Goal: Task Accomplishment & Management: Use online tool/utility

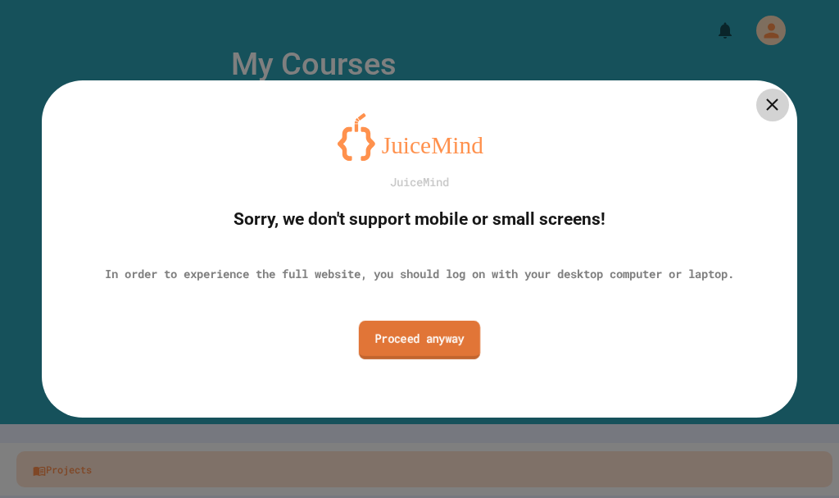
click at [466, 349] on link "Proceed anyway" at bounding box center [419, 339] width 121 height 39
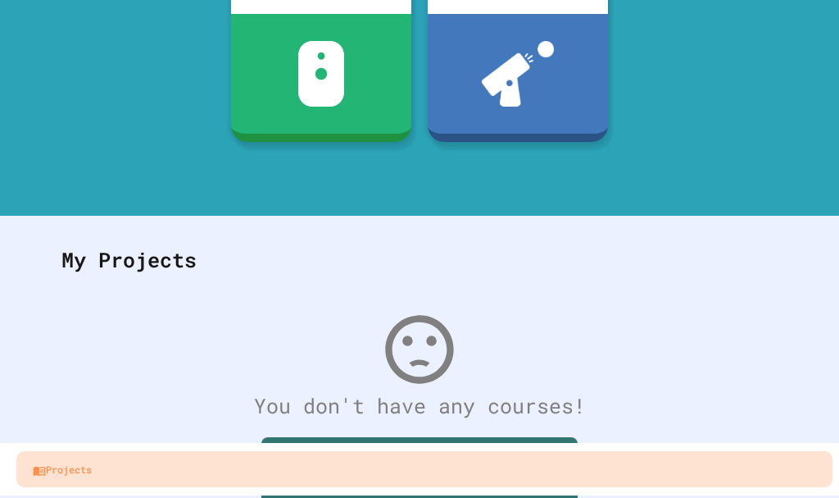
scroll to position [302, 0]
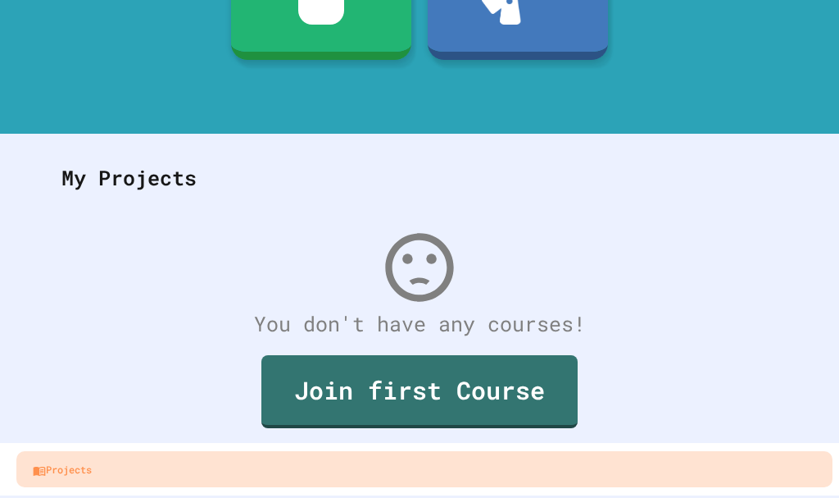
drag, startPoint x: 664, startPoint y: 11, endPoint x: 275, endPoint y: 102, distance: 400.0
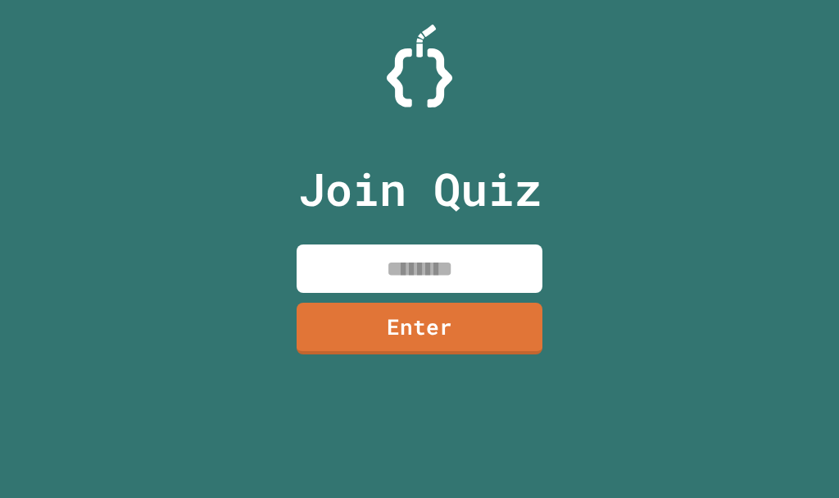
click at [386, 287] on input at bounding box center [420, 268] width 246 height 48
type input "********"
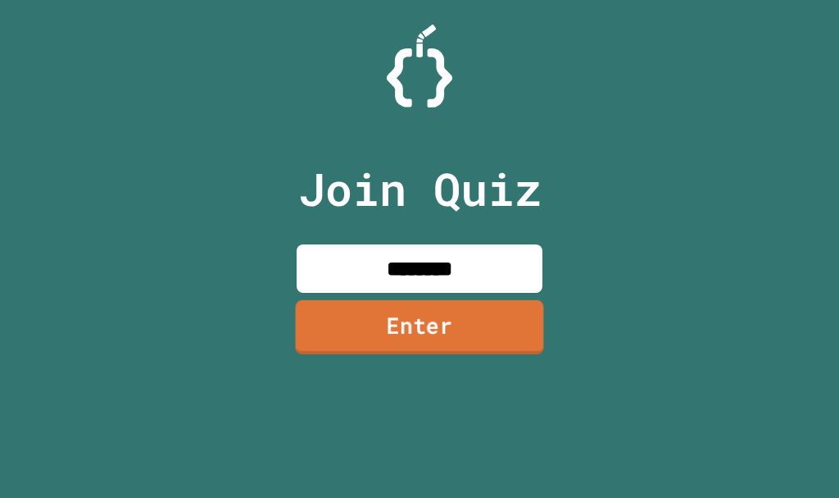
click at [420, 344] on link "Enter" at bounding box center [420, 327] width 248 height 54
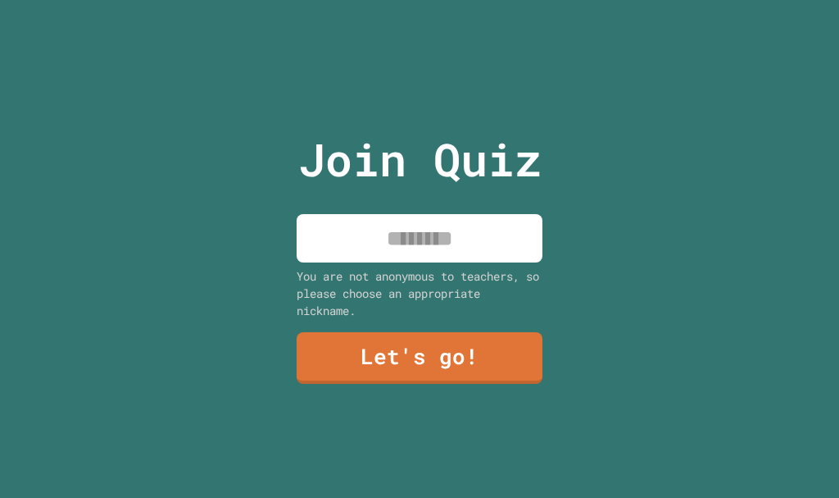
click at [350, 230] on input at bounding box center [420, 238] width 246 height 48
type input "********"
click at [380, 337] on link "Let's go!" at bounding box center [419, 357] width 248 height 52
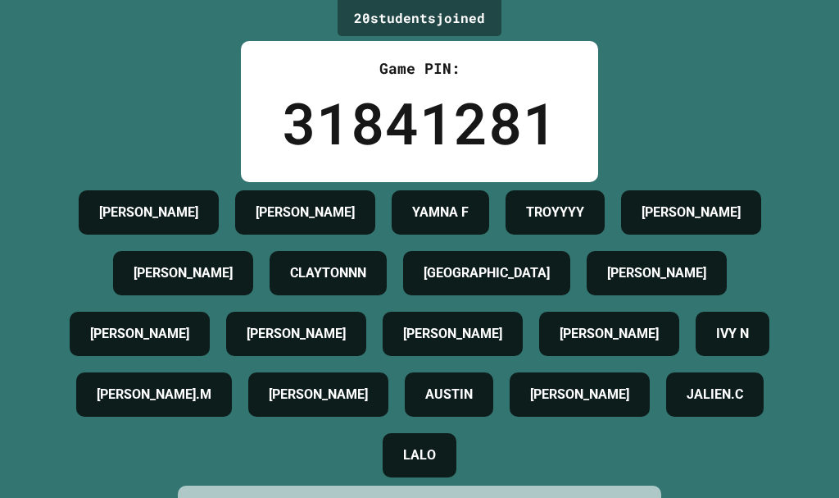
click at [642, 110] on div "20 student s joined Game PIN: 31841281 AARON MAISIE BROOKS YAMNA F TROYYYY JASO…" at bounding box center [419, 249] width 839 height 498
drag, startPoint x: 662, startPoint y: 106, endPoint x: 645, endPoint y: 102, distance: 17.7
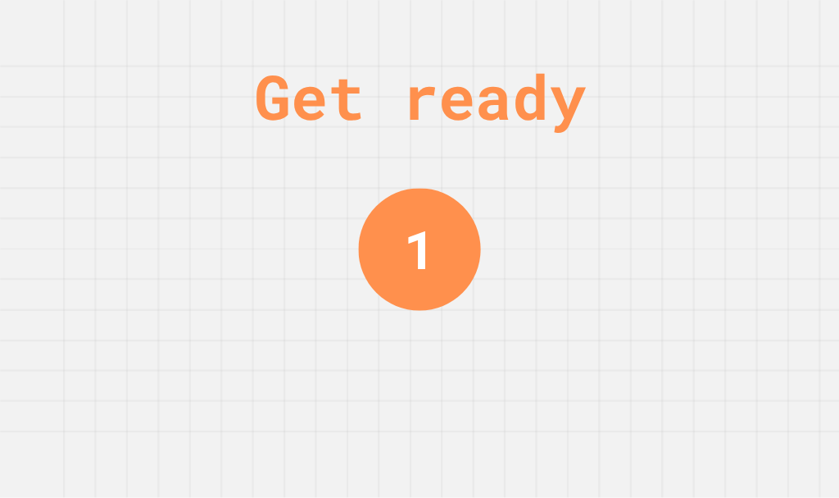
click at [721, 148] on div "Get ready 1" at bounding box center [419, 249] width 839 height 498
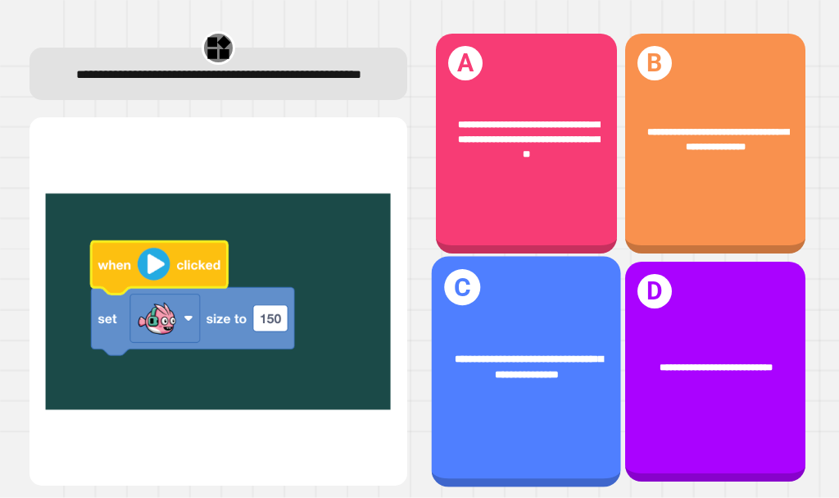
click at [525, 332] on div "**********" at bounding box center [526, 367] width 189 height 72
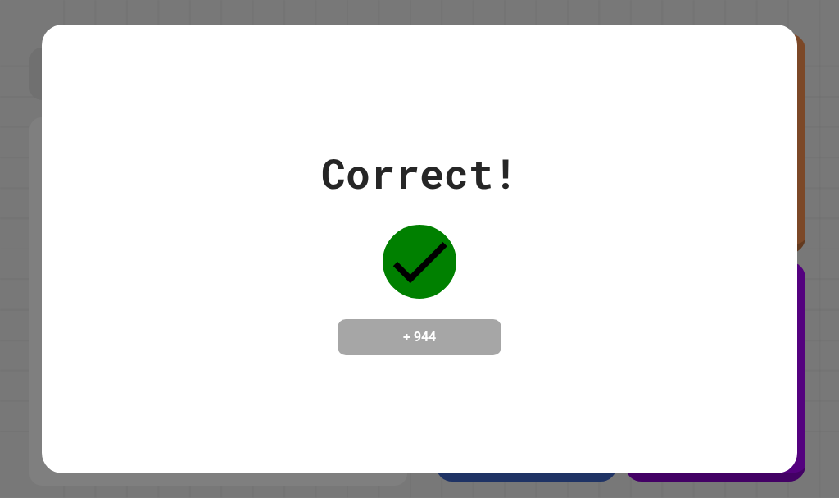
click at [595, 107] on div "Correct! + 944" at bounding box center [420, 249] width 756 height 448
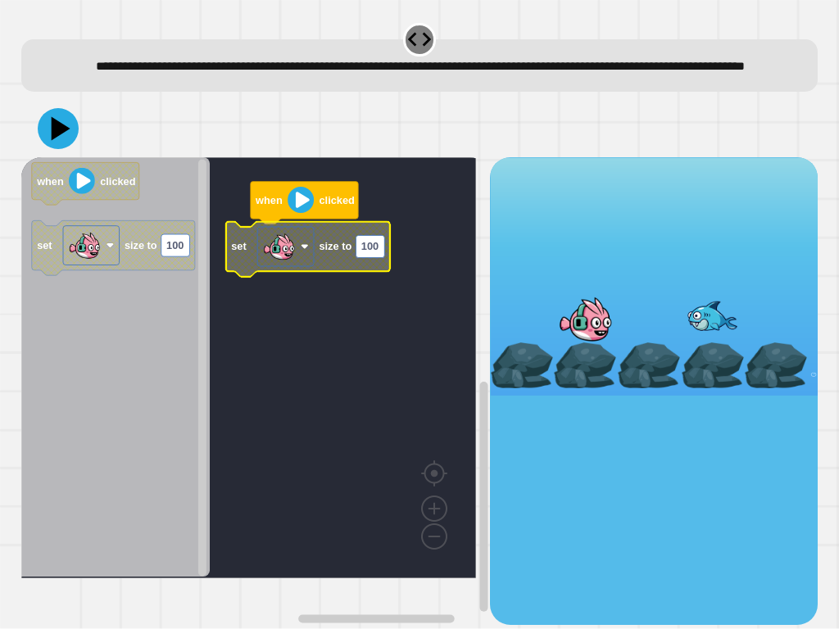
click at [367, 253] on text "100" at bounding box center [369, 247] width 17 height 12
type input "***"
click at [54, 141] on icon at bounding box center [61, 128] width 20 height 25
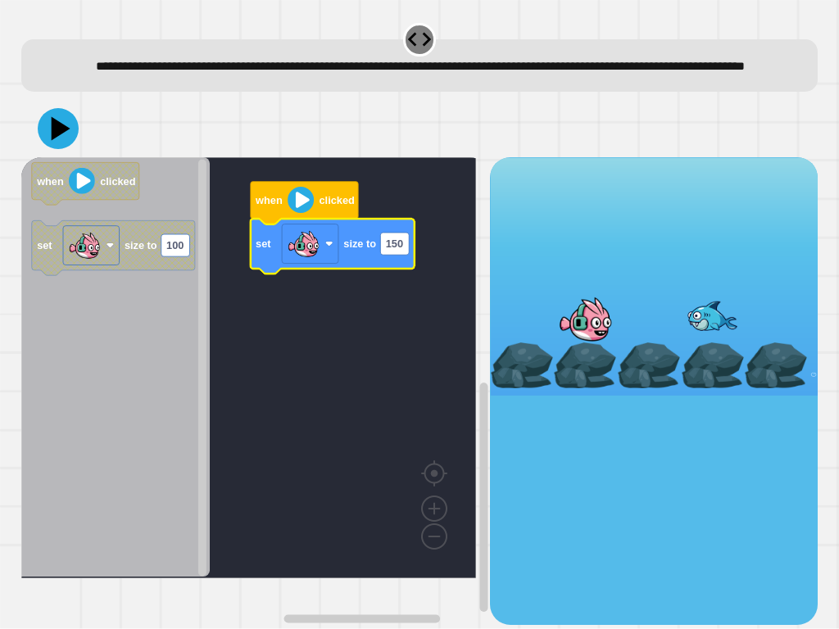
click at [46, 139] on icon at bounding box center [58, 128] width 41 height 41
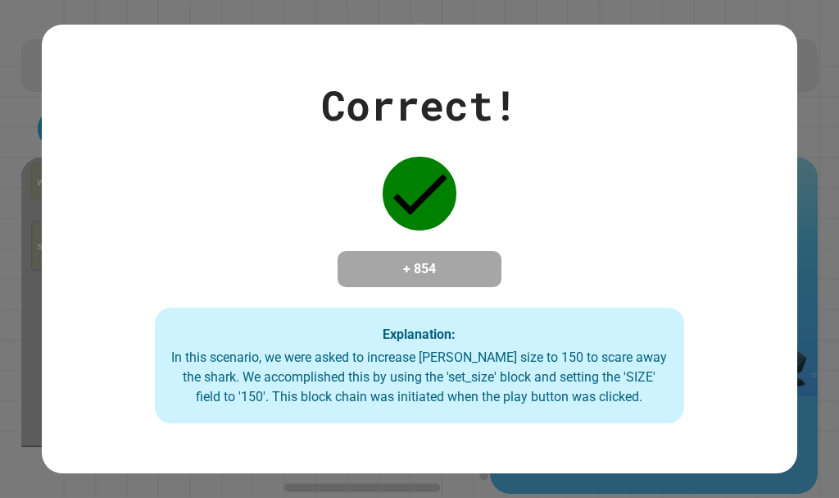
drag, startPoint x: 262, startPoint y: 401, endPoint x: 0, endPoint y: 22, distance: 460.6
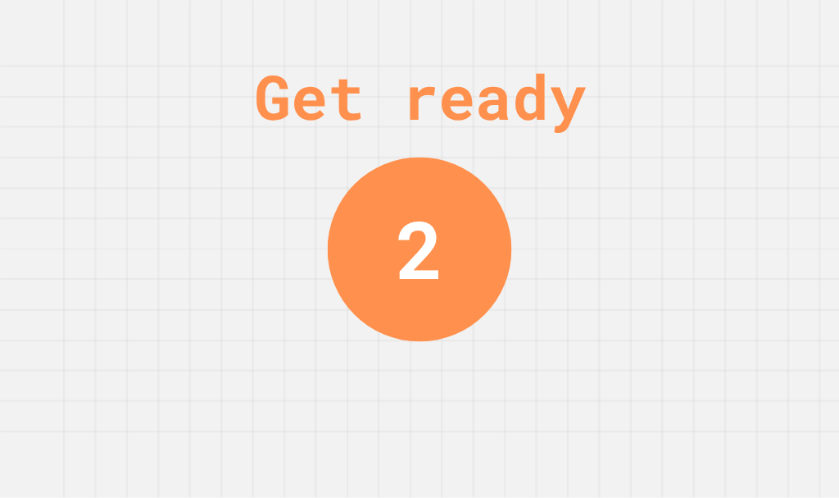
drag, startPoint x: 439, startPoint y: 59, endPoint x: 465, endPoint y: 94, distance: 43.9
click at [456, 83] on div "Get ready" at bounding box center [420, 96] width 332 height 93
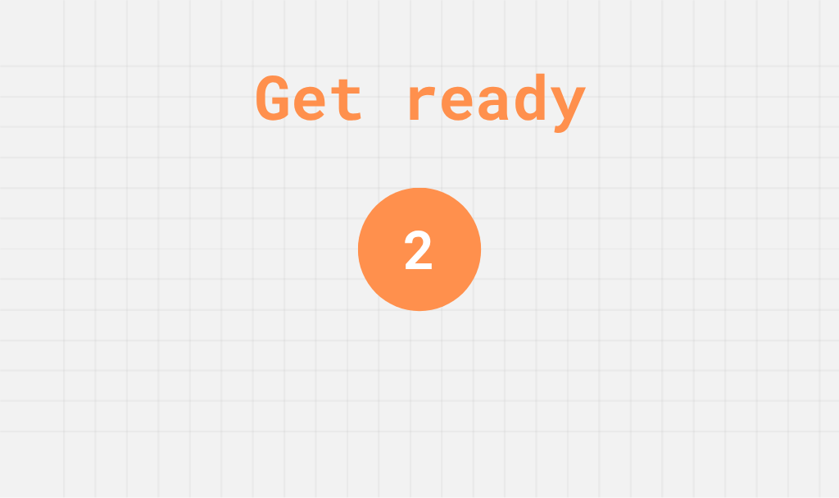
click at [467, 181] on div "Get ready 2" at bounding box center [419, 249] width 123 height 498
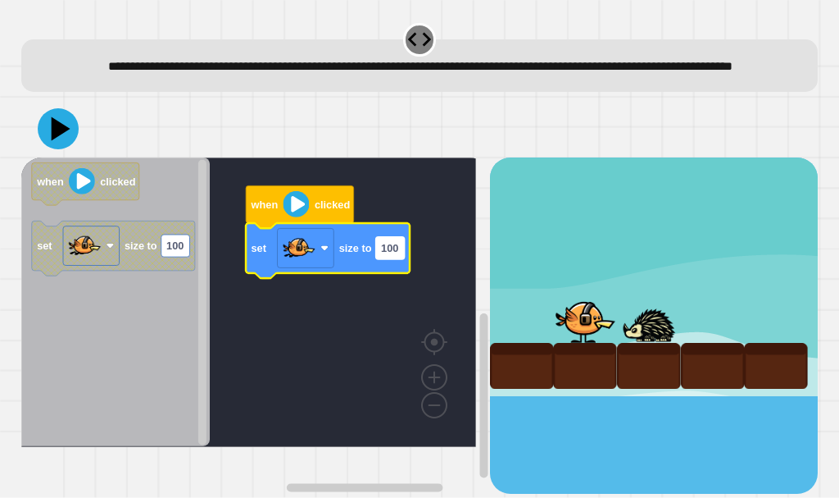
click at [397, 254] on text "100" at bounding box center [389, 248] width 17 height 12
type input "*"
type input "***"
click at [55, 138] on icon at bounding box center [58, 128] width 49 height 49
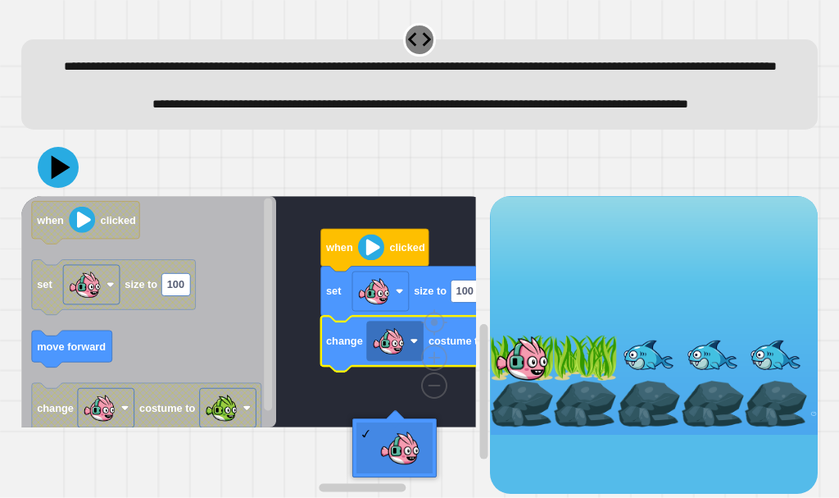
click at [435, 290] on rect "Blockly Workspace" at bounding box center [248, 311] width 455 height 231
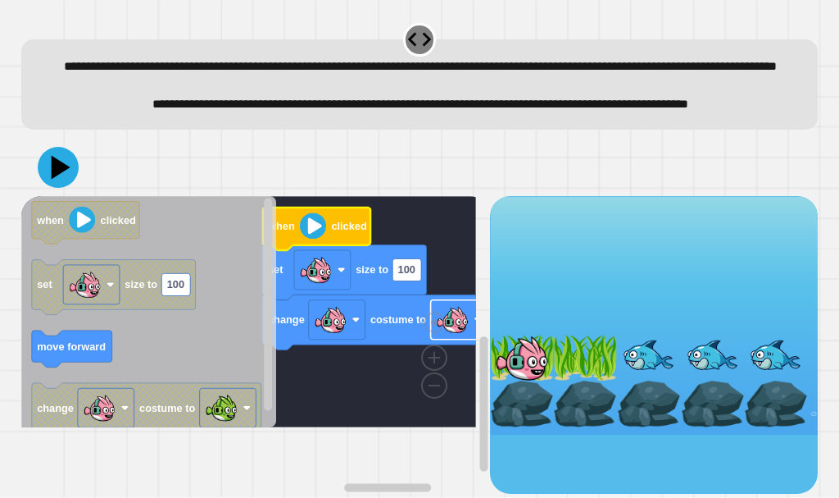
click at [453, 335] on image "Blockly Workspace" at bounding box center [452, 318] width 33 height 33
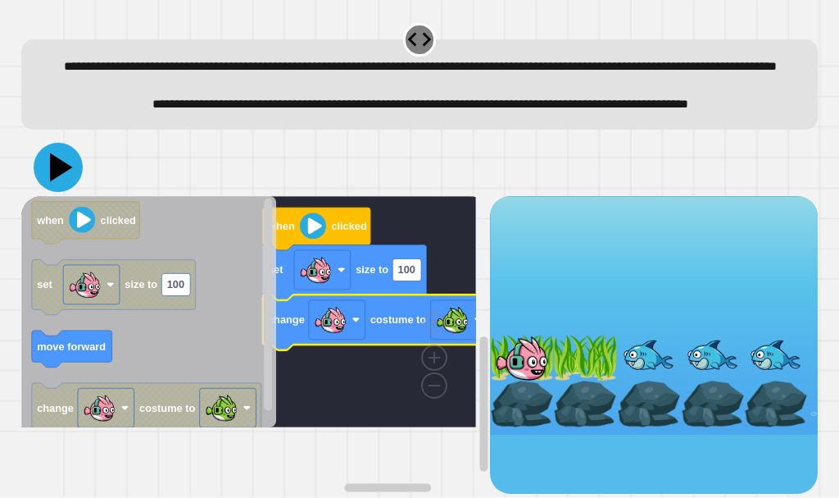
click at [58, 181] on icon at bounding box center [61, 166] width 23 height 29
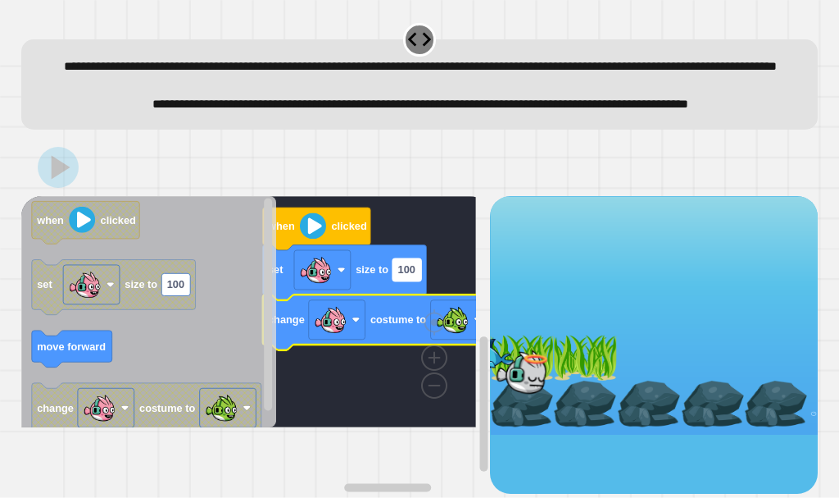
click at [416, 280] on rect "Blockly Workspace" at bounding box center [407, 269] width 29 height 22
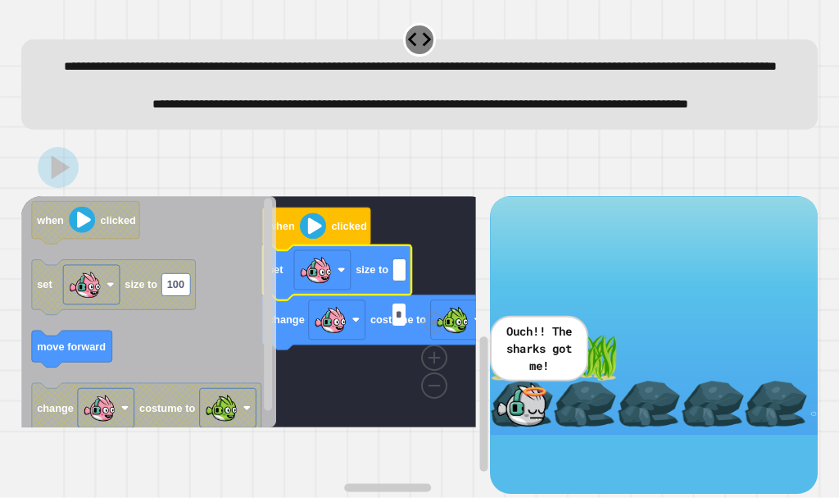
type input "**"
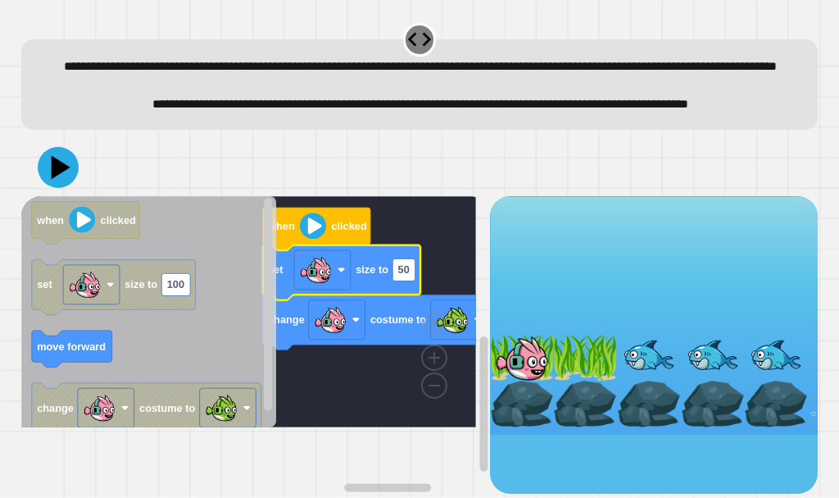
click at [444, 307] on rect "Blockly Workspace" at bounding box center [248, 311] width 455 height 231
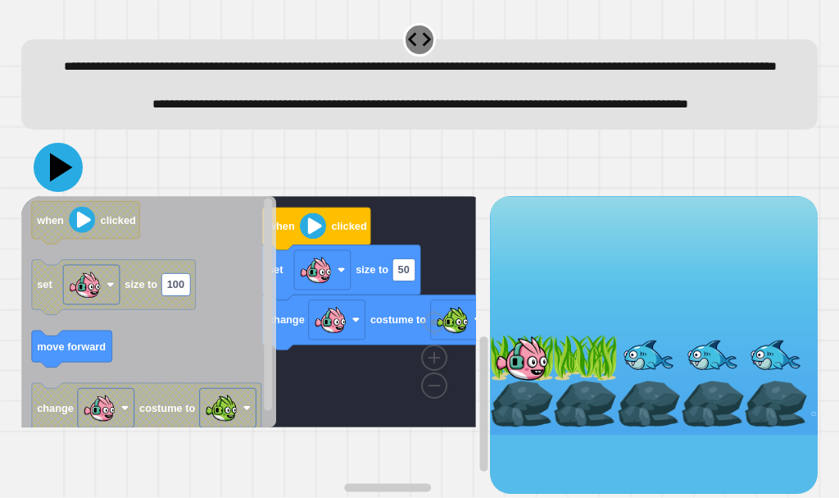
click at [44, 192] on icon at bounding box center [58, 167] width 49 height 49
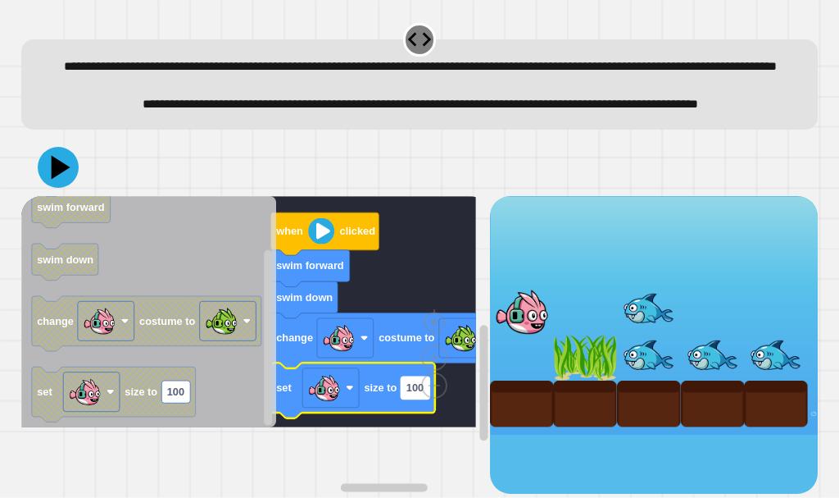
click at [420, 393] on text "100" at bounding box center [414, 387] width 17 height 12
type input "**"
click at [65, 192] on icon at bounding box center [58, 167] width 49 height 49
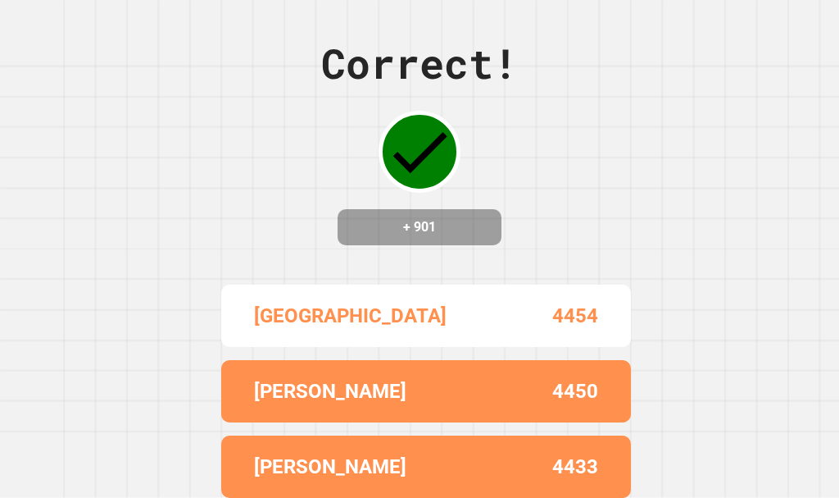
click at [672, 290] on div "Correct! + 901 KINGSTON 4454 TRISTAN WELLS 4450 MAISIE BROOKS 4433 AARON 4398 I…" at bounding box center [419, 249] width 839 height 498
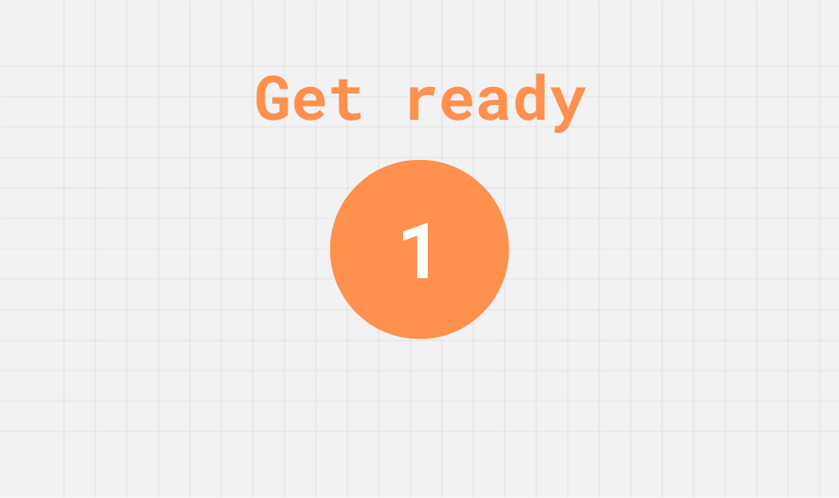
click at [417, 346] on div "Get ready 1" at bounding box center [419, 249] width 123 height 498
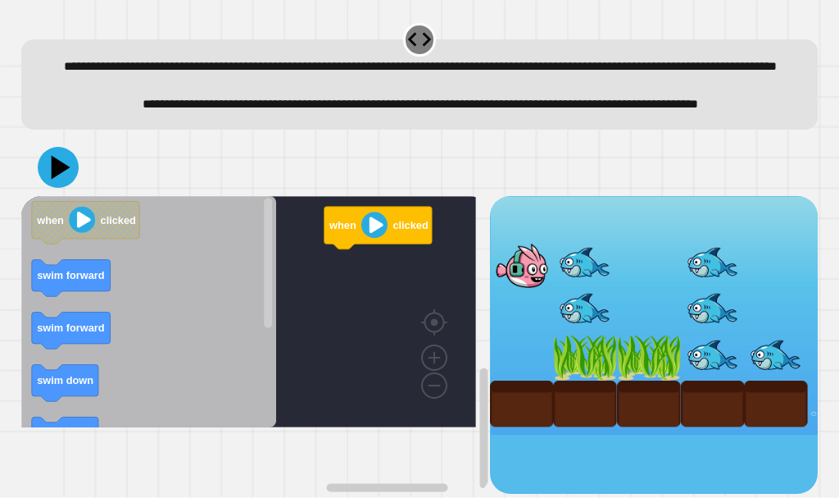
click at [427, 344] on rect "Blockly Workspace" at bounding box center [248, 311] width 455 height 231
click at [448, 194] on div at bounding box center [420, 167] width 798 height 57
drag, startPoint x: 448, startPoint y: 194, endPoint x: 448, endPoint y: 249, distance: 54.9
click at [448, 196] on div at bounding box center [420, 167] width 798 height 57
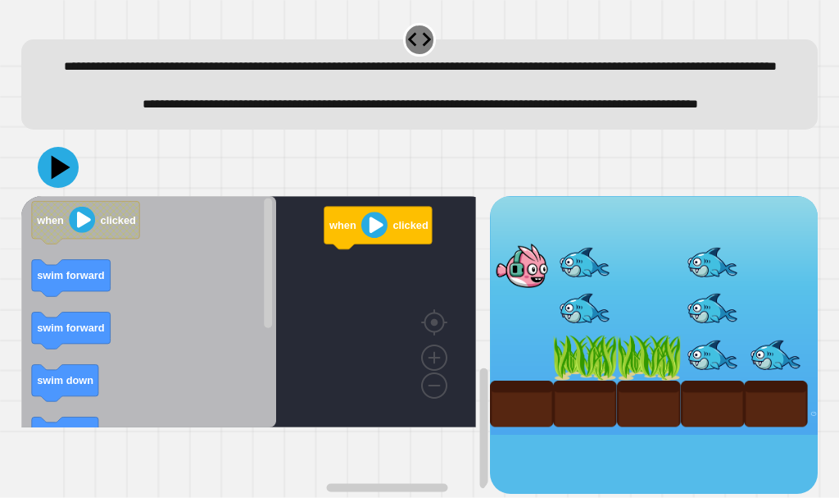
click at [604, 110] on span "**********" at bounding box center [421, 104] width 556 height 12
drag, startPoint x: 600, startPoint y: 130, endPoint x: 571, endPoint y: 133, distance: 28.9
click at [597, 110] on span "**********" at bounding box center [421, 104] width 556 height 12
drag, startPoint x: 571, startPoint y: 133, endPoint x: 560, endPoint y: 133, distance: 11.5
click at [560, 110] on span "**********" at bounding box center [421, 104] width 556 height 12
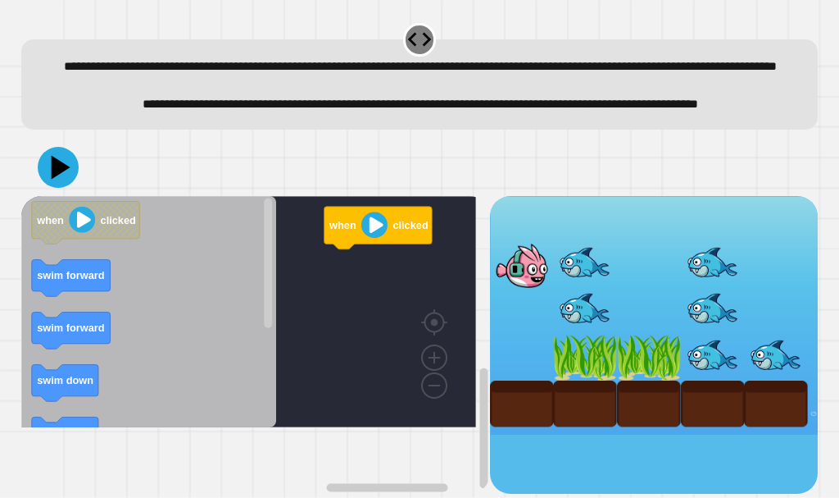
drag, startPoint x: 502, startPoint y: 137, endPoint x: 500, endPoint y: 153, distance: 16.5
click at [500, 113] on div "**********" at bounding box center [420, 103] width 763 height 19
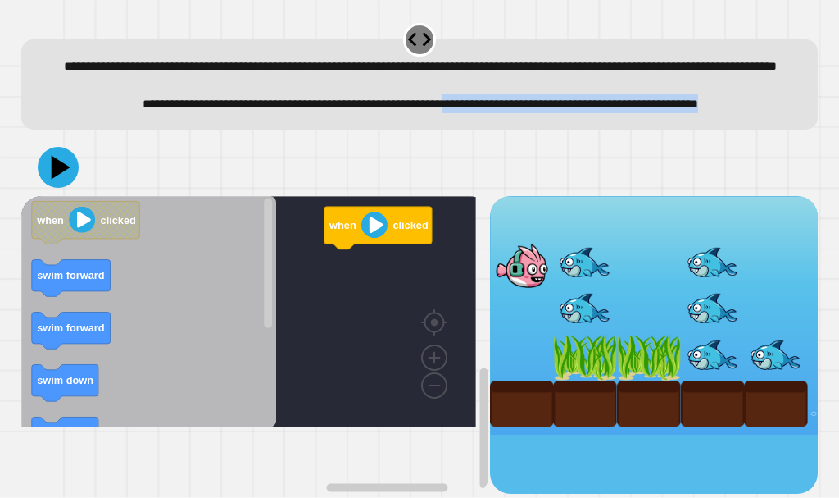
click at [235, 259] on icon "Blockly Workspace" at bounding box center [148, 311] width 255 height 231
click at [234, 257] on icon "Blockly Workspace" at bounding box center [148, 311] width 255 height 231
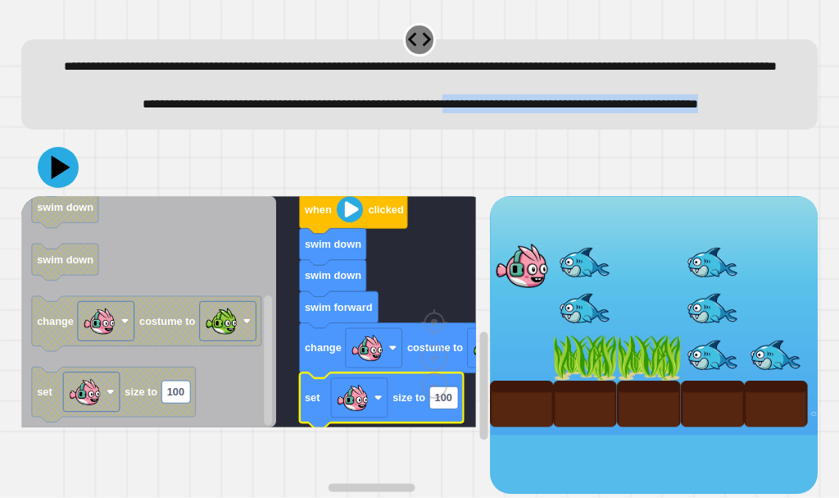
click at [460, 427] on icon "Blockly Workspace" at bounding box center [381, 399] width 164 height 55
click at [459, 427] on icon "Blockly Workspace" at bounding box center [381, 399] width 164 height 55
click at [457, 408] on rect "Blockly Workspace" at bounding box center [443, 397] width 29 height 22
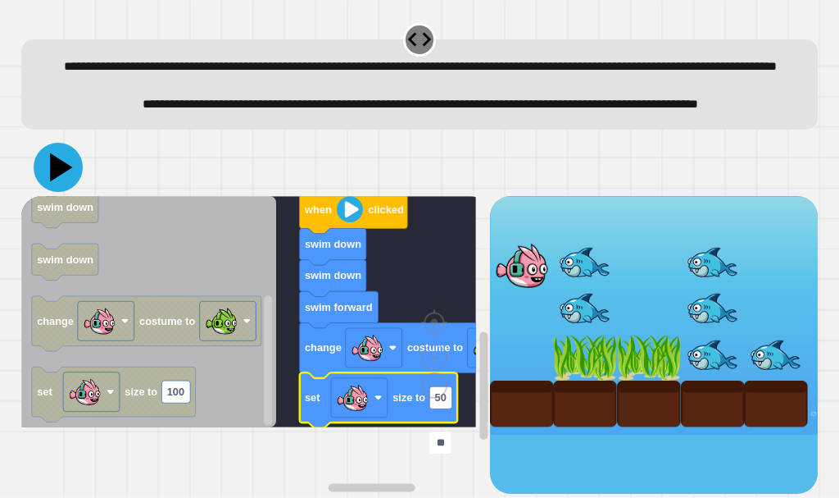
type input "**"
click at [59, 192] on icon at bounding box center [58, 167] width 49 height 49
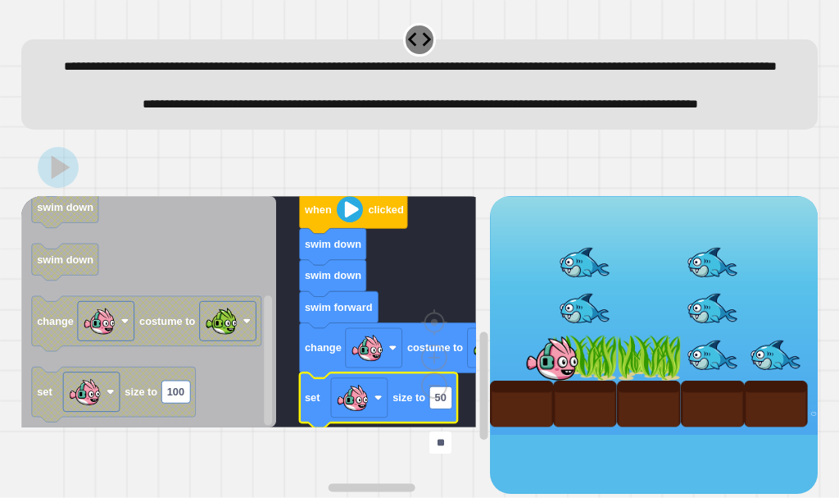
click at [458, 196] on div at bounding box center [420, 167] width 798 height 57
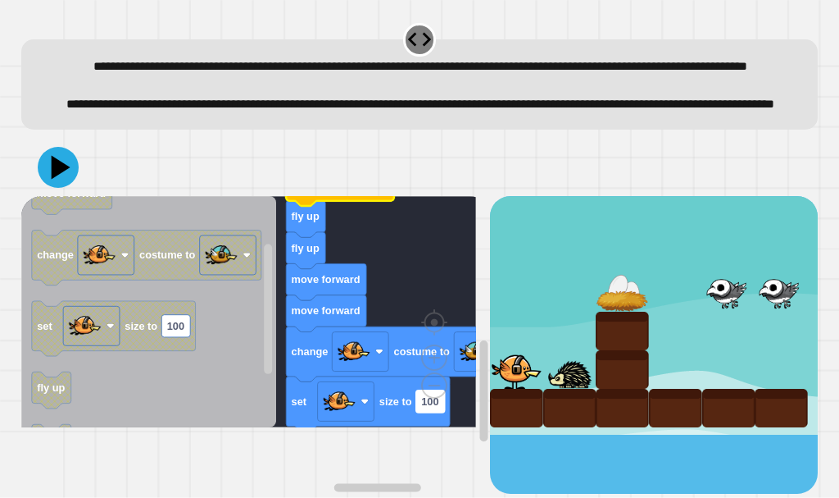
click at [444, 411] on rect "Blockly Workspace" at bounding box center [430, 400] width 29 height 22
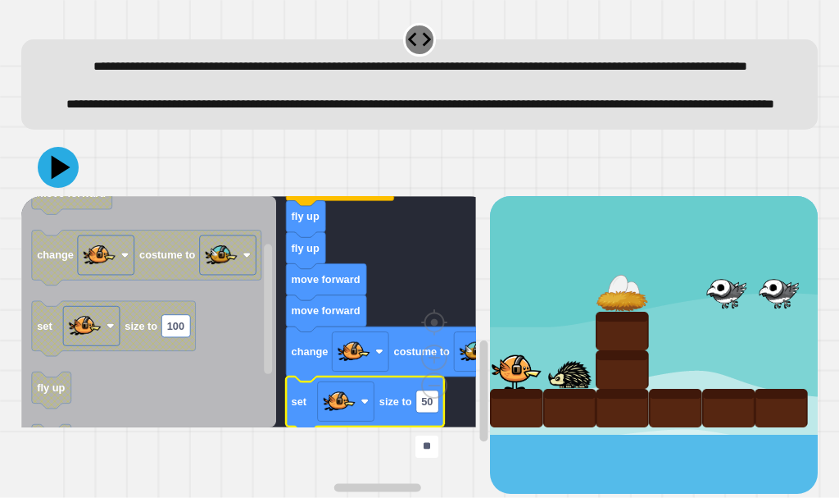
type input "**"
click at [64, 196] on div at bounding box center [420, 167] width 798 height 57
click at [57, 188] on icon at bounding box center [58, 167] width 41 height 41
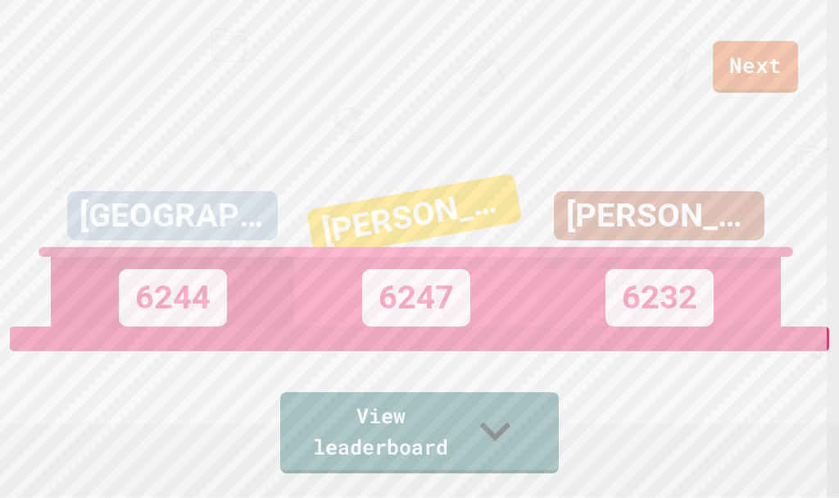
click at [768, 49] on link "Next" at bounding box center [755, 67] width 85 height 52
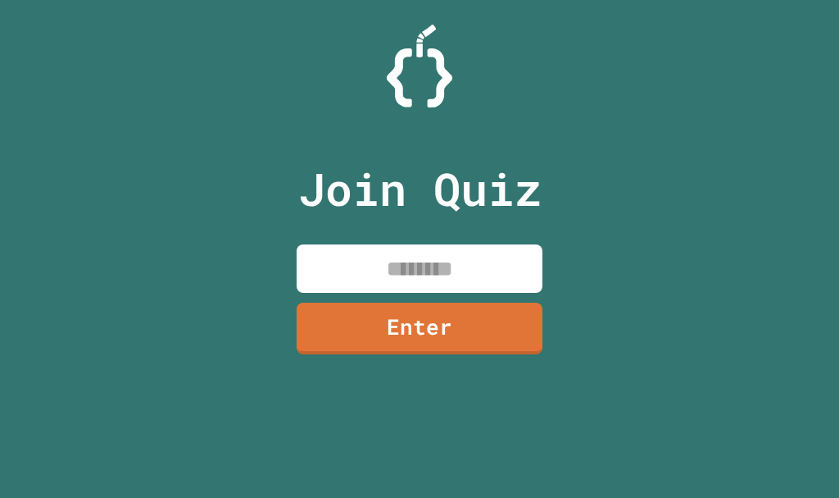
click at [531, 274] on input at bounding box center [420, 268] width 246 height 48
type input "********"
click at [515, 305] on link "Enter" at bounding box center [419, 327] width 248 height 52
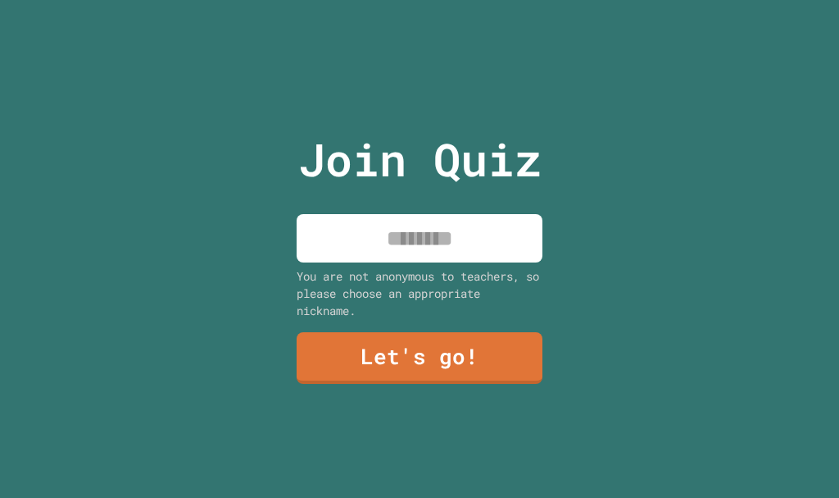
click at [459, 236] on input at bounding box center [420, 238] width 246 height 48
type input "**********"
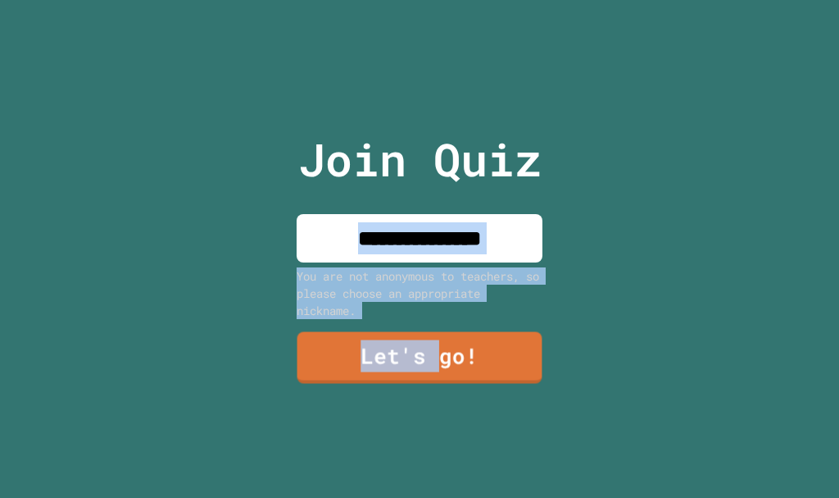
drag, startPoint x: 434, startPoint y: 331, endPoint x: 743, endPoint y: 210, distance: 332.0
click at [743, 210] on div "**********" at bounding box center [419, 249] width 839 height 498
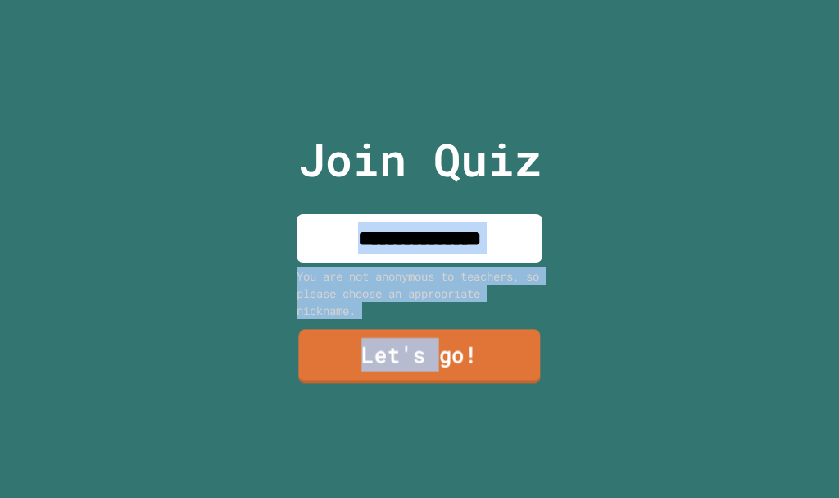
click at [363, 370] on link "Let's go!" at bounding box center [419, 357] width 242 height 54
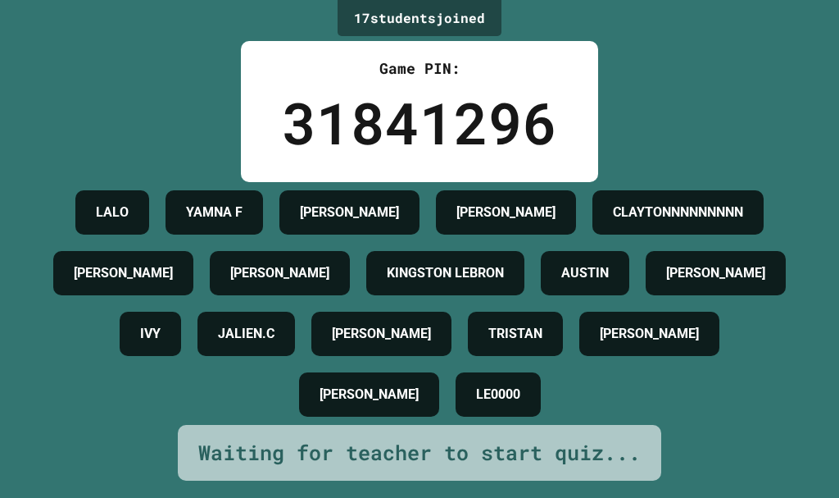
click at [556, 219] on h4 "[PERSON_NAME]" at bounding box center [506, 212] width 99 height 20
drag, startPoint x: 343, startPoint y: 291, endPoint x: 80, endPoint y: 291, distance: 263.9
click at [75, 292] on div "LALO YAMNA F MAISIE BROOKS JASON C CLAYTONNNNNNNNN CARMELLO B HARLIN J KINGSTON…" at bounding box center [419, 303] width 757 height 243
click at [387, 283] on h4 "KINGSTON LEBRON" at bounding box center [445, 273] width 117 height 20
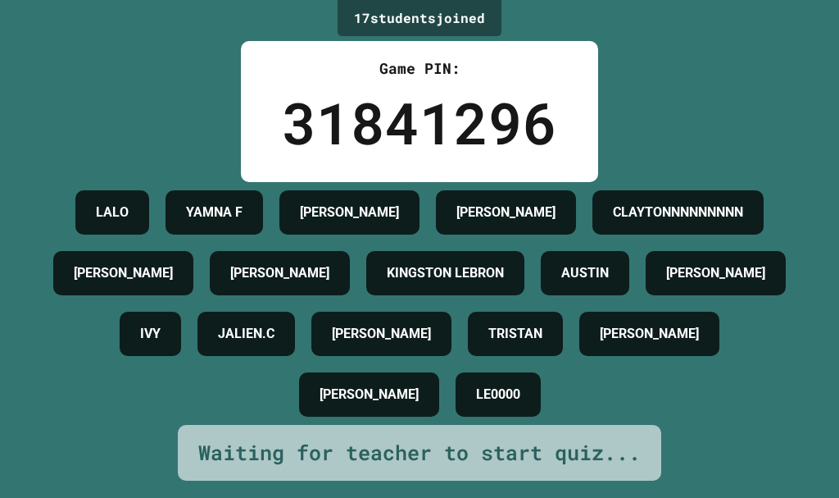
drag, startPoint x: 339, startPoint y: 296, endPoint x: 350, endPoint y: 285, distance: 15.1
click at [366, 285] on div "KINGSTON LEBRON" at bounding box center [445, 273] width 158 height 44
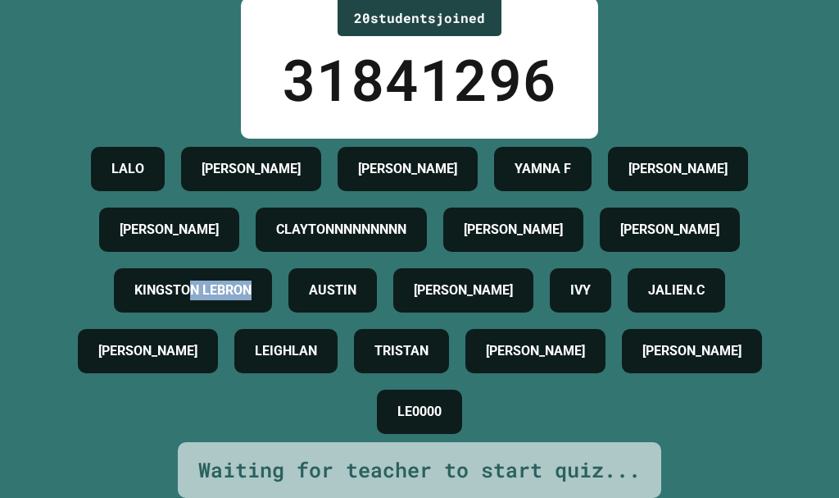
drag, startPoint x: 534, startPoint y: 280, endPoint x: 593, endPoint y: 277, distance: 58.3
click at [252, 280] on h4 "KINGSTON LEBRON" at bounding box center [192, 290] width 117 height 20
click at [272, 268] on div "KINGSTON LEBRON" at bounding box center [193, 290] width 158 height 44
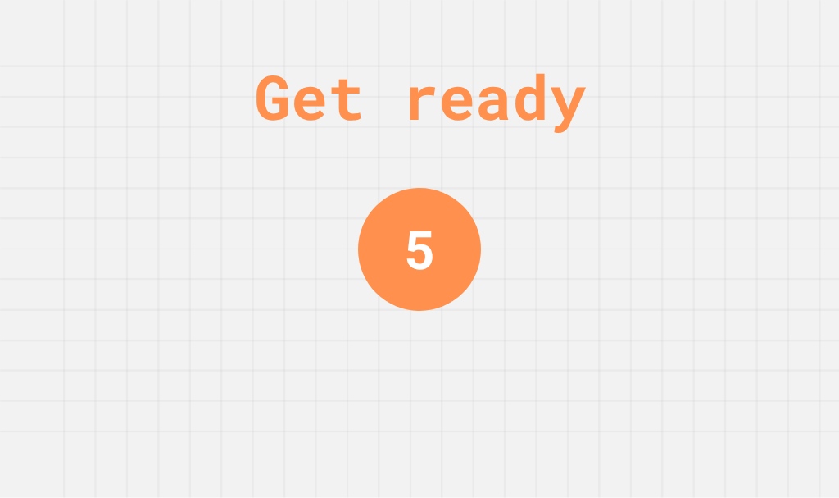
scroll to position [0, 0]
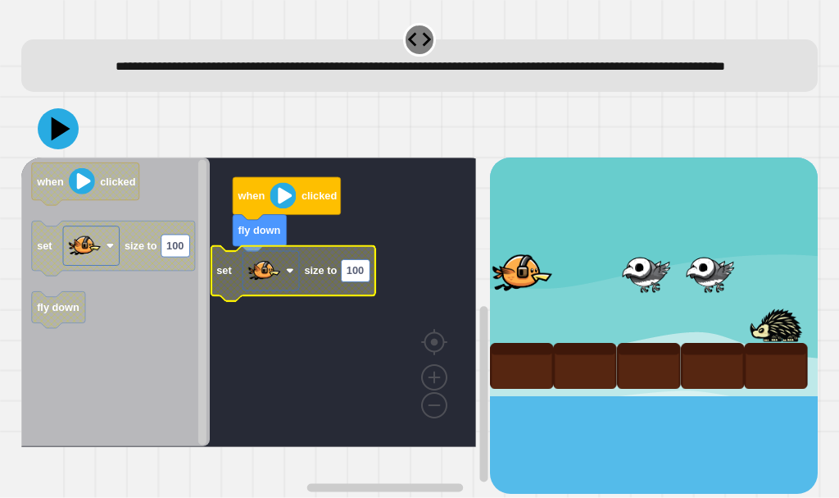
click at [363, 277] on text "100" at bounding box center [354, 271] width 17 height 12
type input "**"
click at [304, 266] on rect "Blockly Workspace" at bounding box center [248, 301] width 455 height 289
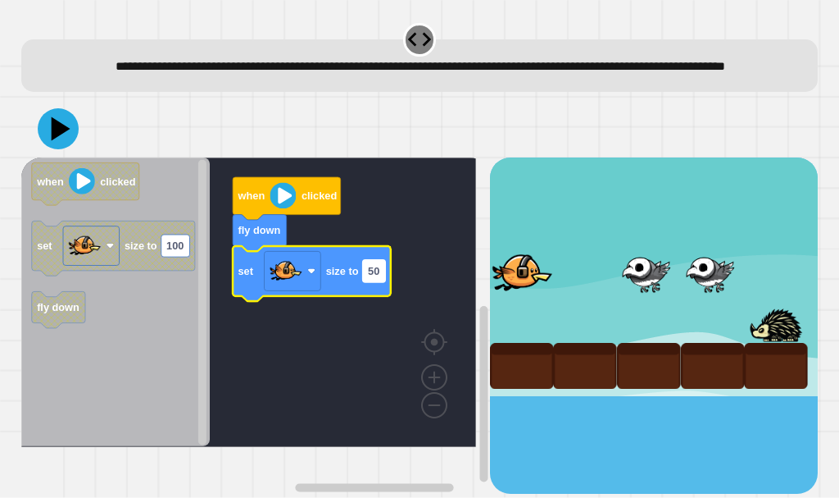
click at [378, 277] on text "50" at bounding box center [373, 271] width 11 height 12
type input "***"
click at [39, 136] on div at bounding box center [420, 128] width 798 height 57
click at [43, 139] on icon at bounding box center [58, 128] width 41 height 41
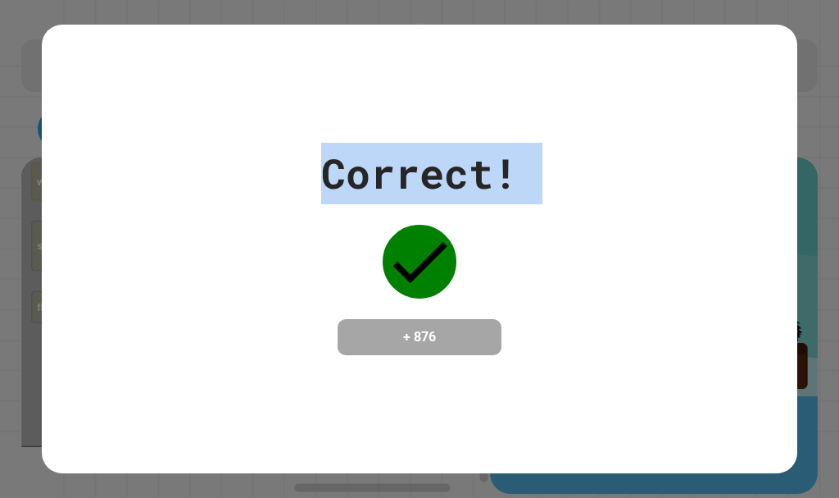
drag, startPoint x: 226, startPoint y: 257, endPoint x: 420, endPoint y: 287, distance: 195.8
click at [420, 289] on div "Correct! + 876" at bounding box center [420, 249] width 756 height 212
click at [420, 283] on div at bounding box center [420, 261] width 82 height 82
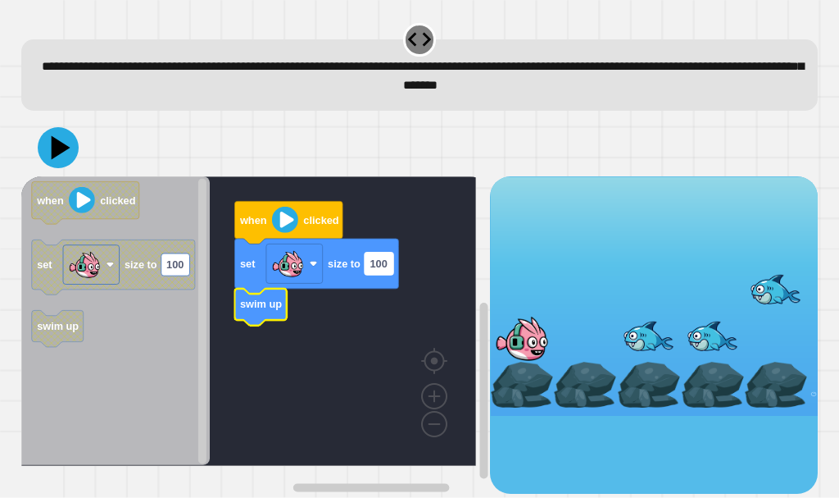
click at [385, 270] on text "100" at bounding box center [378, 263] width 17 height 12
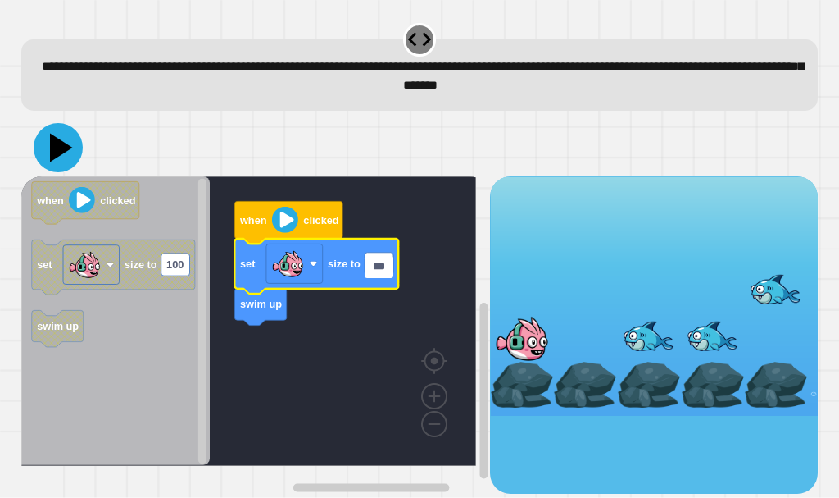
type input "***"
click at [70, 136] on icon at bounding box center [58, 147] width 49 height 49
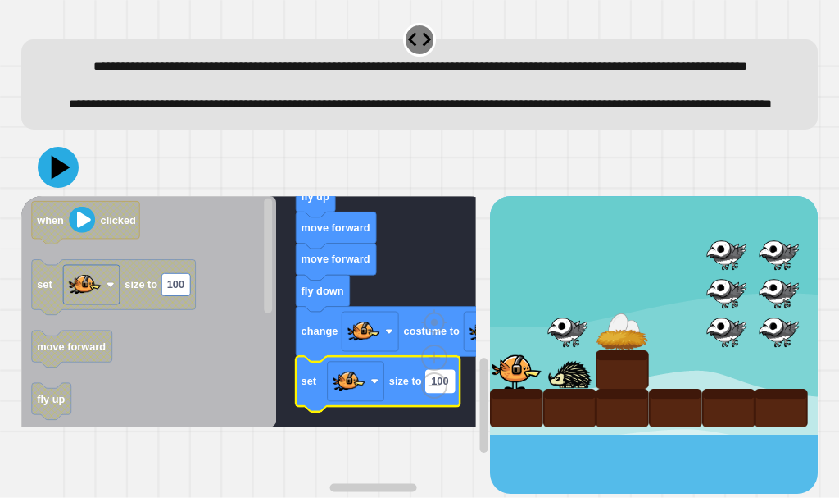
click at [449, 392] on rect "Blockly Workspace" at bounding box center [439, 381] width 29 height 22
type input "**"
click at [48, 192] on icon at bounding box center [58, 167] width 49 height 49
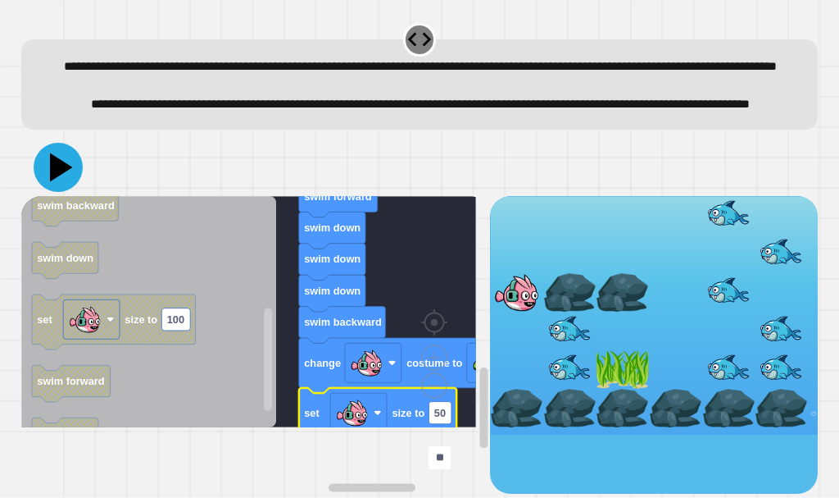
type input "**"
click at [62, 192] on icon at bounding box center [58, 167] width 49 height 49
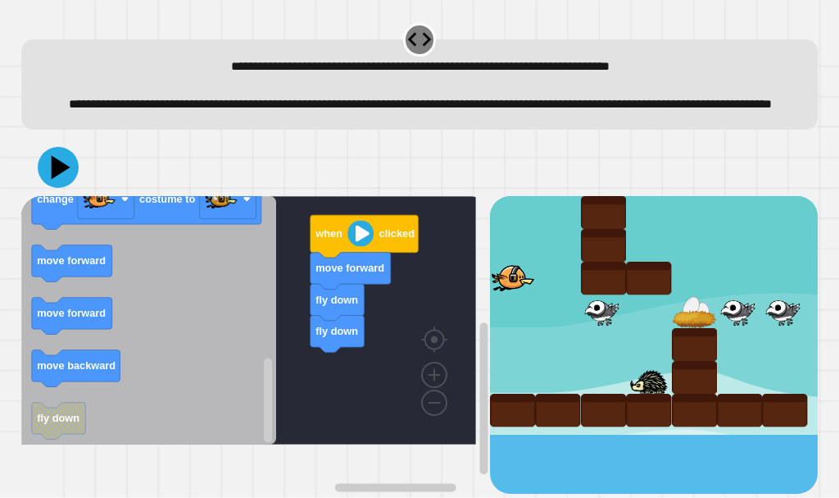
click at [94, 363] on icon "Blockly Workspace" at bounding box center [148, 320] width 255 height 248
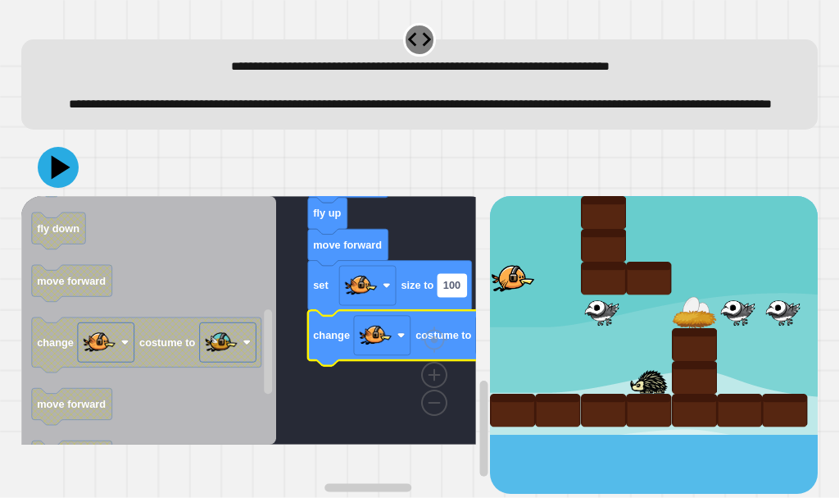
click at [461, 313] on div "when clicked fly down fly down move forward move forward move forward fly up mo…" at bounding box center [255, 345] width 469 height 298
click at [460, 291] on text "100" at bounding box center [451, 285] width 17 height 12
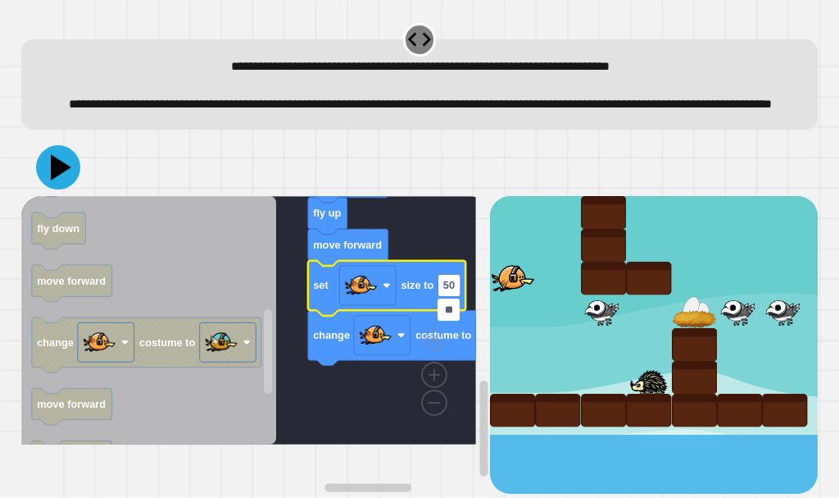
type input "**"
click at [43, 175] on icon at bounding box center [58, 167] width 44 height 44
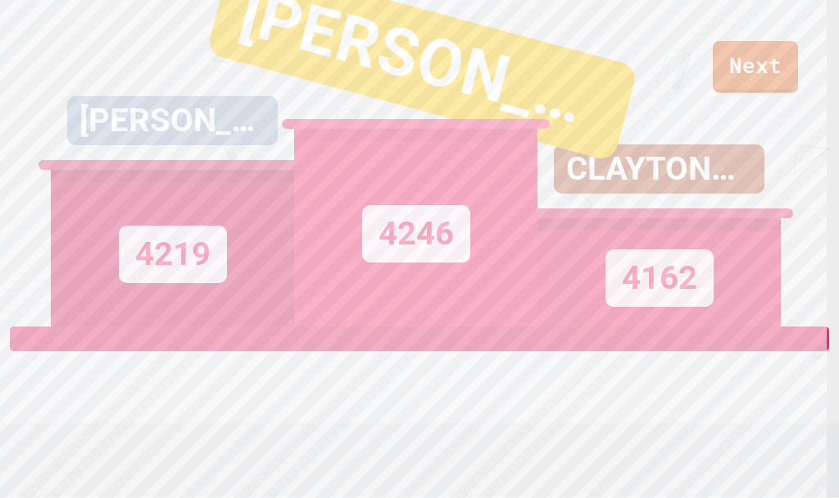
drag, startPoint x: 498, startPoint y: 326, endPoint x: 479, endPoint y: 266, distance: 63.3
click at [479, 266] on div "4246" at bounding box center [415, 228] width 243 height 198
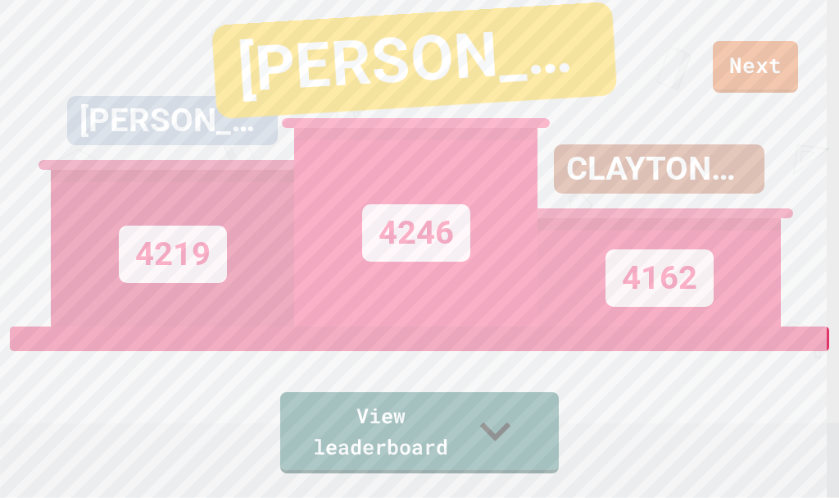
click at [783, 73] on link "Next" at bounding box center [755, 67] width 85 height 52
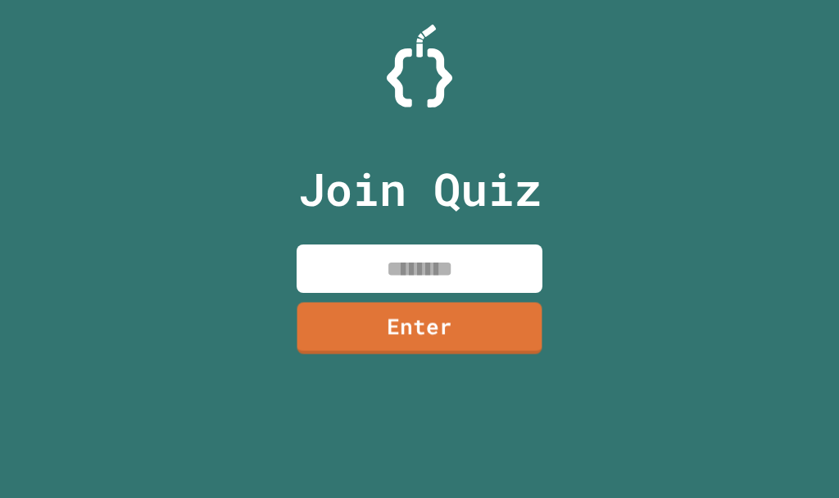
click at [446, 265] on input at bounding box center [420, 268] width 246 height 48
type input "********"
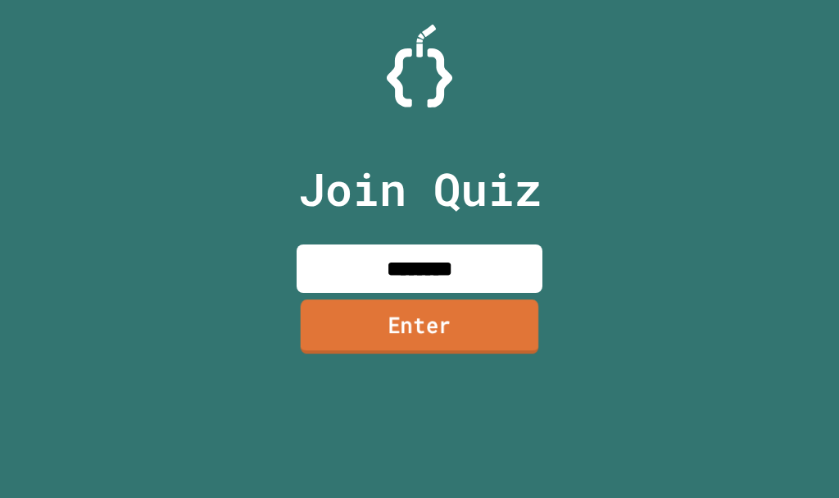
click at [447, 309] on link "Enter" at bounding box center [420, 326] width 239 height 54
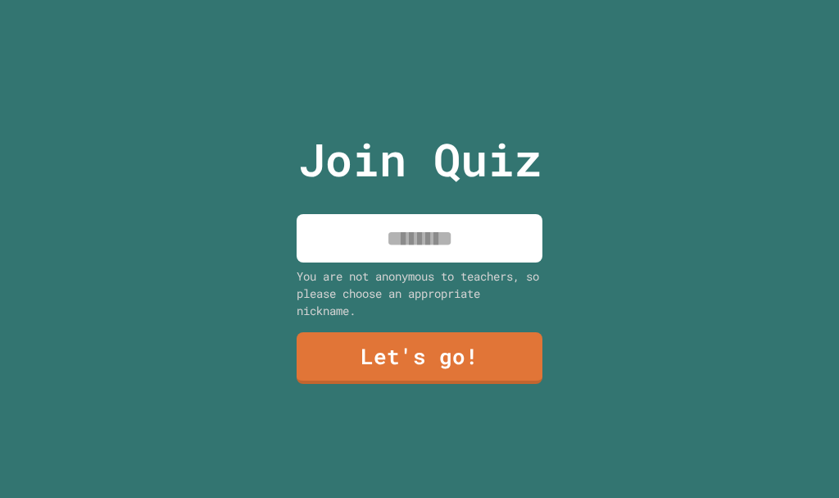
click at [438, 241] on input at bounding box center [420, 238] width 246 height 48
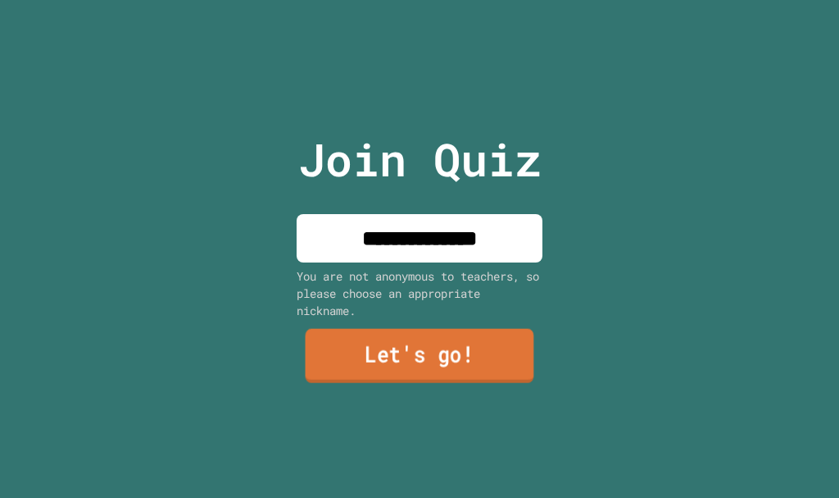
type input "**********"
click at [449, 329] on link "Let's go!" at bounding box center [420, 356] width 229 height 54
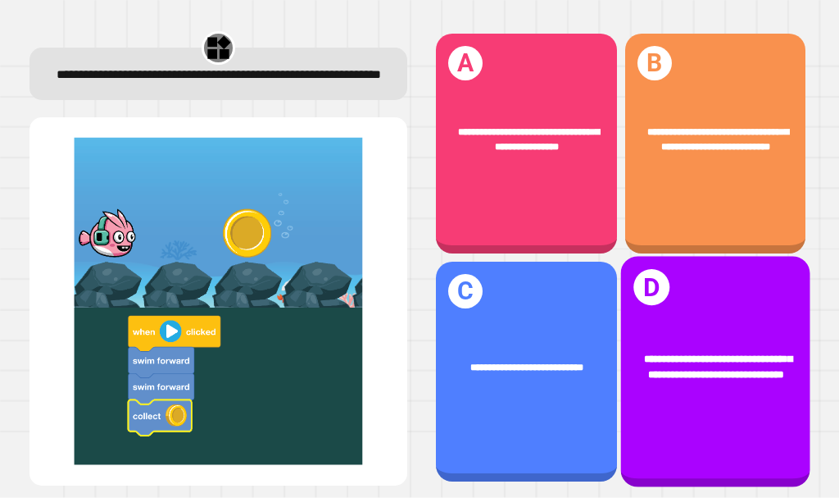
click at [633, 331] on div "**********" at bounding box center [714, 367] width 189 height 72
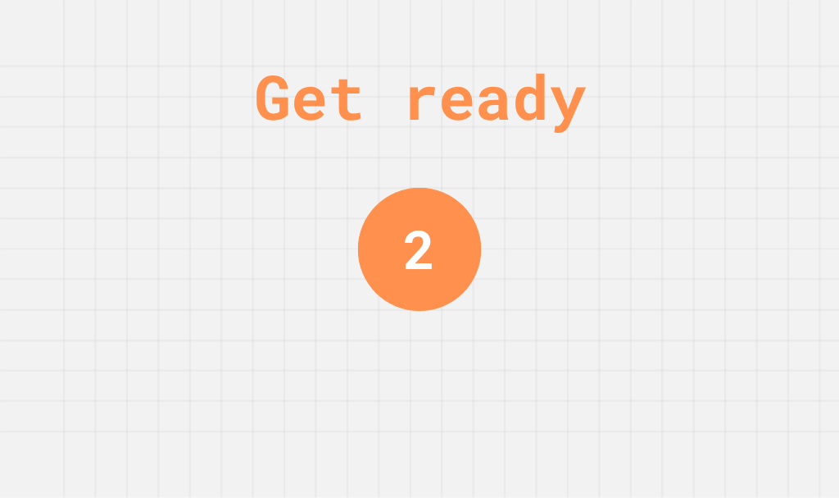
click at [304, 266] on div "Get ready 2" at bounding box center [419, 249] width 839 height 498
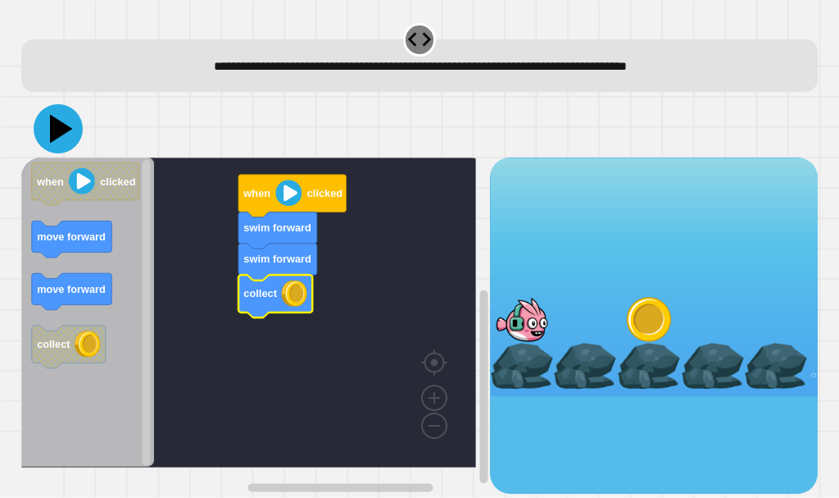
click at [60, 139] on icon at bounding box center [58, 128] width 49 height 49
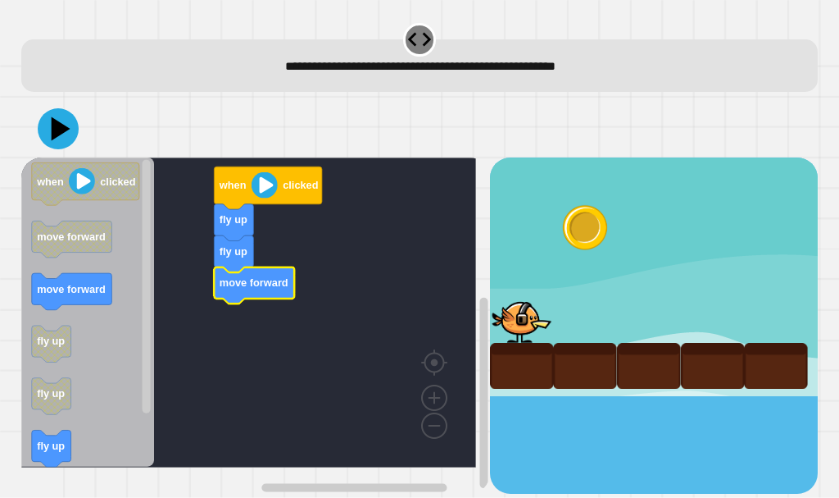
click at [110, 418] on icon "Blockly Workspace" at bounding box center [88, 312] width 134 height 310
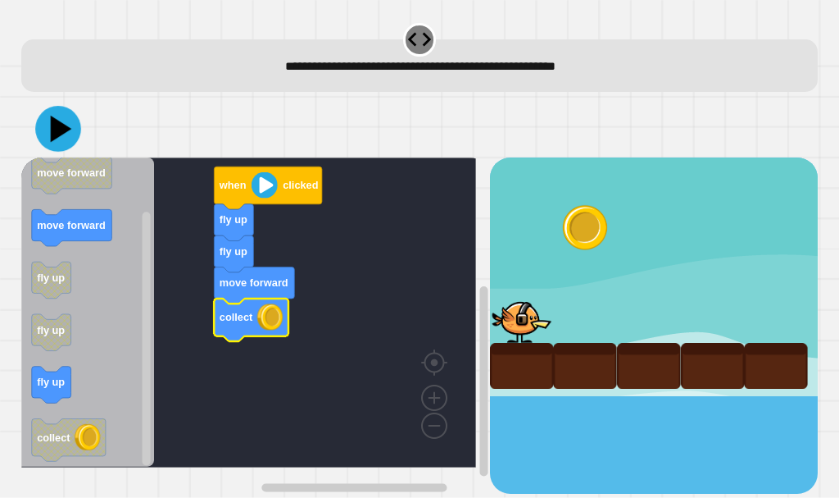
click at [71, 127] on icon at bounding box center [58, 129] width 46 height 46
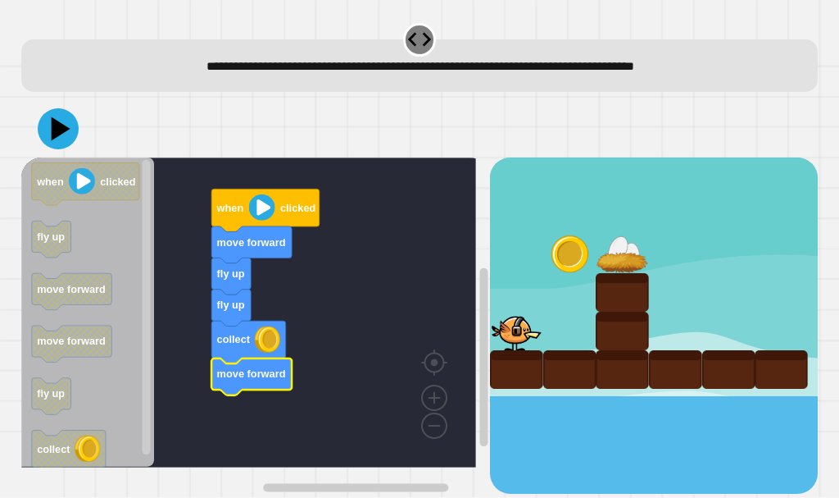
click at [57, 114] on icon at bounding box center [58, 128] width 41 height 41
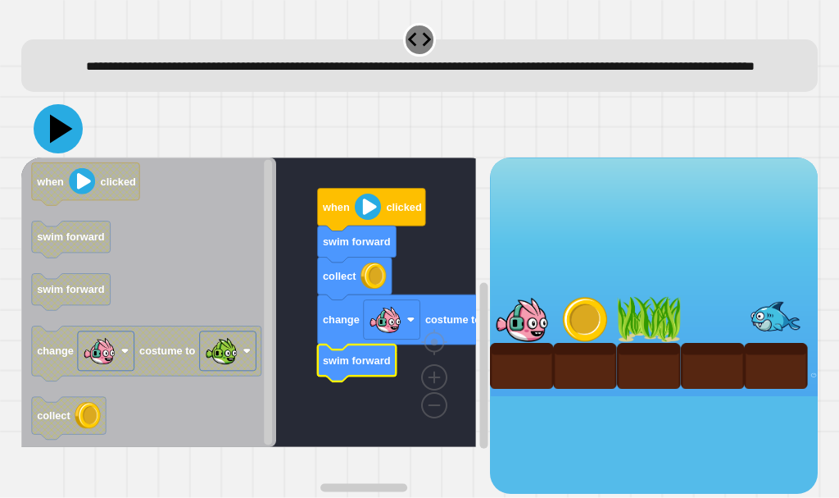
click at [65, 153] on icon at bounding box center [58, 128] width 49 height 49
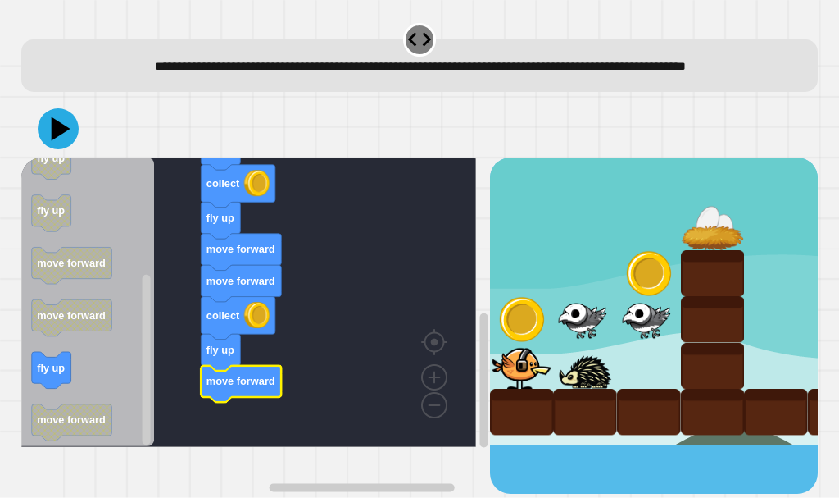
click at [64, 149] on icon at bounding box center [58, 128] width 41 height 41
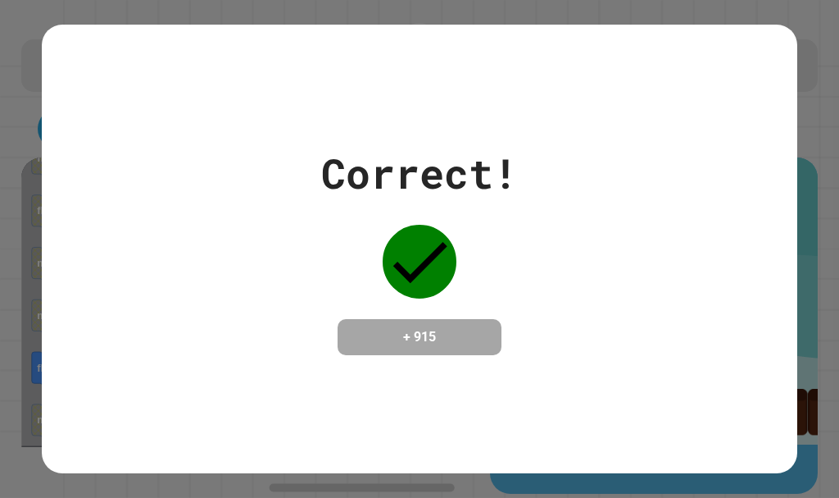
drag, startPoint x: 544, startPoint y: 354, endPoint x: 454, endPoint y: 348, distance: 90.3
click at [454, 348] on div "Correct! + 915" at bounding box center [420, 249] width 756 height 212
click at [454, 348] on div "+ 915" at bounding box center [420, 337] width 164 height 36
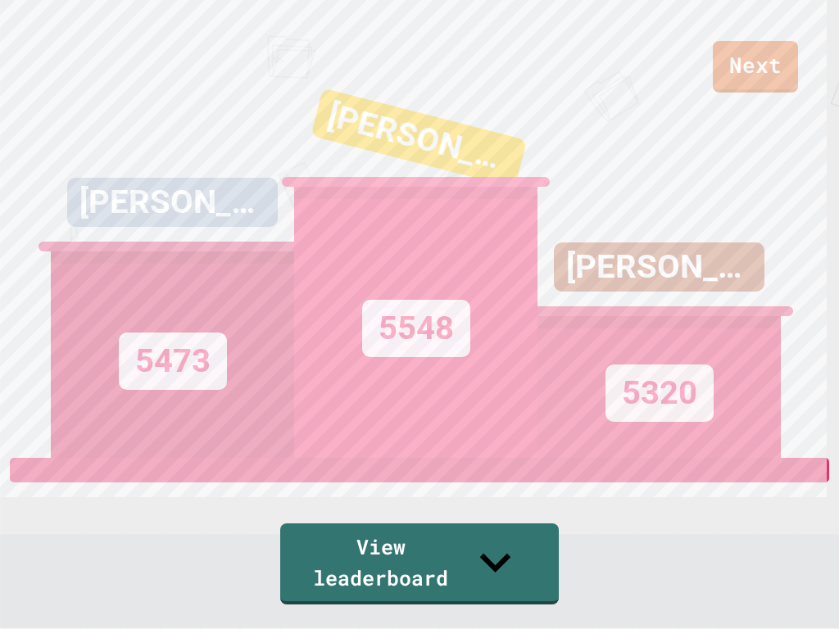
drag, startPoint x: 778, startPoint y: 200, endPoint x: 584, endPoint y: 11, distance: 271.3
click at [422, 52] on div "Next MAISIE BROOKS 5473 KINGSTON TATUM 5548 ARBELLA CULVER 5320 View leaderboard" at bounding box center [419, 314] width 839 height 629
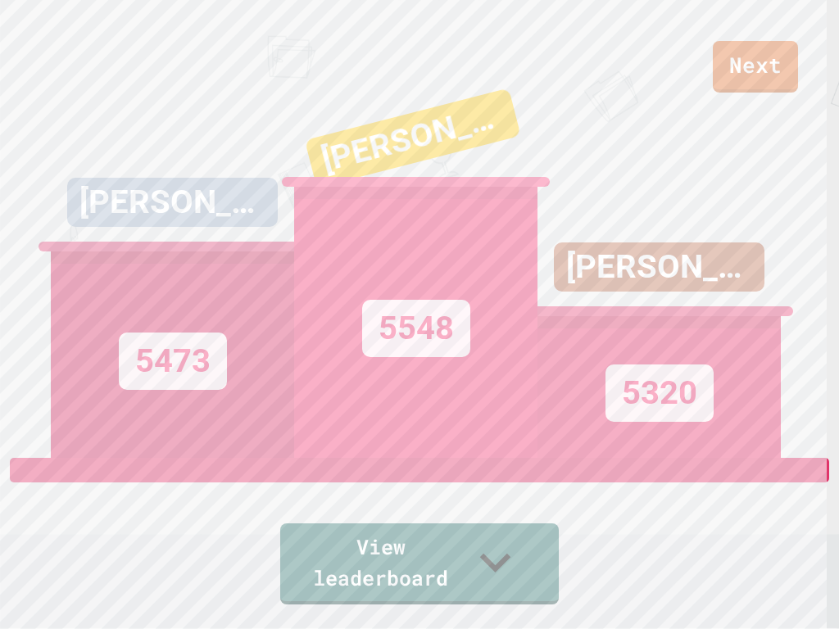
click at [427, 300] on div "5548" at bounding box center [415, 322] width 243 height 271
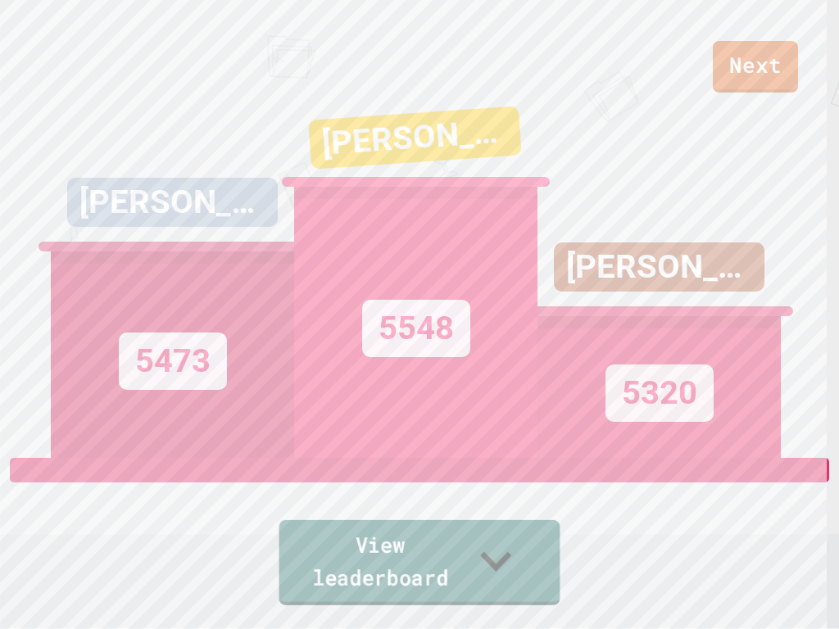
click at [370, 497] on link "View leaderboard" at bounding box center [420, 562] width 281 height 85
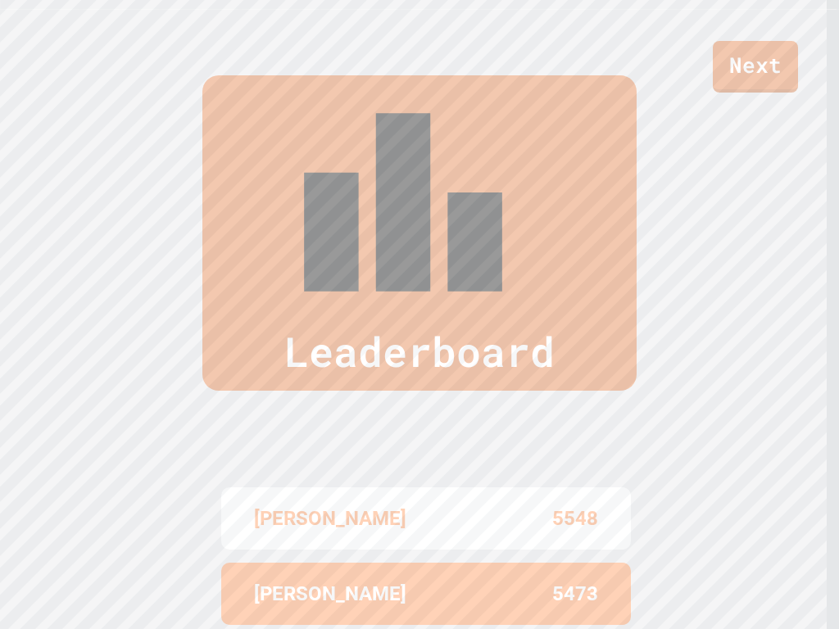
scroll to position [624, 0]
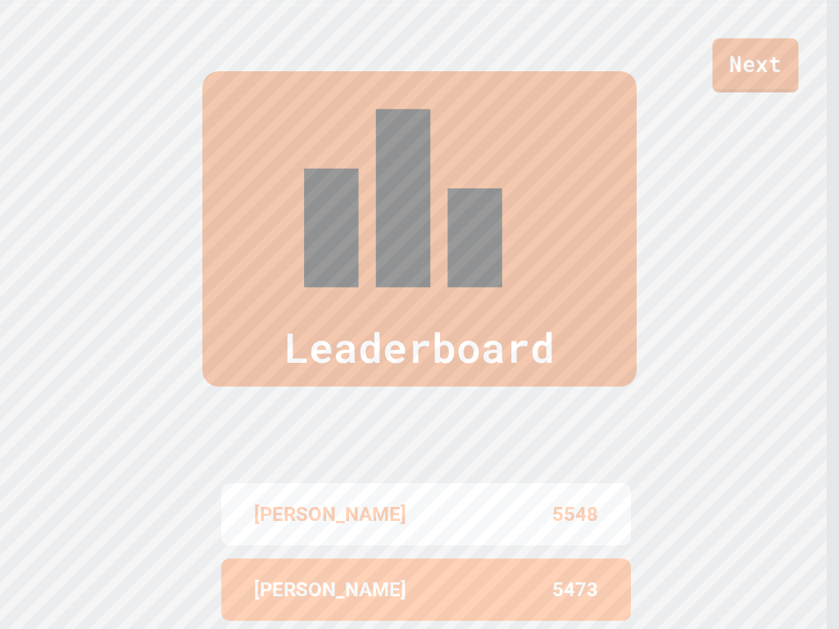
click at [761, 78] on link "Next" at bounding box center [756, 66] width 86 height 54
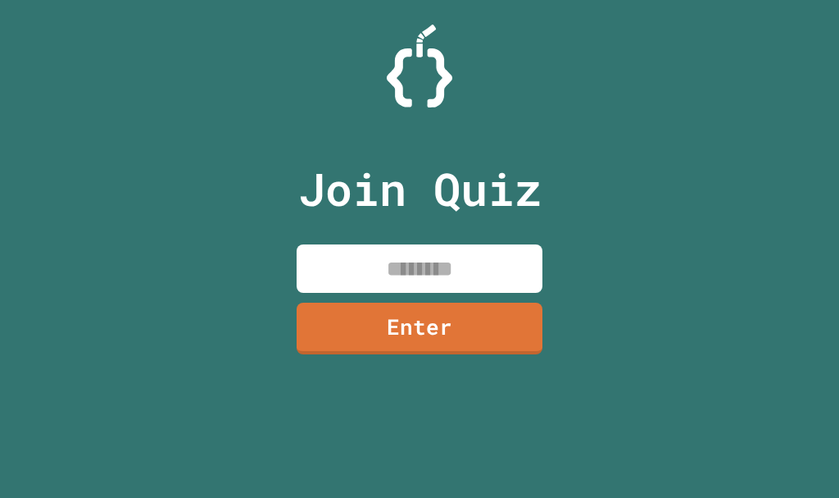
click at [416, 268] on input at bounding box center [420, 268] width 246 height 48
type input "********"
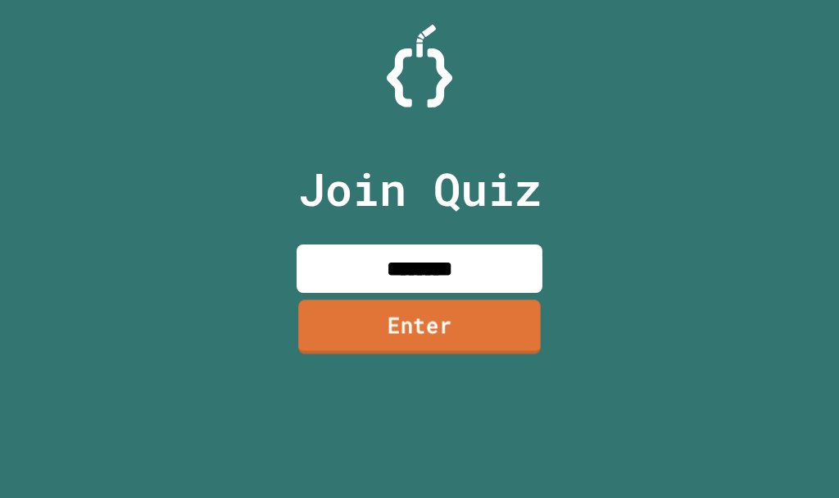
click at [425, 327] on link "Enter" at bounding box center [419, 326] width 243 height 54
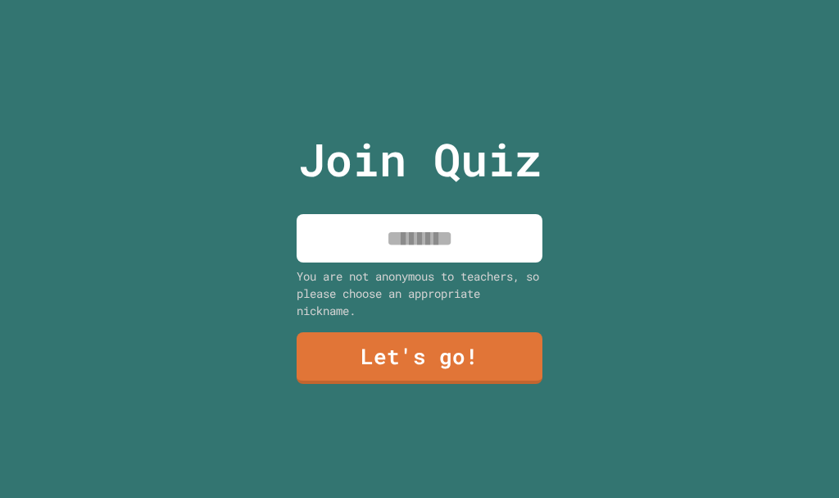
click at [441, 239] on input at bounding box center [420, 238] width 246 height 48
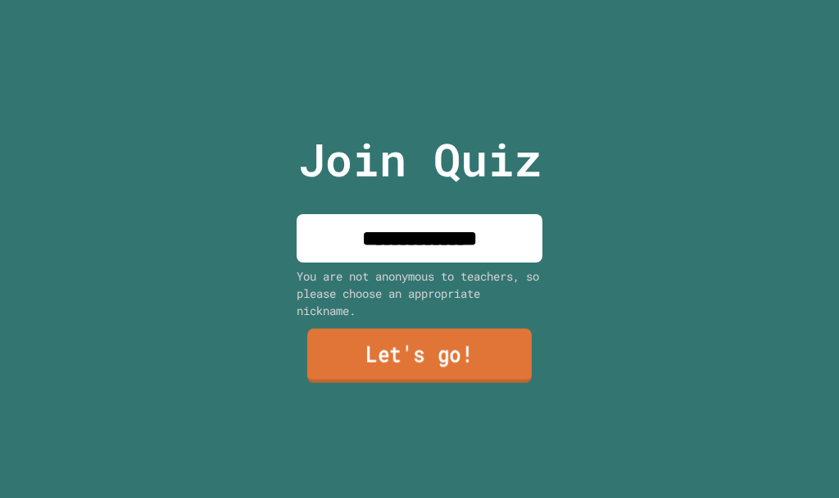
type input "**********"
click at [485, 338] on link "Let's go!" at bounding box center [419, 356] width 225 height 54
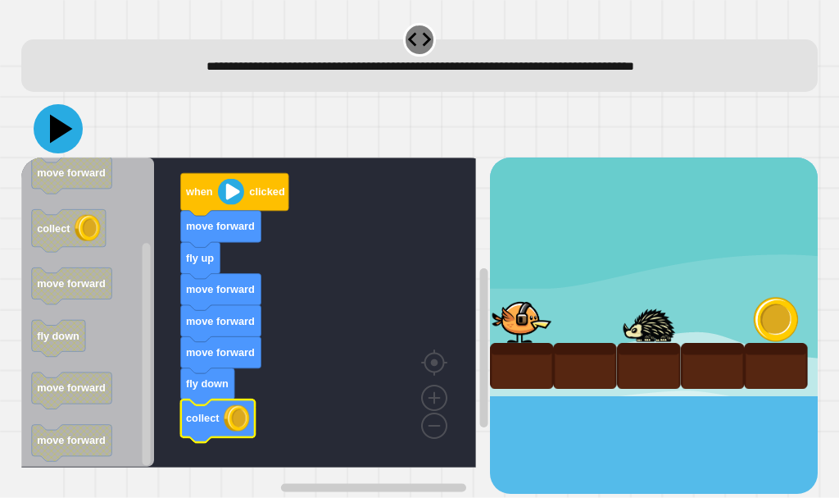
click at [73, 135] on icon at bounding box center [58, 128] width 49 height 49
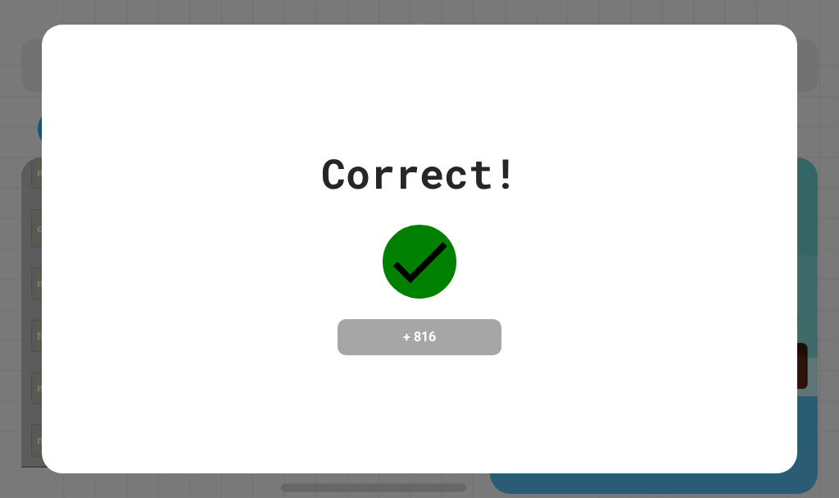
click at [729, 39] on div "Correct! + 816" at bounding box center [420, 249] width 756 height 448
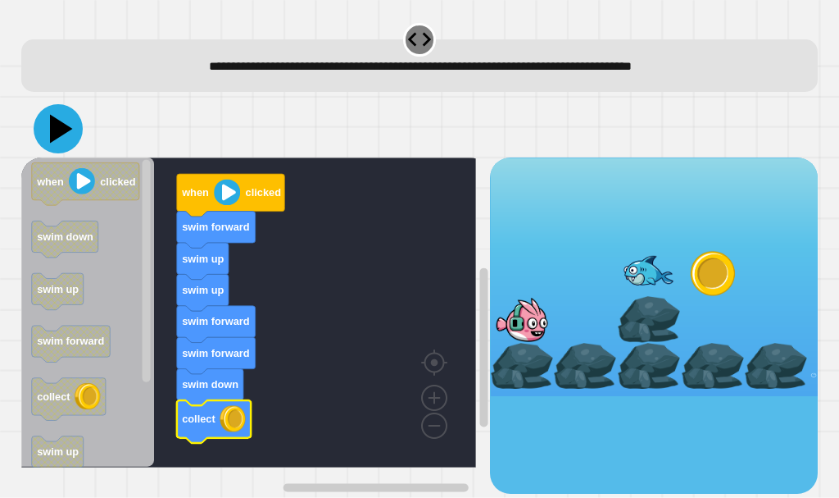
click at [65, 138] on icon at bounding box center [58, 128] width 49 height 49
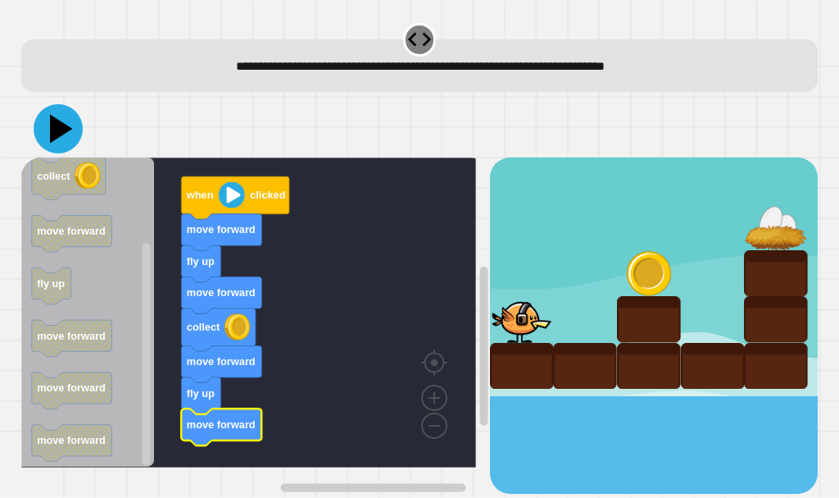
click at [61, 144] on icon at bounding box center [58, 128] width 49 height 49
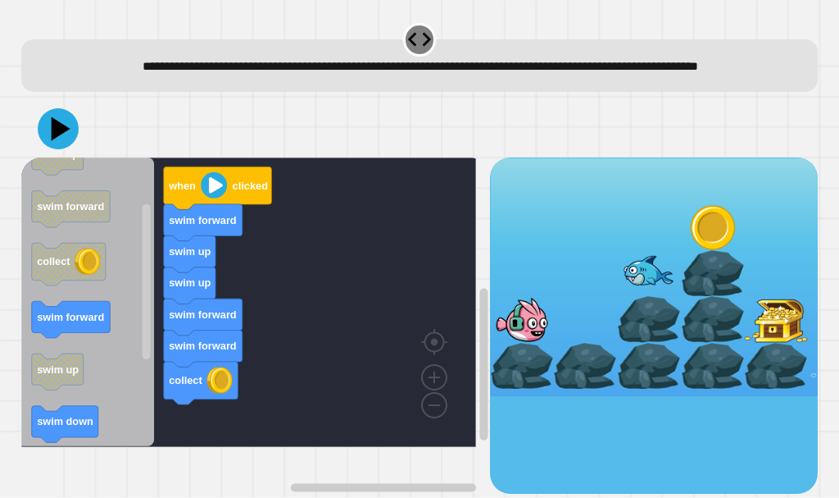
click at [125, 330] on icon "when clicked swim up swim forward collect swim forward swim up swim down swim f…" at bounding box center [88, 301] width 134 height 289
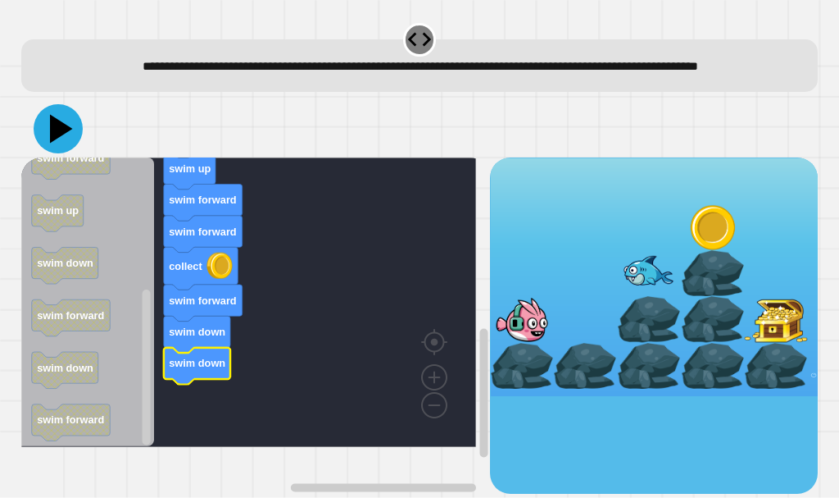
click at [52, 143] on icon at bounding box center [61, 129] width 23 height 29
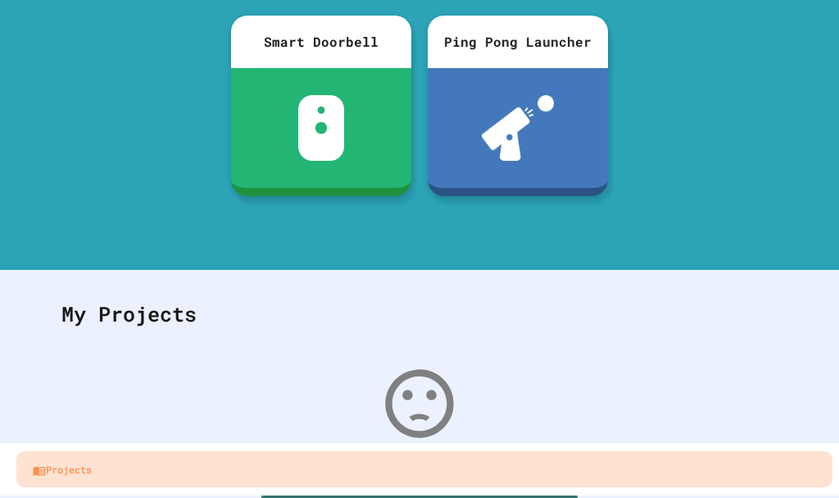
scroll to position [302, 0]
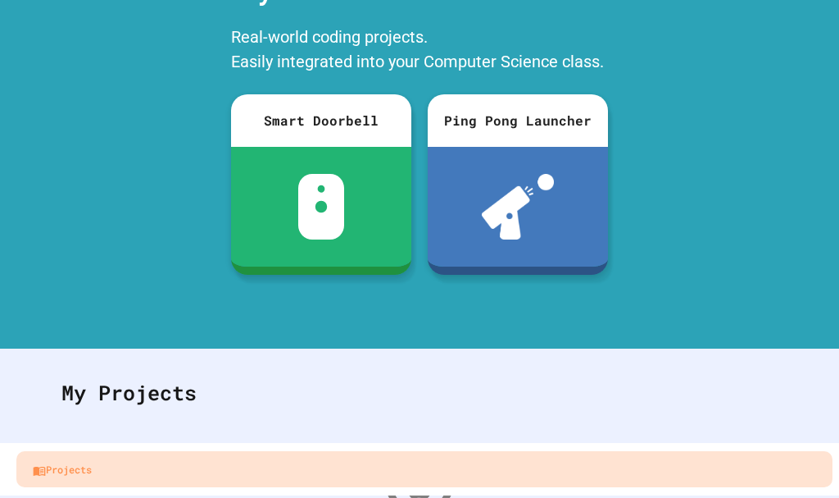
scroll to position [82, 0]
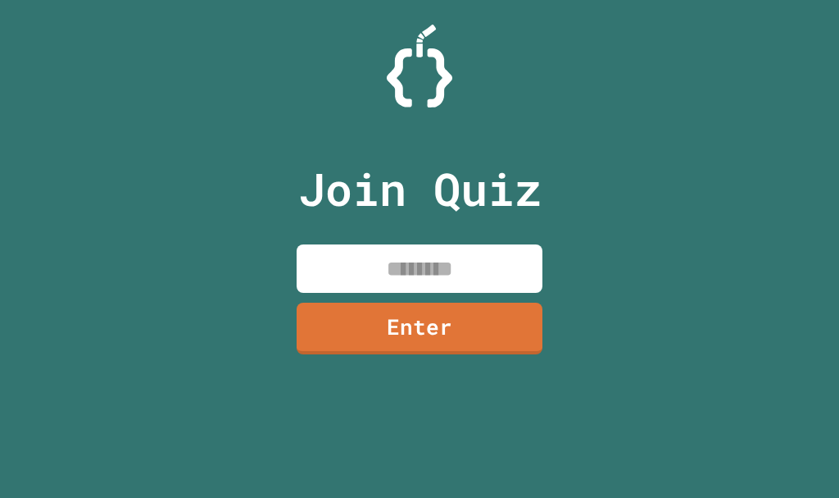
click at [426, 276] on input at bounding box center [420, 268] width 246 height 48
paste input "********"
type input "********"
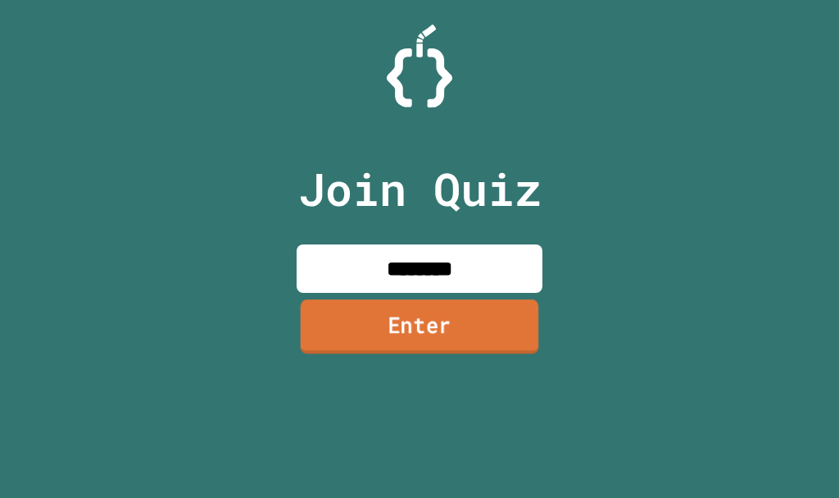
click at [448, 320] on link "Enter" at bounding box center [420, 326] width 239 height 54
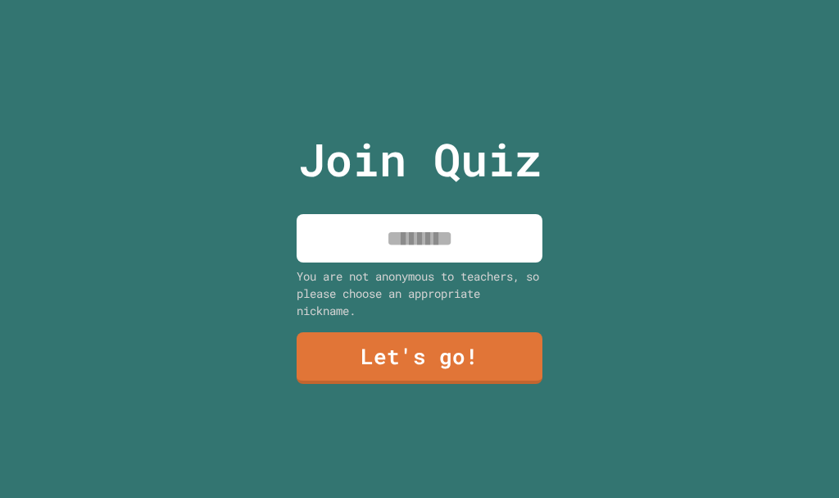
click at [454, 252] on input at bounding box center [420, 238] width 246 height 48
type input "**********"
click at [418, 279] on div "You are not anonymous to teachers, so please choose an appropriate nickname." at bounding box center [420, 293] width 246 height 52
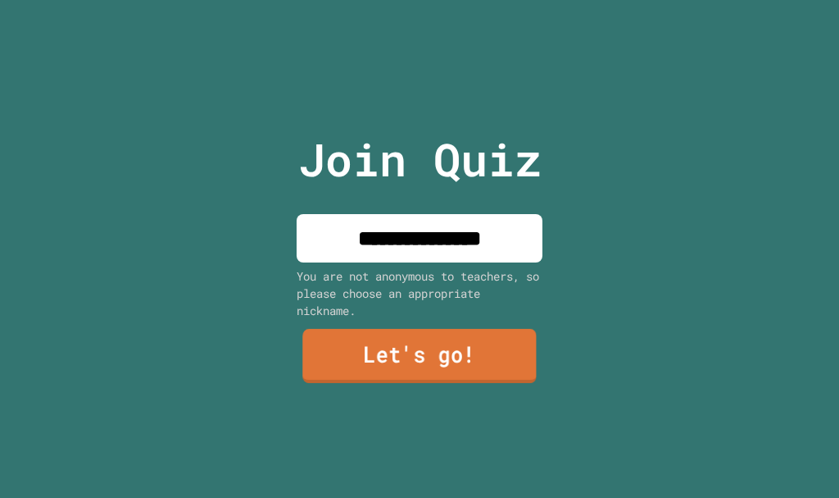
click at [412, 330] on link "Let's go!" at bounding box center [419, 356] width 234 height 54
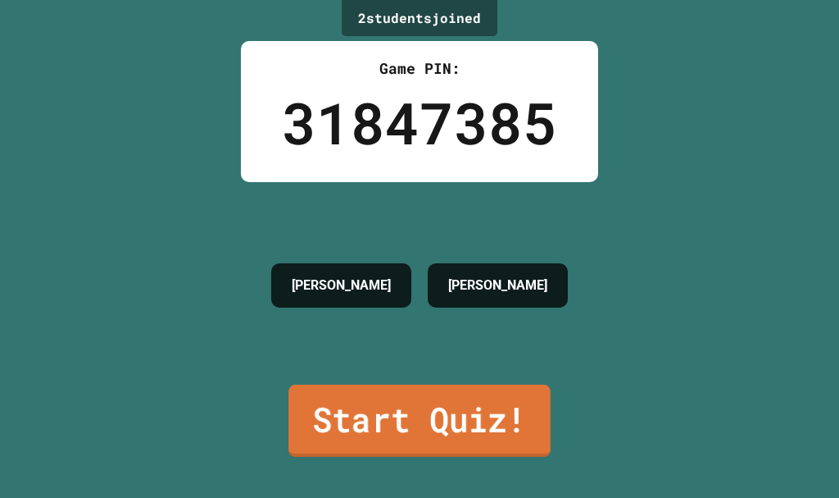
click at [461, 384] on link "Start Quiz!" at bounding box center [420, 420] width 262 height 72
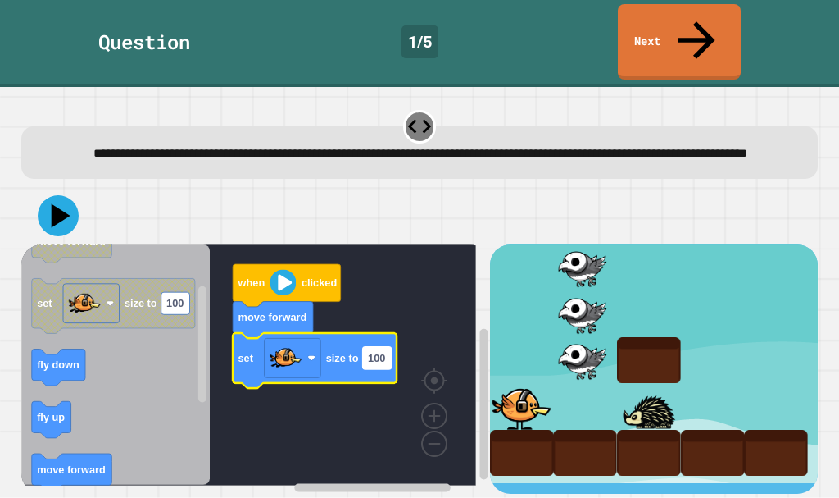
click at [379, 352] on text "100" at bounding box center [376, 358] width 17 height 12
type input "***"
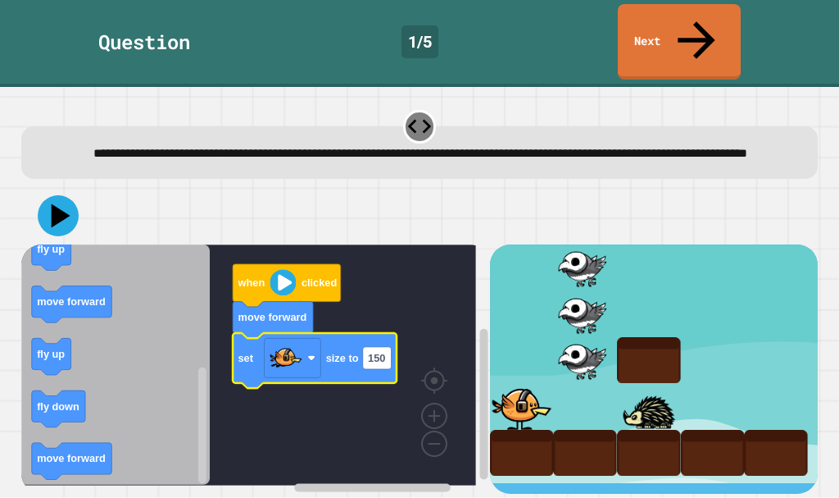
click at [295, 379] on rect "Blockly Workspace" at bounding box center [248, 364] width 455 height 241
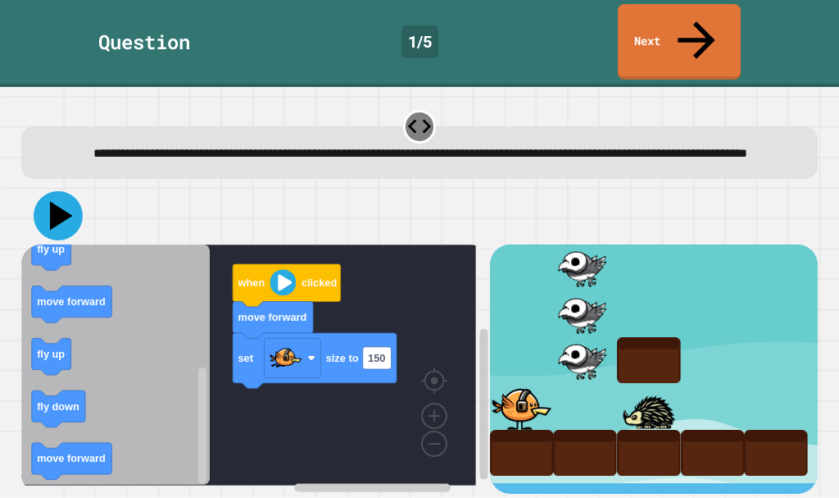
click at [53, 210] on icon at bounding box center [58, 215] width 49 height 49
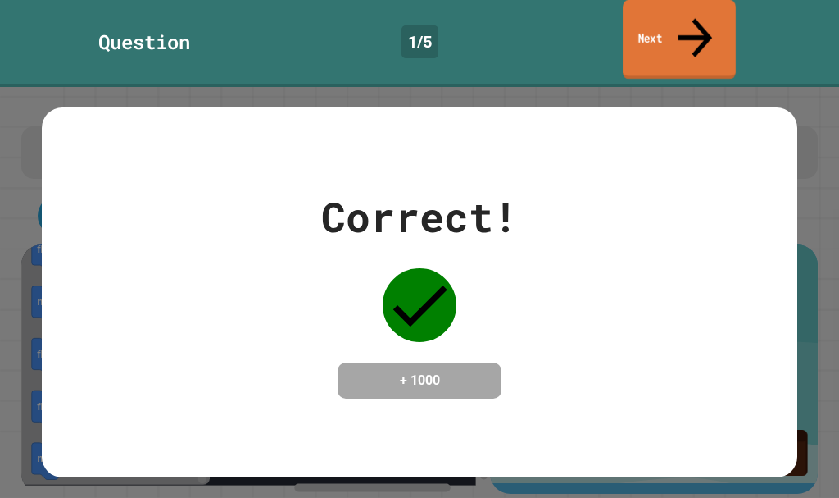
click at [688, 6] on link "Next" at bounding box center [679, 40] width 113 height 80
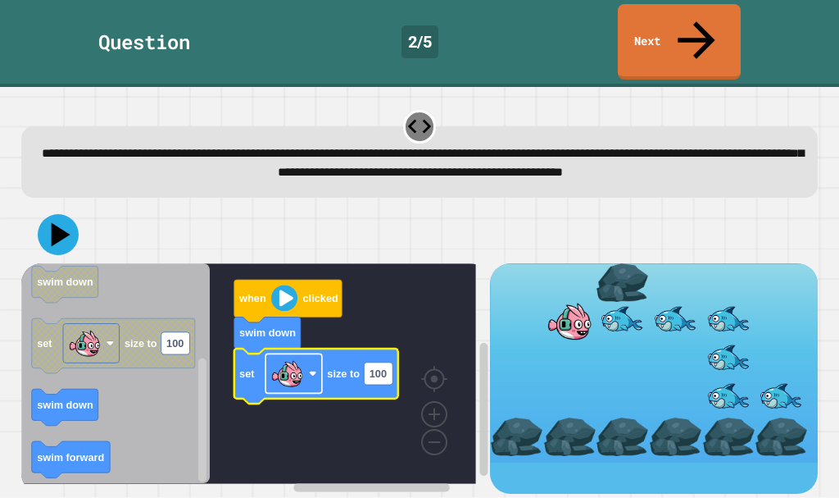
click at [306, 366] on rect "Blockly Workspace" at bounding box center [294, 373] width 57 height 39
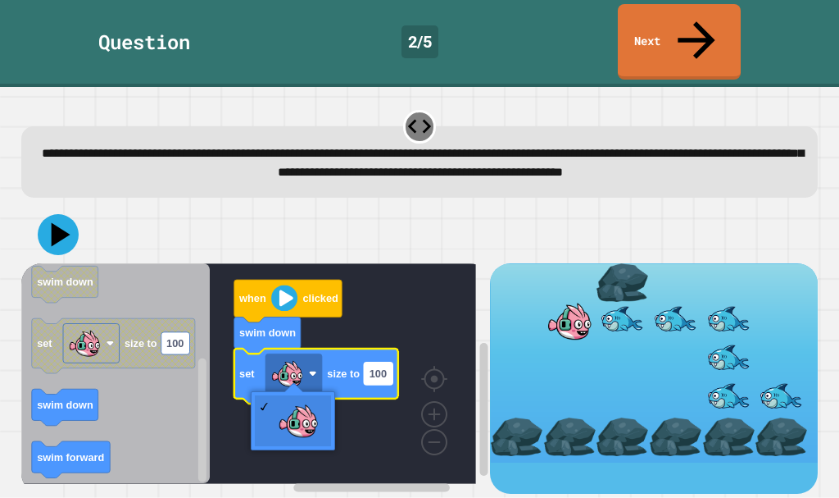
click at [390, 366] on rect "Blockly Workspace" at bounding box center [378, 373] width 29 height 22
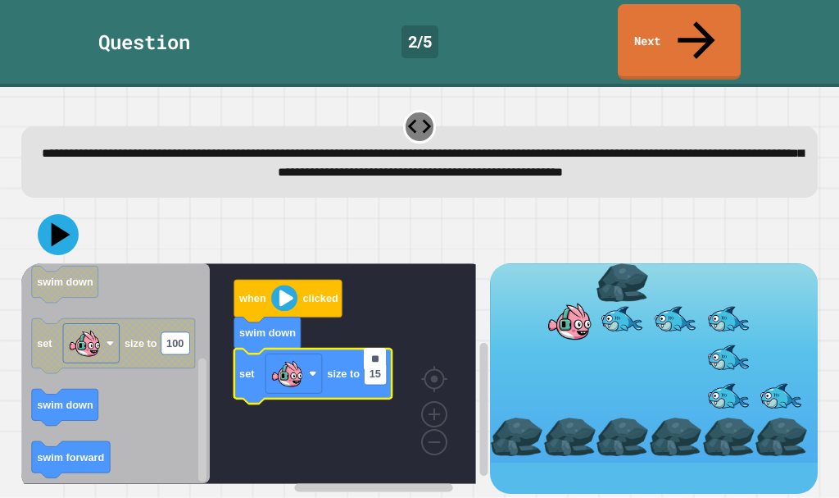
type input "***"
click at [410, 291] on rect "Blockly Workspace" at bounding box center [248, 373] width 455 height 220
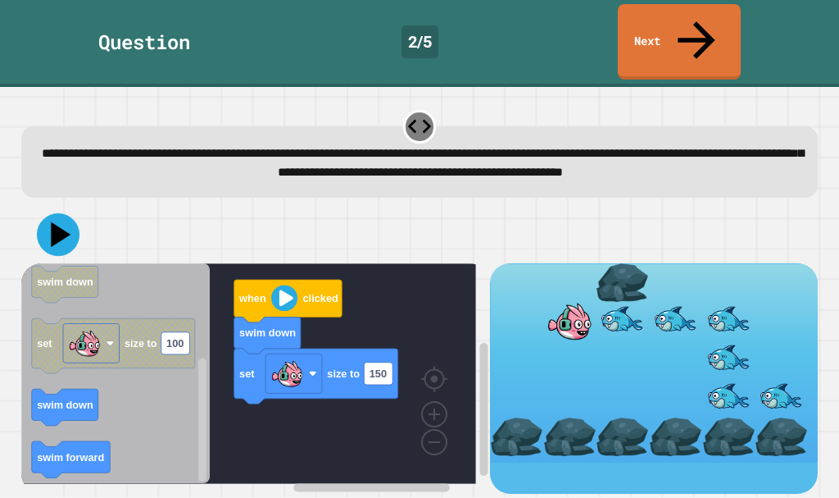
click at [78, 215] on button at bounding box center [58, 234] width 43 height 43
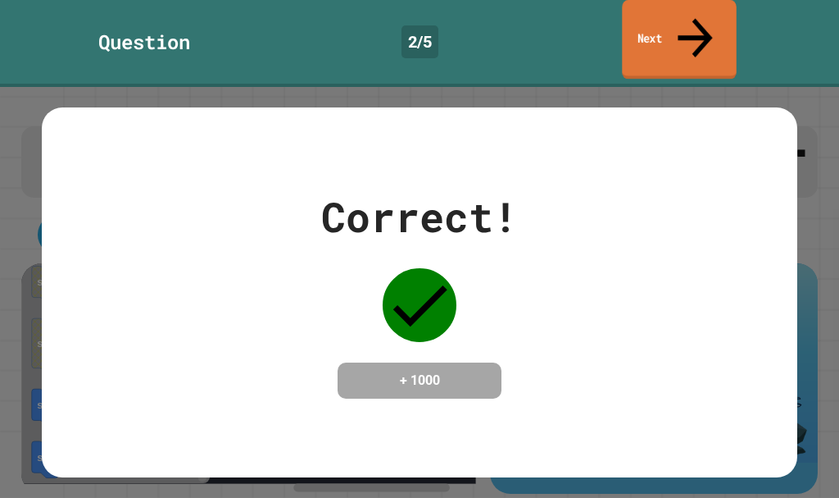
click at [667, 24] on link "Next" at bounding box center [679, 40] width 114 height 80
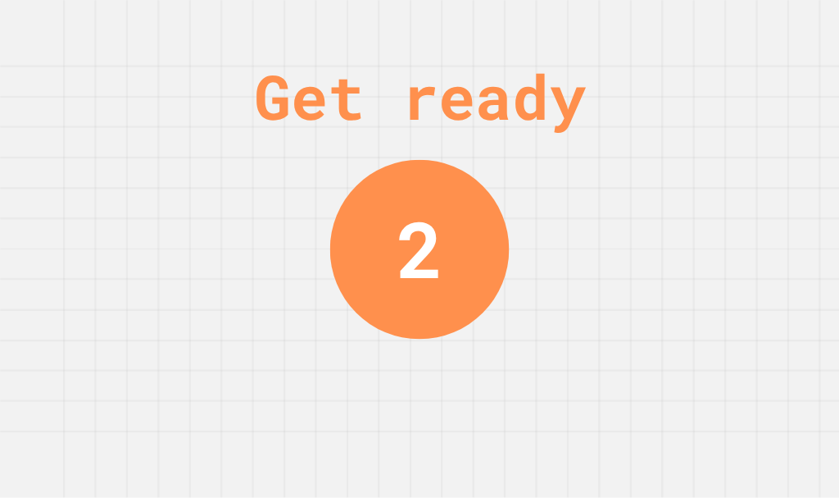
click at [586, 125] on div "Get ready" at bounding box center [420, 96] width 332 height 93
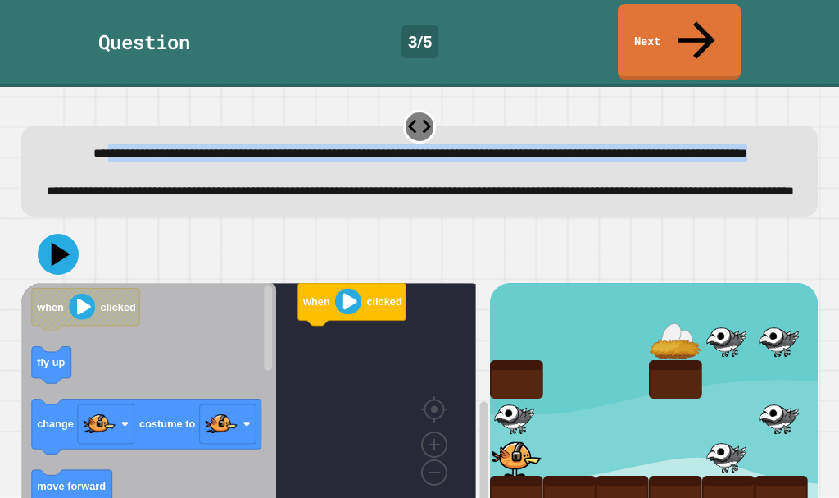
drag, startPoint x: 72, startPoint y: 116, endPoint x: 677, endPoint y: 134, distance: 605.2
click at [677, 143] on div "**********" at bounding box center [420, 152] width 763 height 19
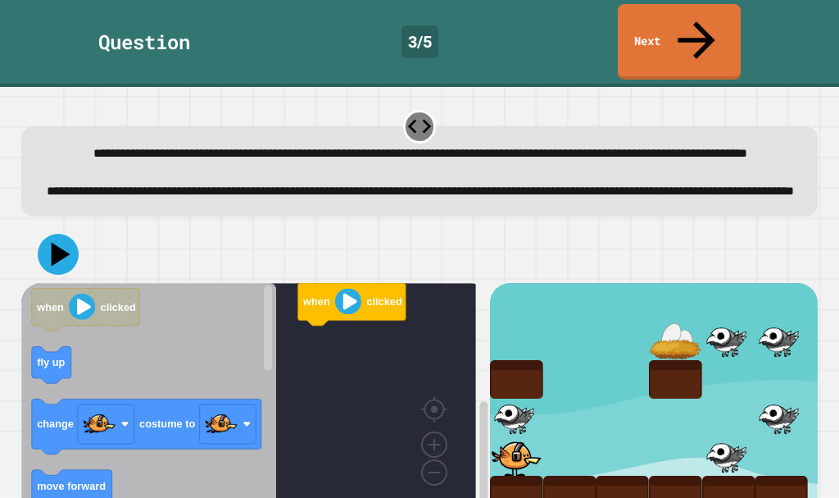
scroll to position [52, 0]
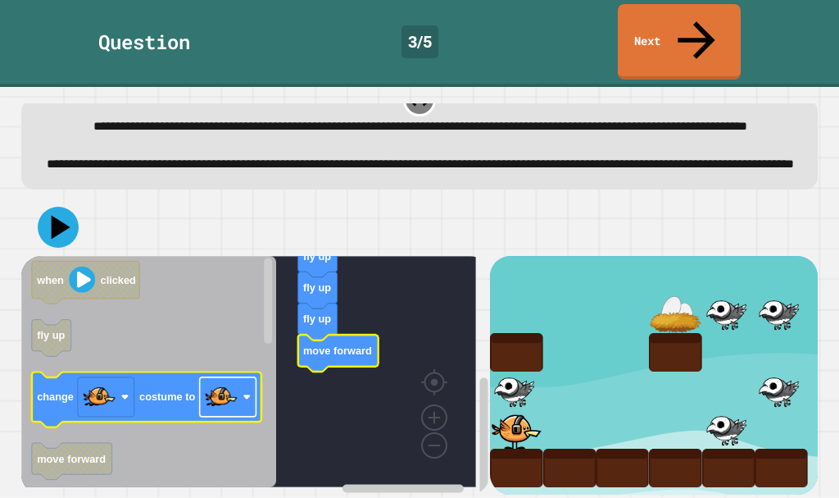
click at [215, 380] on image "Blockly Workspace" at bounding box center [221, 396] width 33 height 33
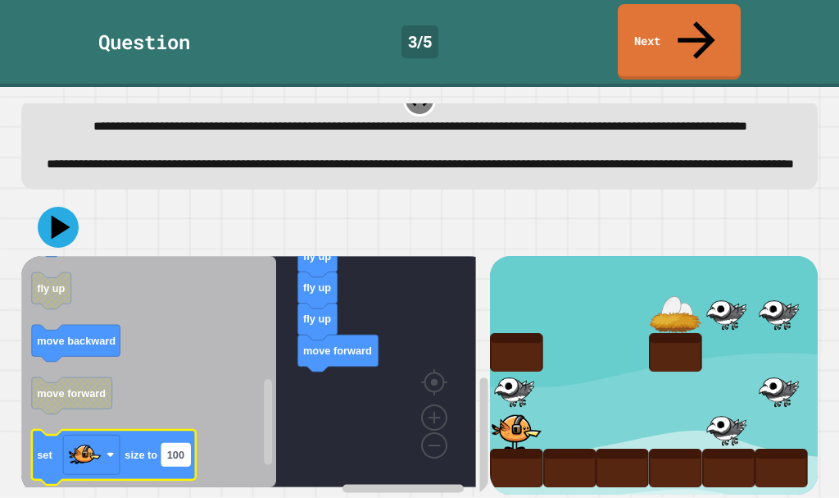
click at [183, 448] on text "100" at bounding box center [174, 454] width 17 height 12
type input "**"
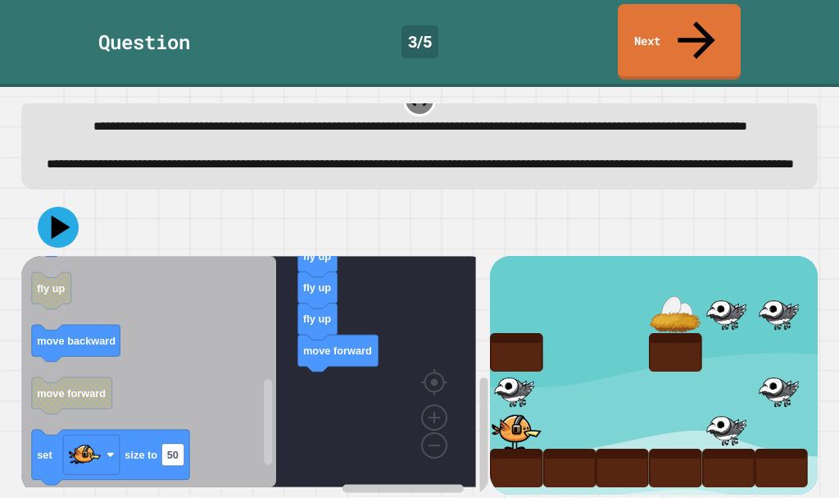
click at [180, 389] on icon "Blockly Workspace" at bounding box center [148, 371] width 255 height 231
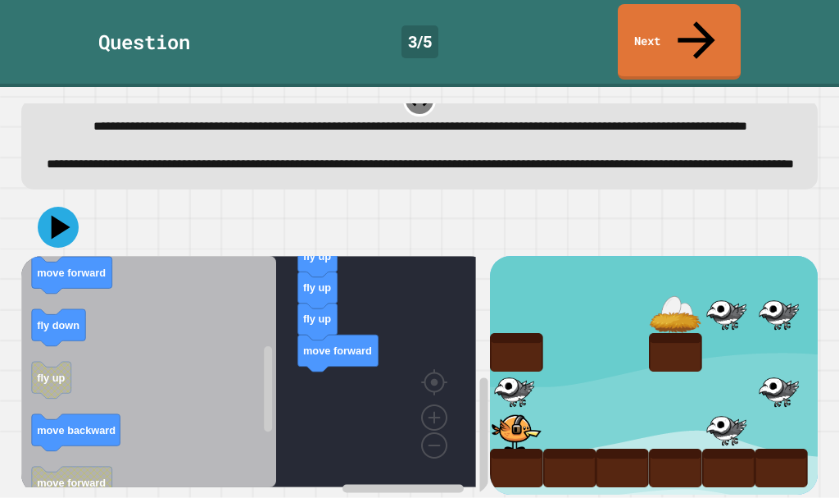
click at [228, 339] on icon "Blockly Workspace" at bounding box center [148, 371] width 255 height 231
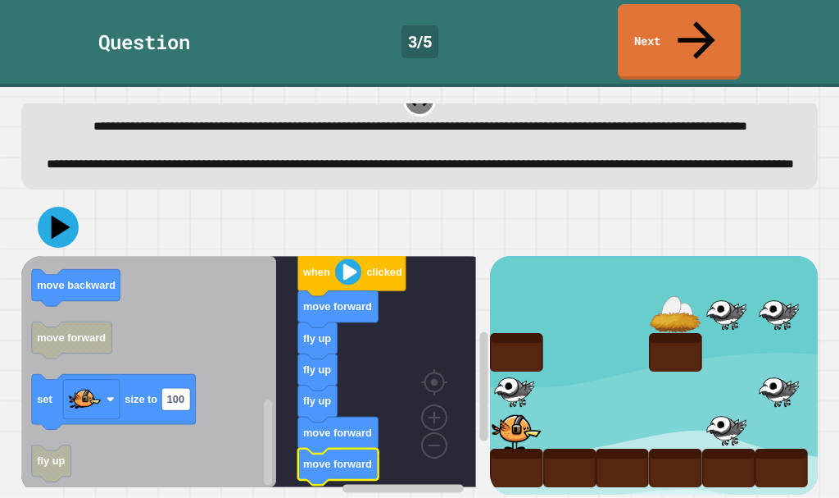
scroll to position [0, 0]
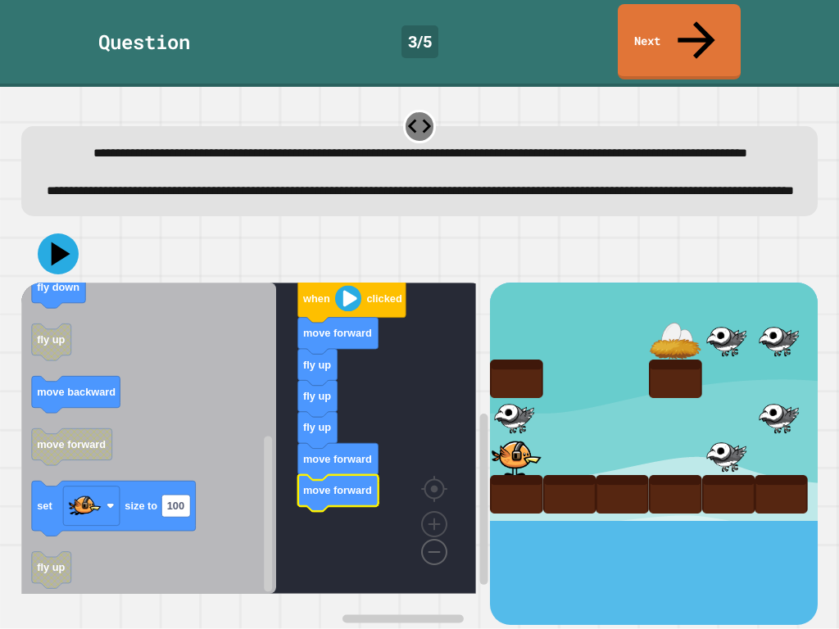
click at [430, 497] on image "Blockly Workspace" at bounding box center [408, 515] width 79 height 102
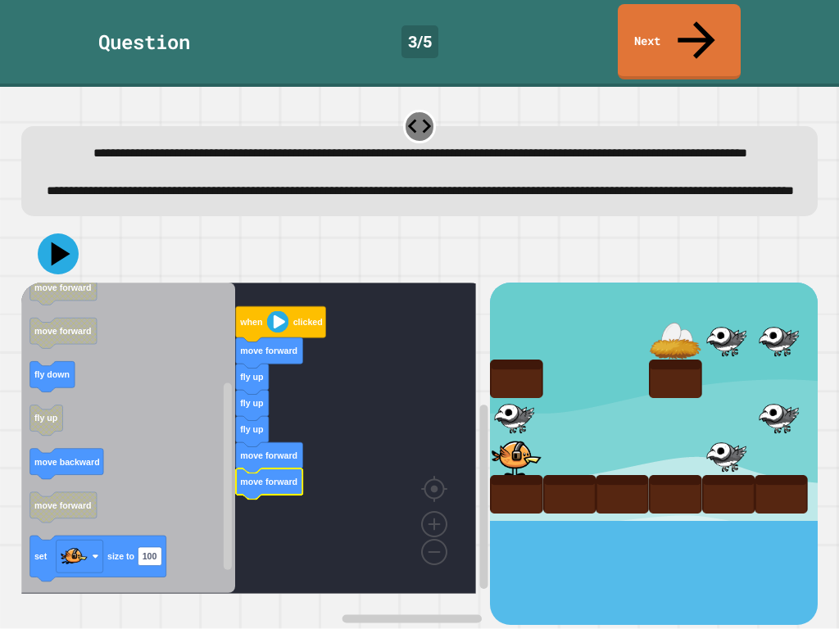
click at [324, 401] on rect "Blockly Workspace" at bounding box center [248, 438] width 455 height 311
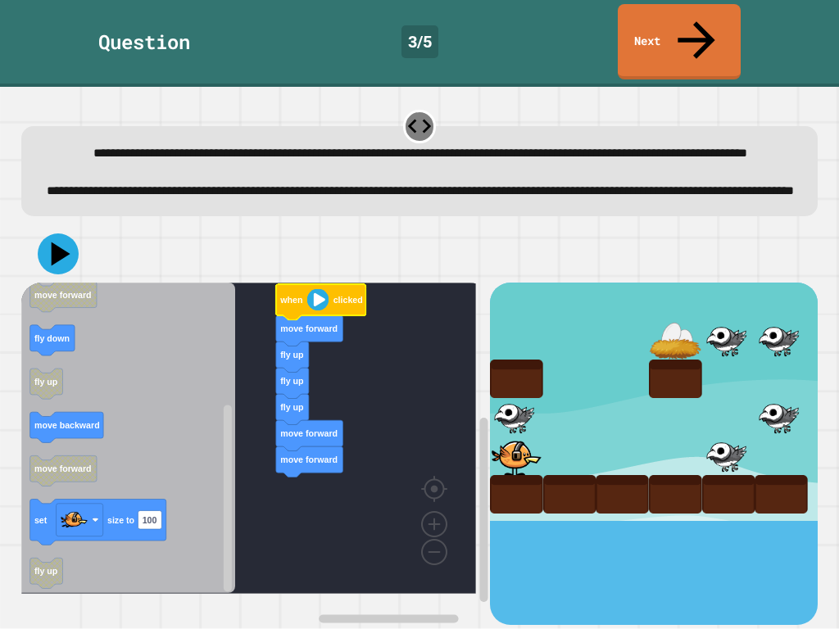
click at [341, 357] on rect "Blockly Workspace" at bounding box center [248, 438] width 455 height 311
click at [396, 453] on rect "Blockly Workspace" at bounding box center [248, 438] width 455 height 311
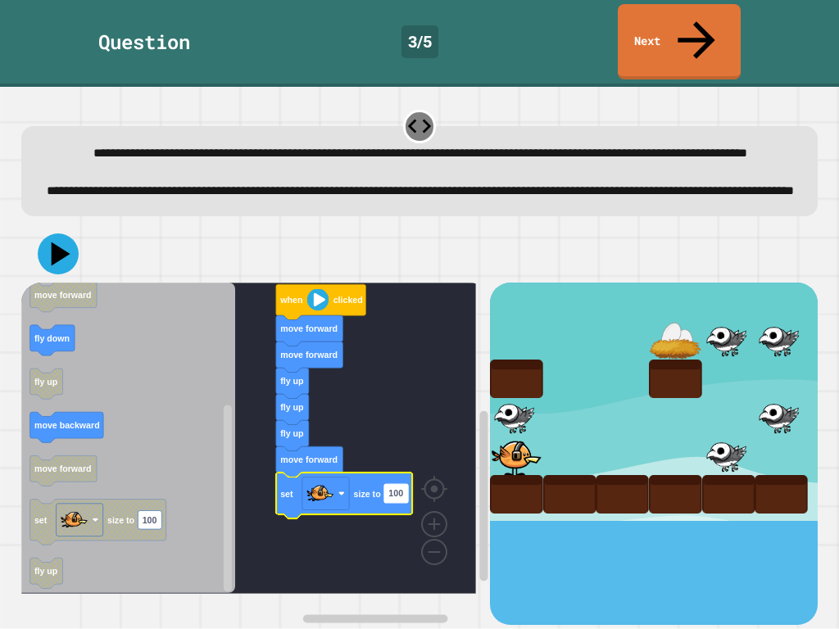
click at [398, 497] on text "100" at bounding box center [396, 494] width 15 height 10
click at [400, 497] on input "***" at bounding box center [396, 500] width 24 height 19
type input "**"
click at [43, 251] on icon at bounding box center [58, 254] width 49 height 49
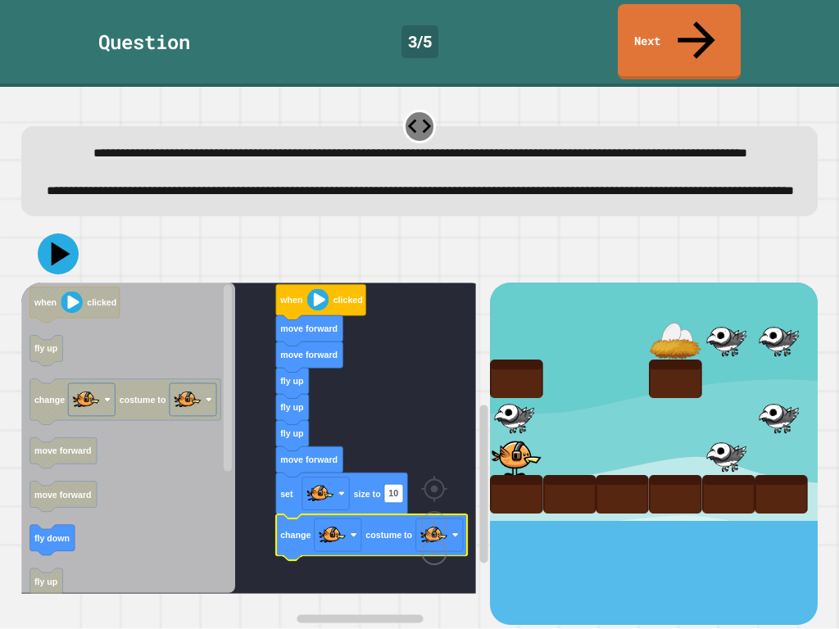
click at [441, 497] on image "Blockly Workspace" at bounding box center [408, 515] width 79 height 102
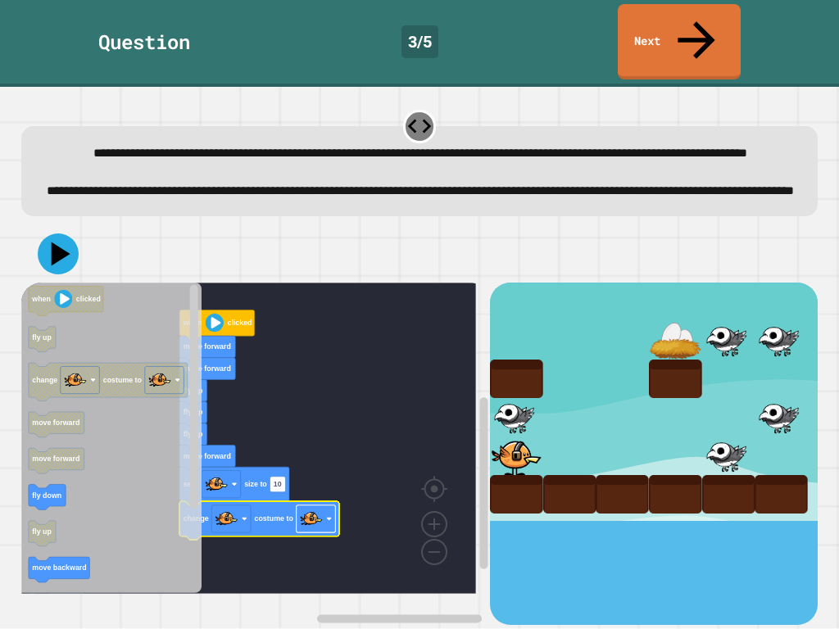
click at [320, 497] on image "Blockly Workspace" at bounding box center [311, 518] width 23 height 23
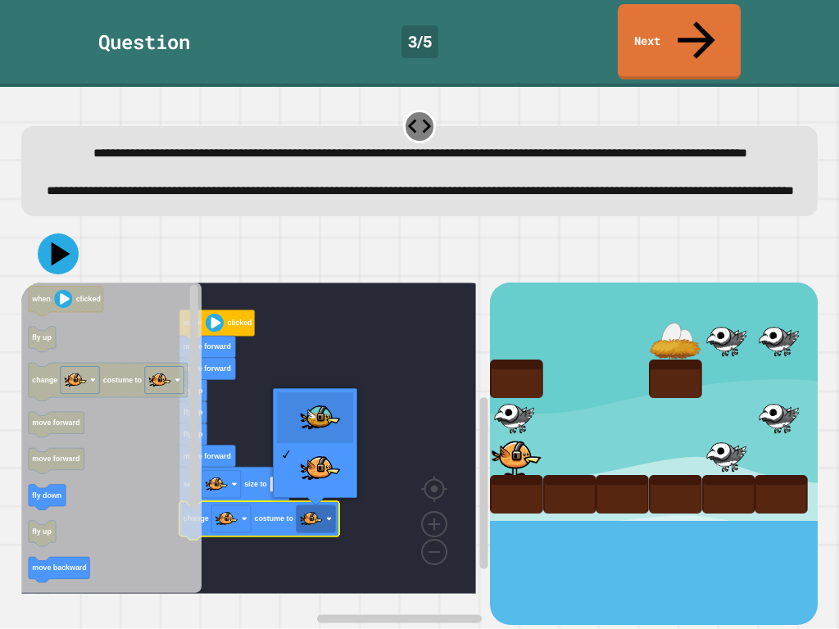
drag, startPoint x: 307, startPoint y: 433, endPoint x: 291, endPoint y: 420, distance: 20.4
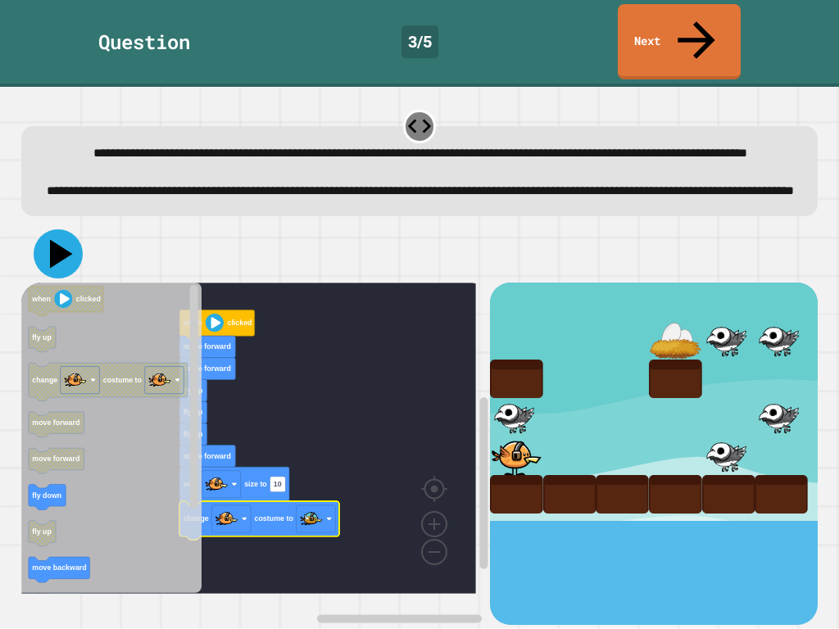
click at [52, 278] on icon at bounding box center [58, 254] width 49 height 49
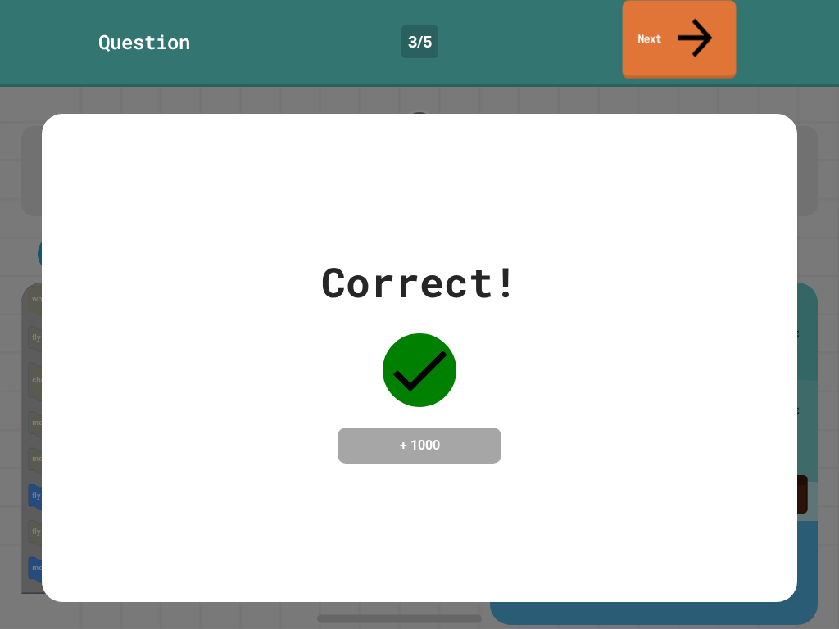
click at [738, 26] on div "Question 3 / 5 Next" at bounding box center [419, 41] width 839 height 75
click at [708, 9] on link "Next" at bounding box center [679, 41] width 123 height 80
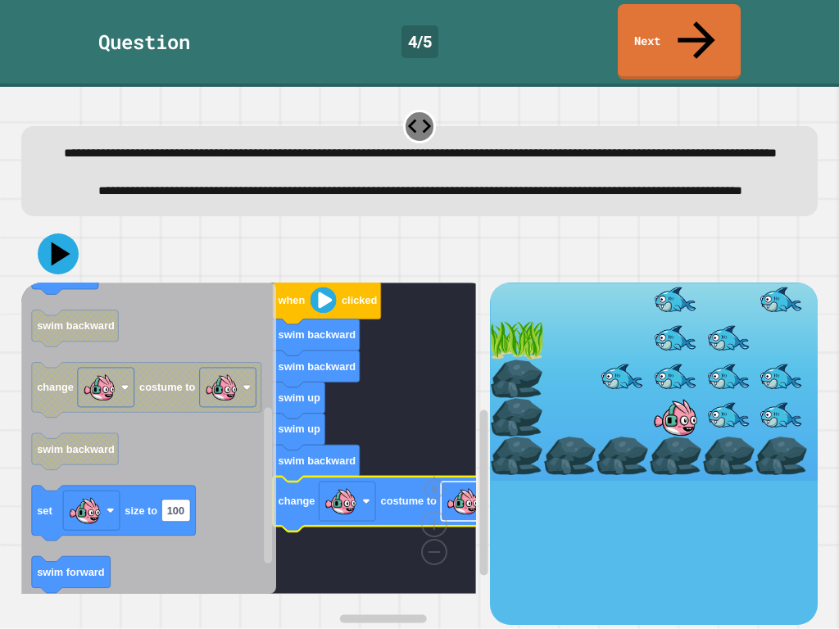
click at [460, 497] on image "Blockly Workspace" at bounding box center [462, 501] width 33 height 33
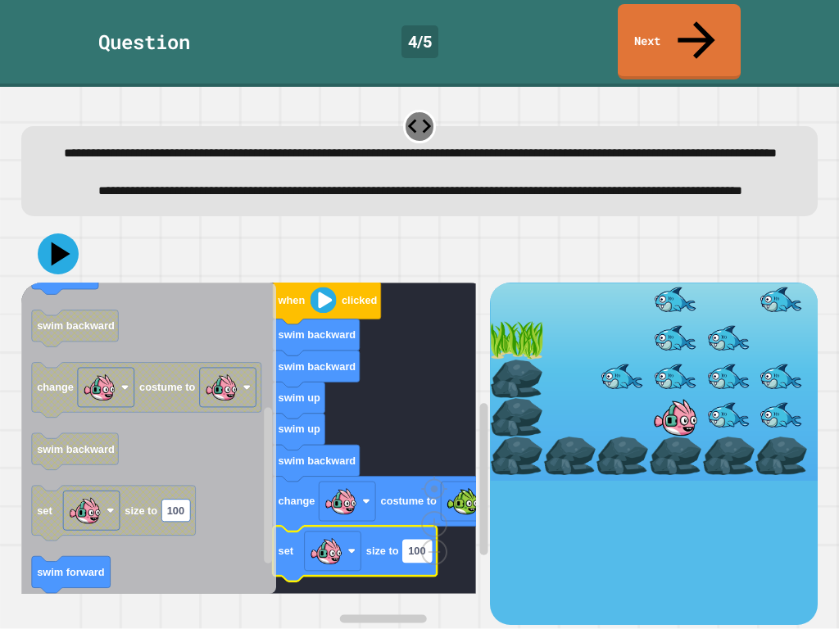
click at [419, 497] on text "100" at bounding box center [416, 551] width 17 height 12
type input "*"
type input "**"
click at [352, 497] on rect "Blockly Workspace" at bounding box center [332, 550] width 57 height 39
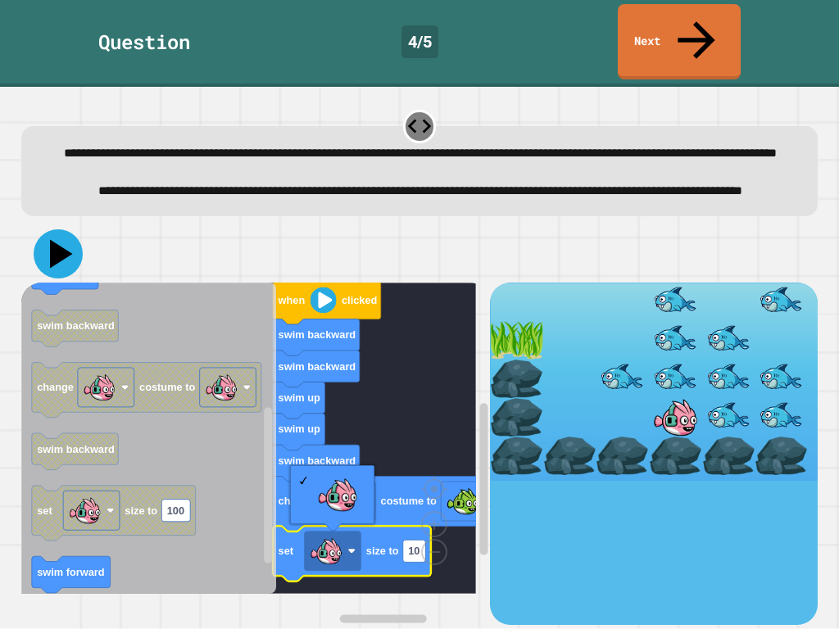
click at [40, 249] on icon at bounding box center [58, 254] width 49 height 49
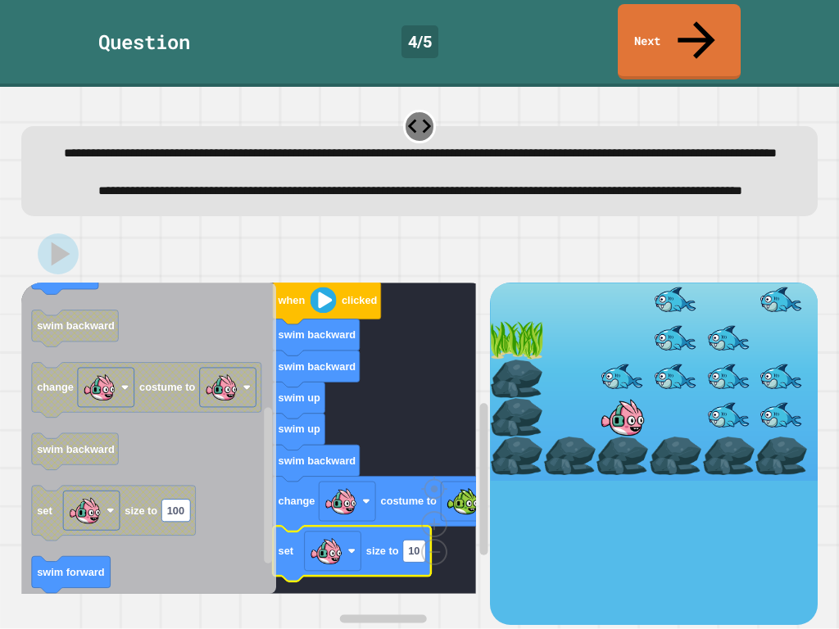
click at [391, 402] on rect "Blockly Workspace" at bounding box center [248, 438] width 455 height 311
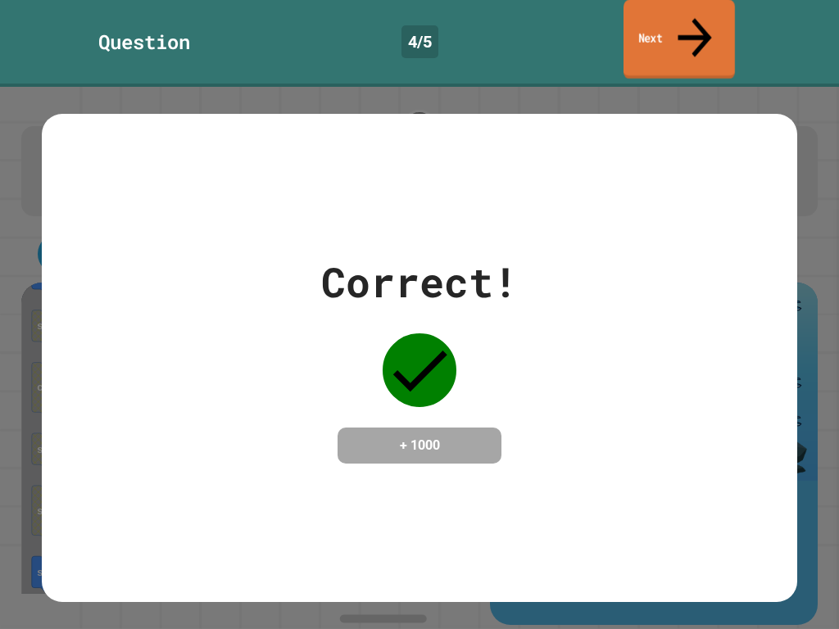
click at [711, 16] on link "Next" at bounding box center [679, 40] width 111 height 80
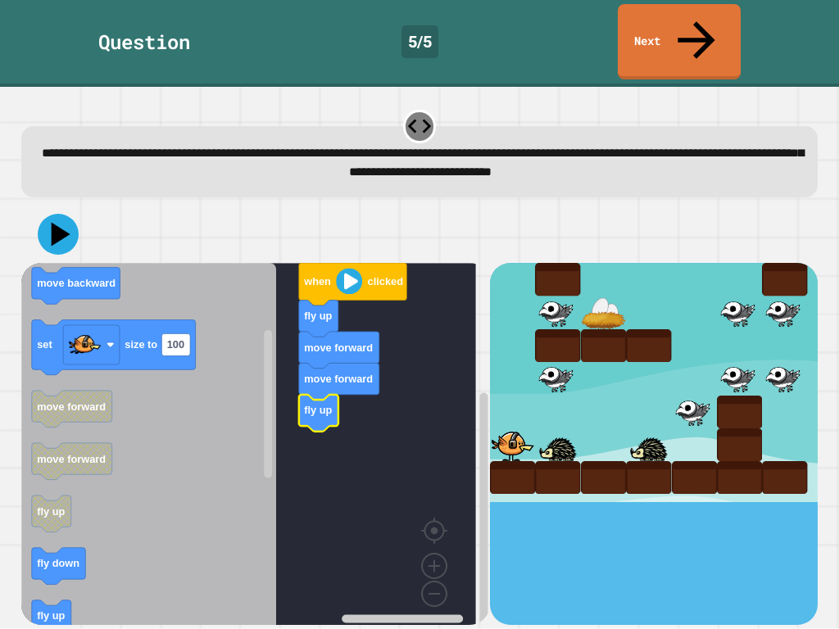
click at [255, 406] on icon "Blockly Workspace" at bounding box center [148, 449] width 255 height 373
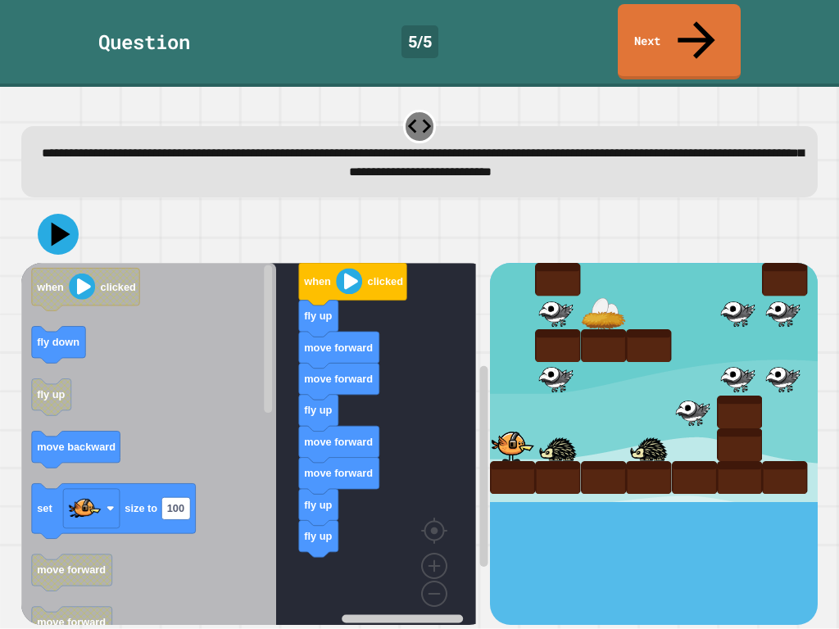
click at [320, 497] on div "when clicked fly up move forward move forward fly up move forward move forward …" at bounding box center [255, 443] width 469 height 361
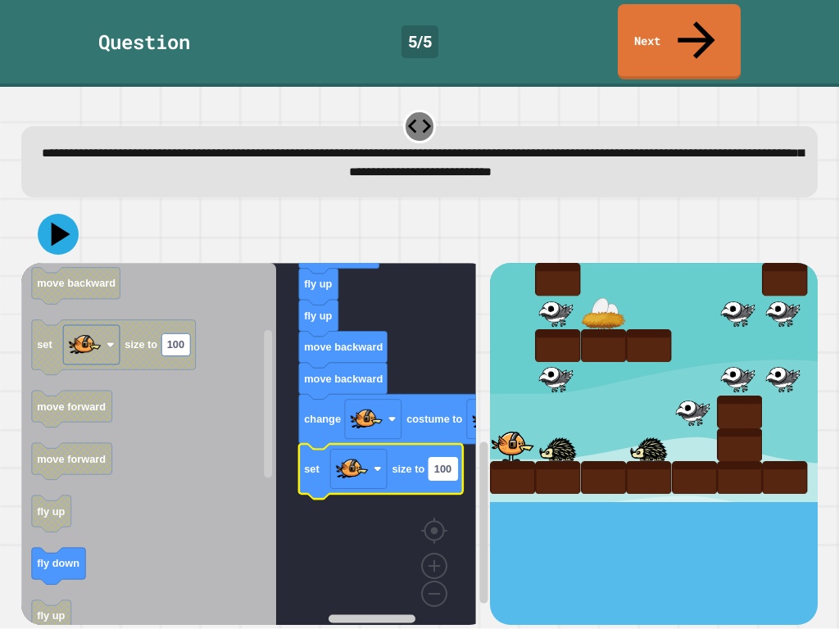
click at [448, 463] on text "100" at bounding box center [442, 469] width 17 height 12
type input "**"
click at [74, 210] on icon at bounding box center [58, 234] width 49 height 49
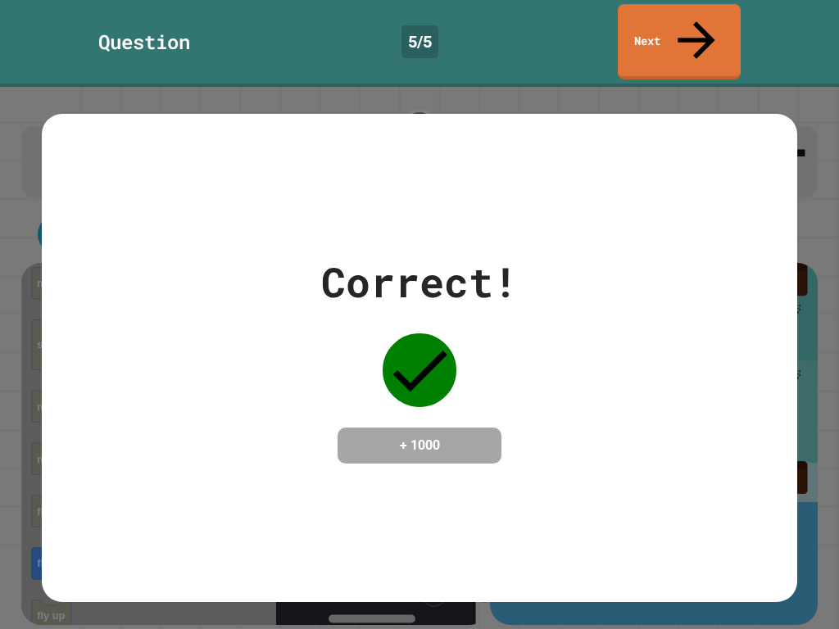
click at [637, 43] on div "Question 5 / 5 Next" at bounding box center [419, 43] width 839 height 87
click at [640, 35] on link "Next" at bounding box center [679, 41] width 123 height 75
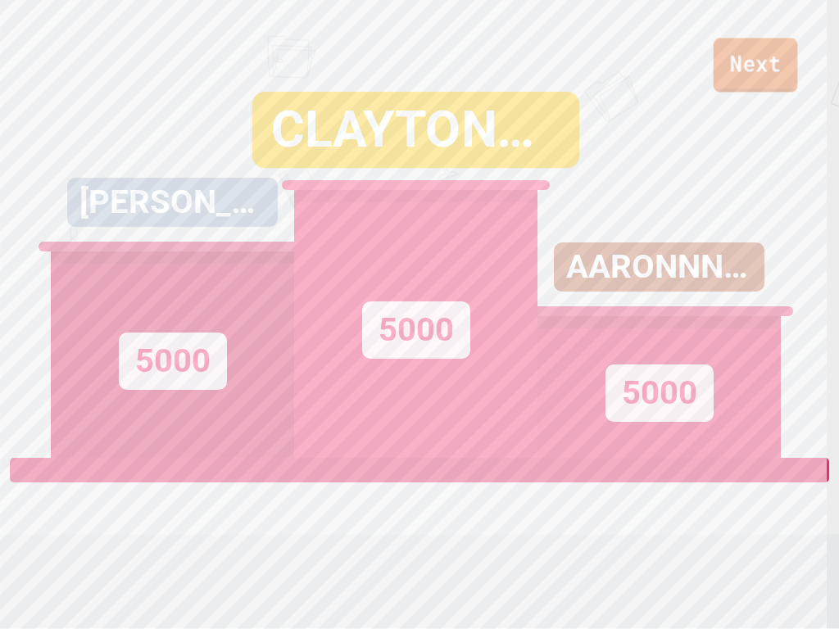
click at [762, 69] on link "Next" at bounding box center [756, 65] width 84 height 54
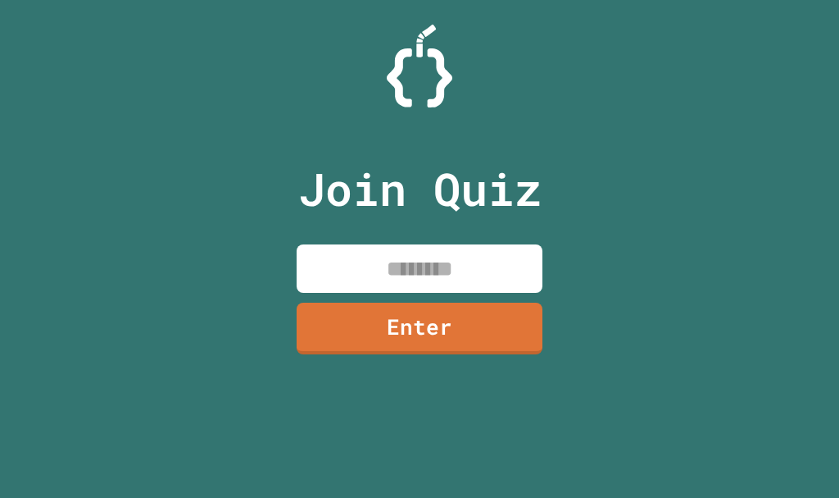
click at [377, 287] on input at bounding box center [420, 268] width 246 height 48
paste input "********"
type input "********"
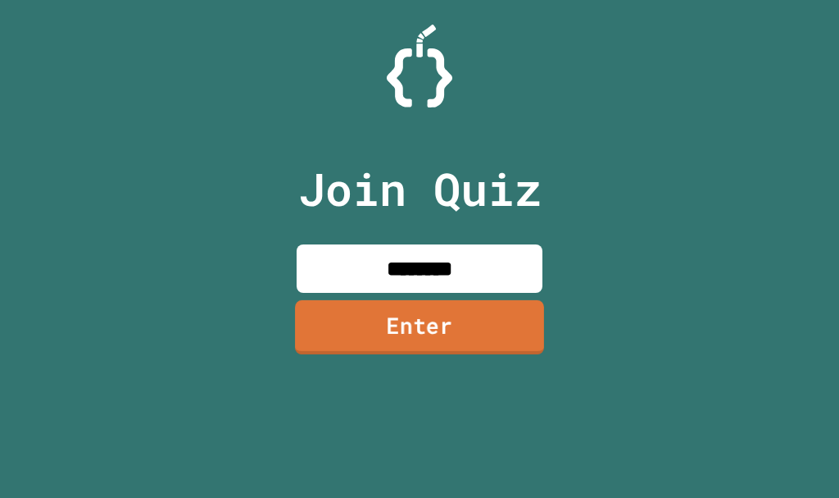
click at [393, 327] on link "Enter" at bounding box center [419, 327] width 249 height 54
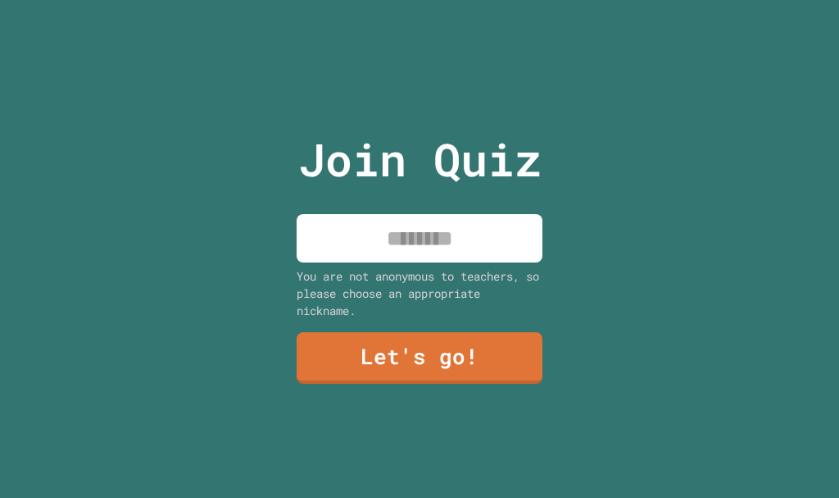
click at [388, 231] on input at bounding box center [420, 238] width 246 height 48
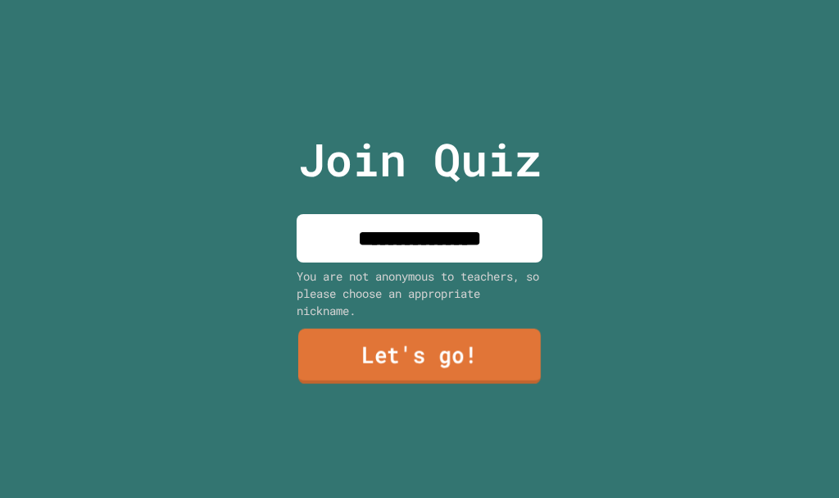
type input "**********"
drag, startPoint x: 393, startPoint y: 387, endPoint x: 393, endPoint y: 374, distance: 13.1
click at [393, 381] on div "**********" at bounding box center [420, 249] width 276 height 498
click at [393, 372] on link "Let's go!" at bounding box center [420, 358] width 248 height 52
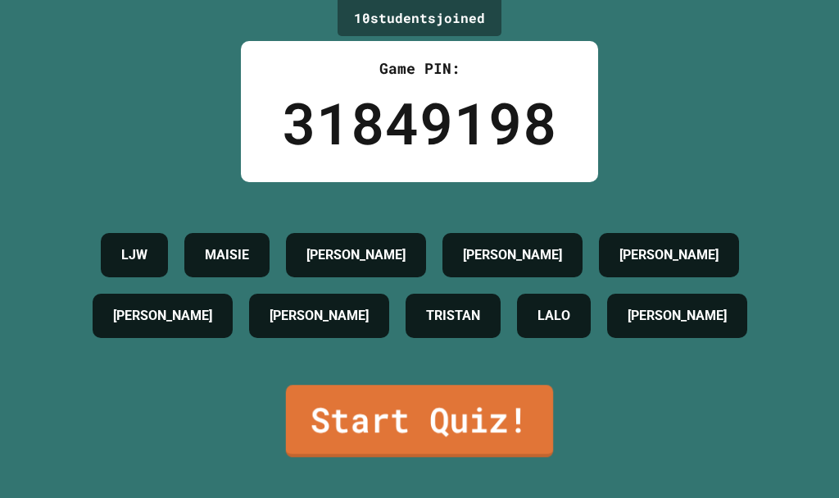
click at [454, 457] on link "Start Quiz!" at bounding box center [419, 420] width 267 height 72
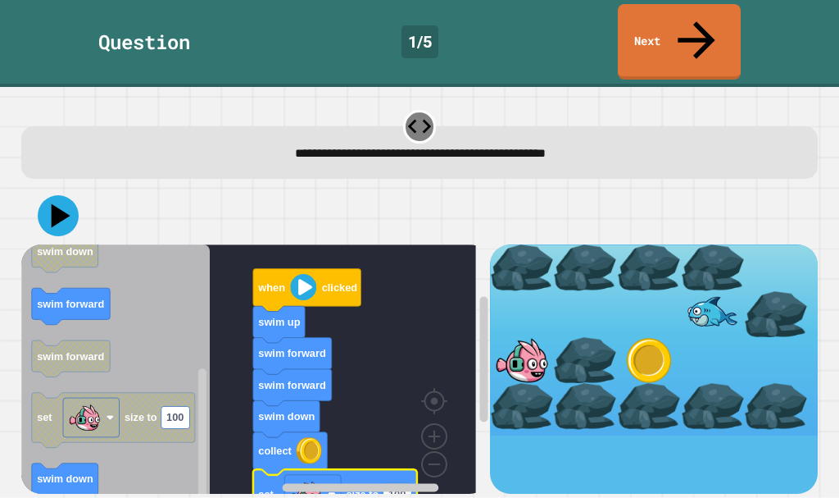
click at [40, 195] on icon at bounding box center [58, 215] width 41 height 41
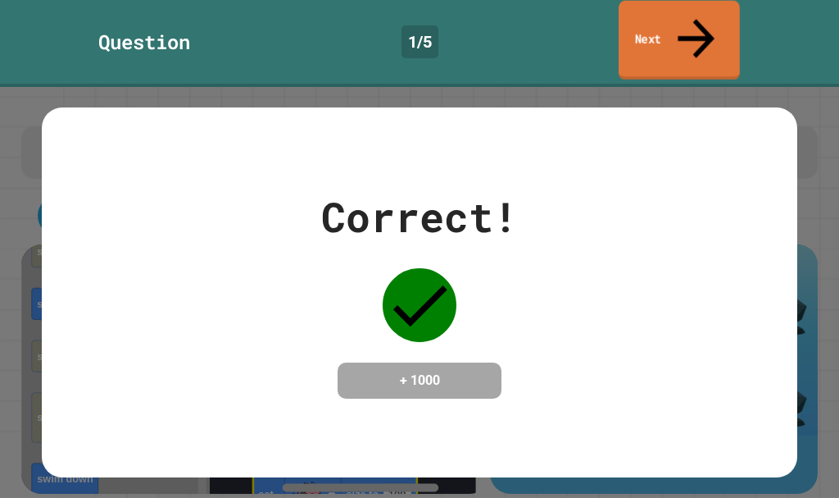
click at [652, 19] on link "Next" at bounding box center [679, 41] width 121 height 80
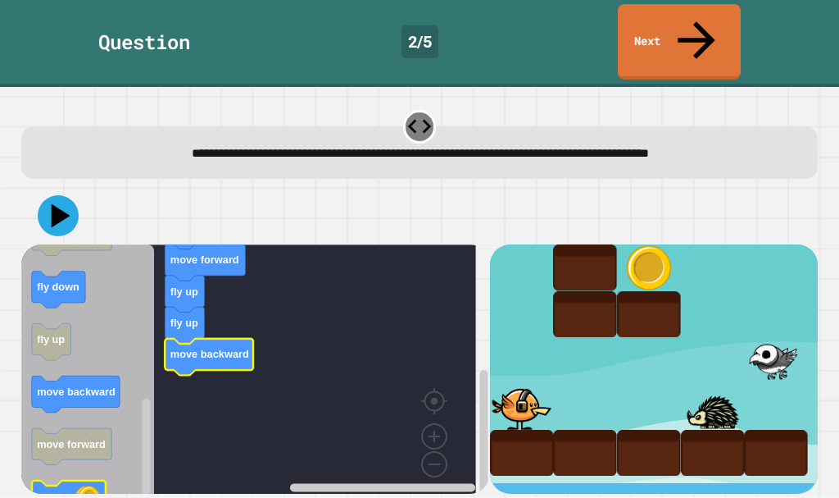
click at [90, 443] on icon "Blockly Workspace" at bounding box center [88, 374] width 134 height 261
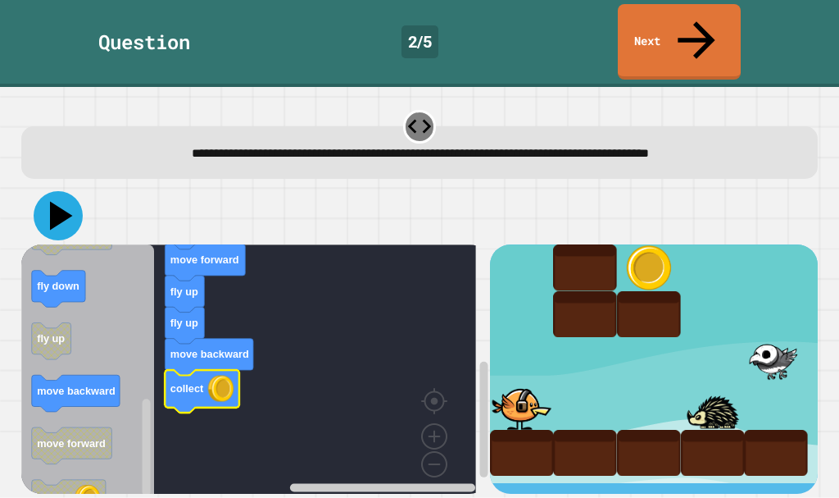
click at [56, 191] on icon at bounding box center [58, 215] width 49 height 49
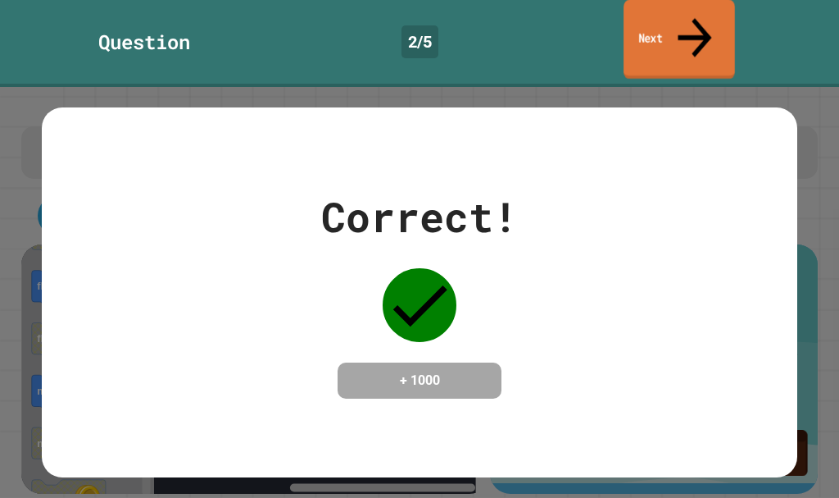
click at [680, 11] on link "Next" at bounding box center [679, 40] width 111 height 80
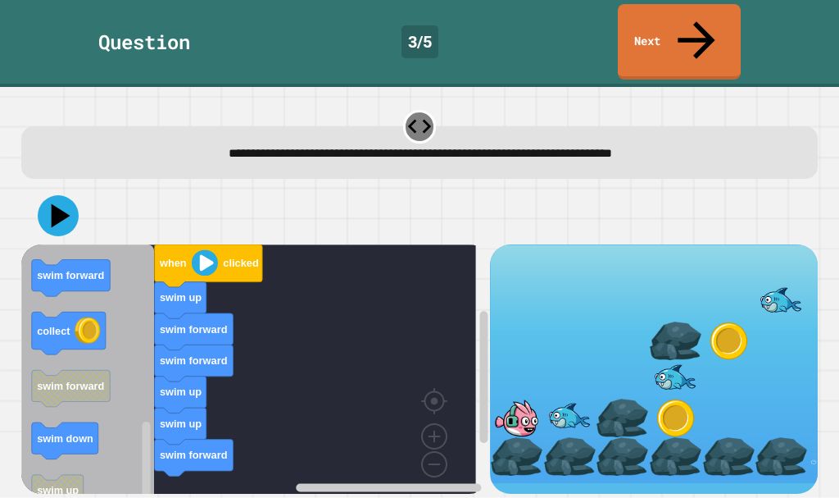
click at [70, 260] on icon "Blockly Workspace" at bounding box center [70, 278] width 79 height 37
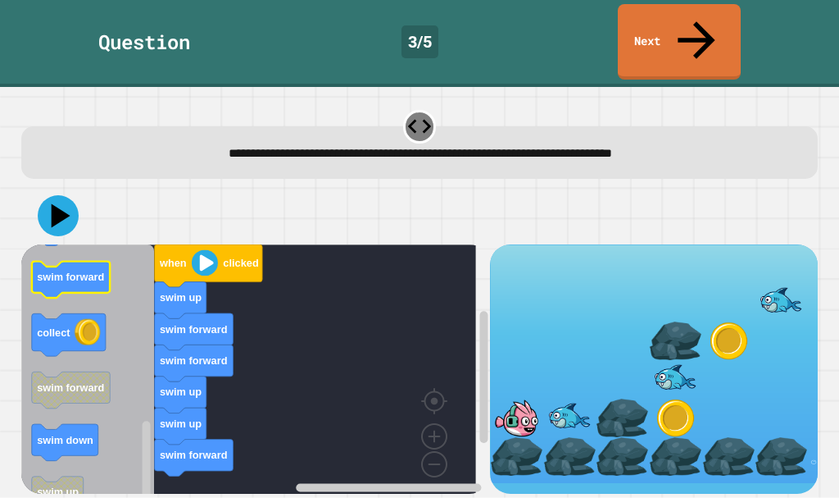
click at [77, 261] on icon "Blockly Workspace" at bounding box center [70, 279] width 79 height 37
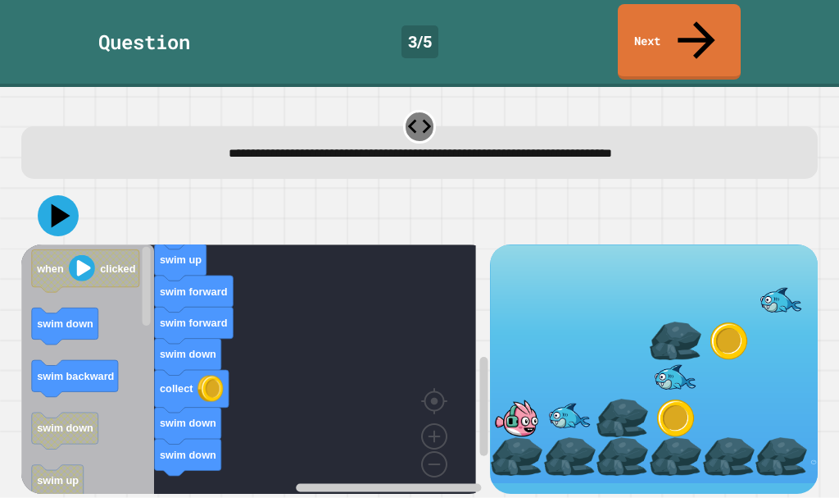
click at [72, 361] on icon "Blockly Workspace" at bounding box center [74, 379] width 87 height 37
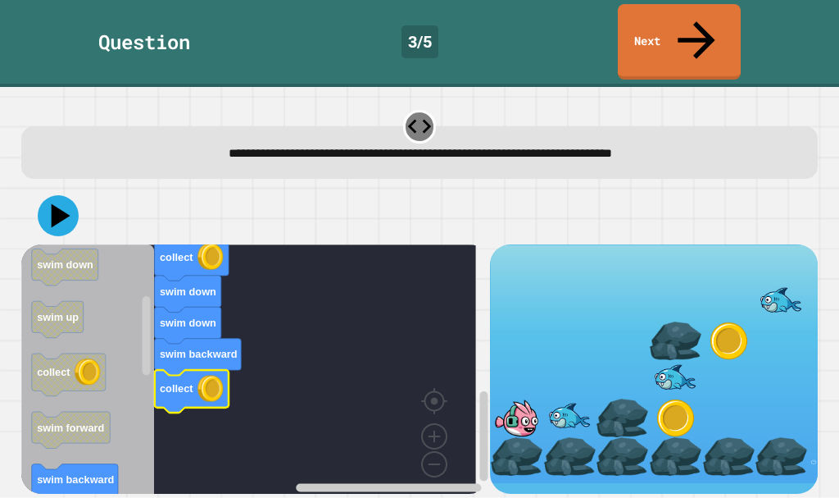
click at [68, 197] on div at bounding box center [420, 215] width 798 height 57
click at [68, 195] on icon at bounding box center [58, 215] width 41 height 41
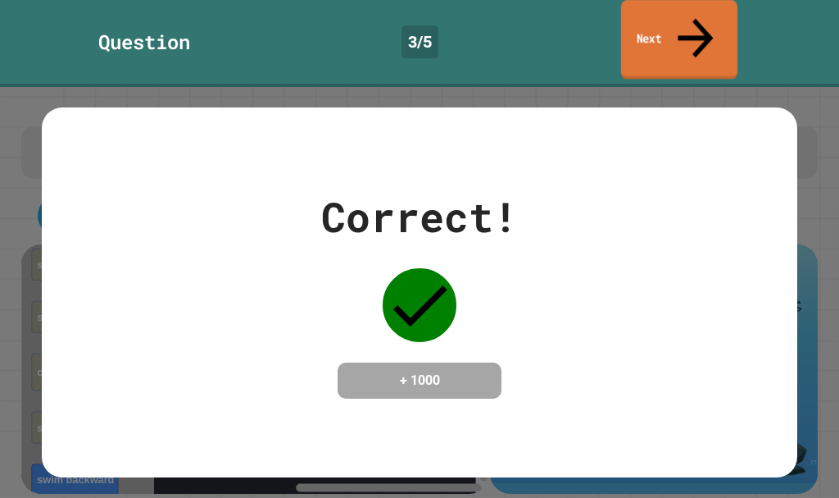
click at [698, 25] on icon at bounding box center [695, 38] width 35 height 39
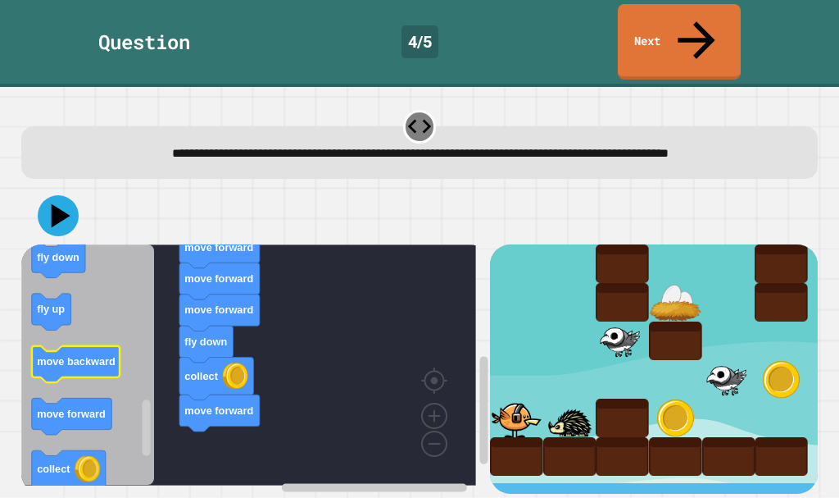
click at [93, 356] on icon "Blockly Workspace" at bounding box center [75, 364] width 89 height 37
click at [93, 355] on icon "Blockly Workspace" at bounding box center [75, 364] width 89 height 37
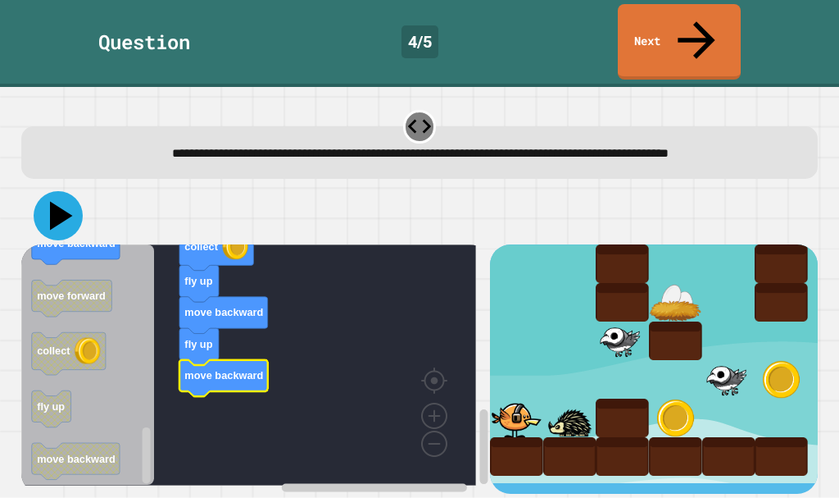
click at [66, 202] on icon at bounding box center [58, 215] width 49 height 49
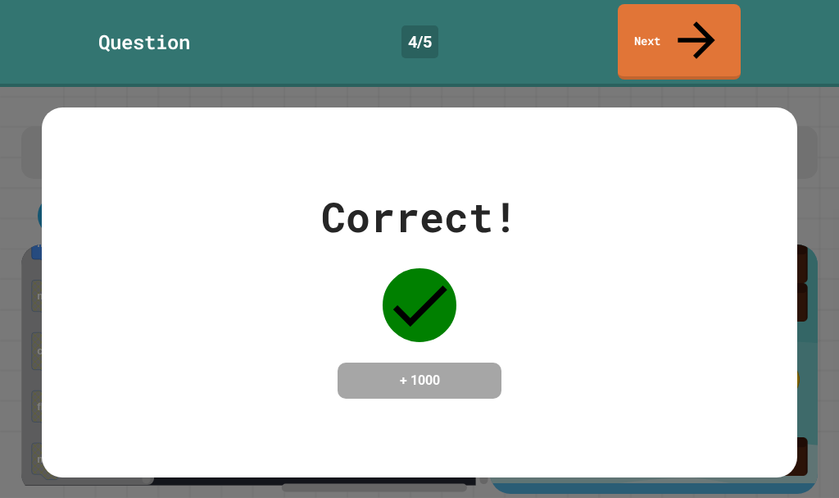
click at [681, 12] on link "Next" at bounding box center [679, 41] width 123 height 75
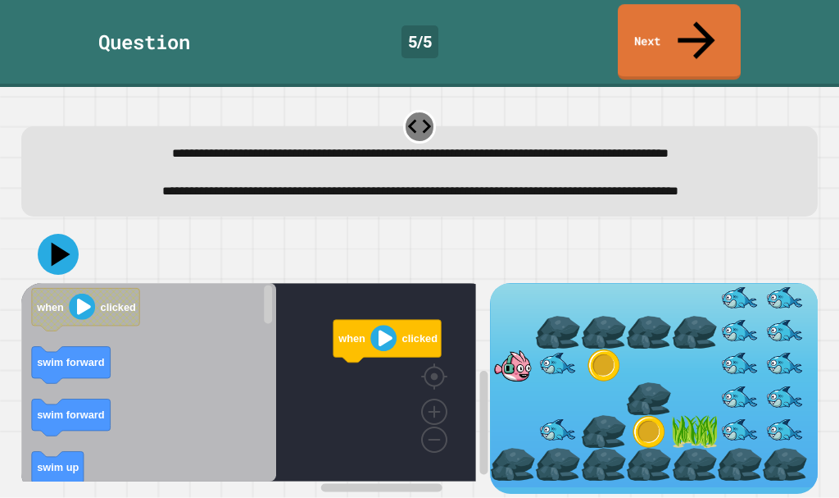
scroll to position [18, 0]
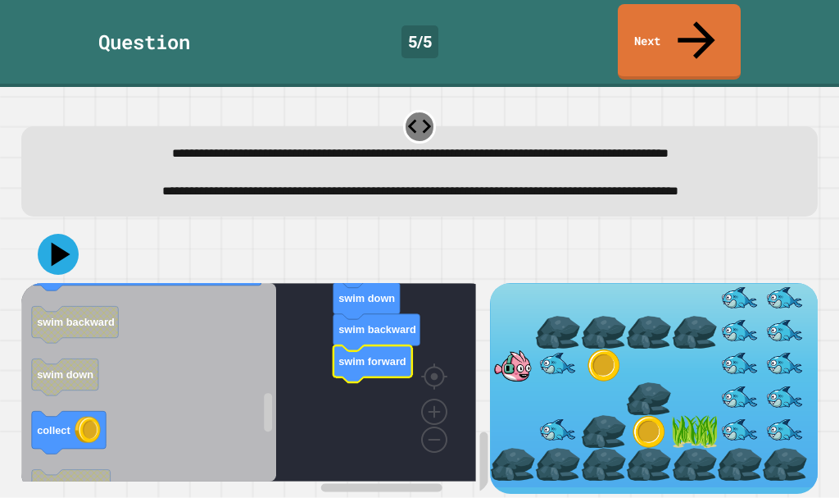
click at [334, 388] on rect "Blockly Workspace" at bounding box center [248, 382] width 455 height 198
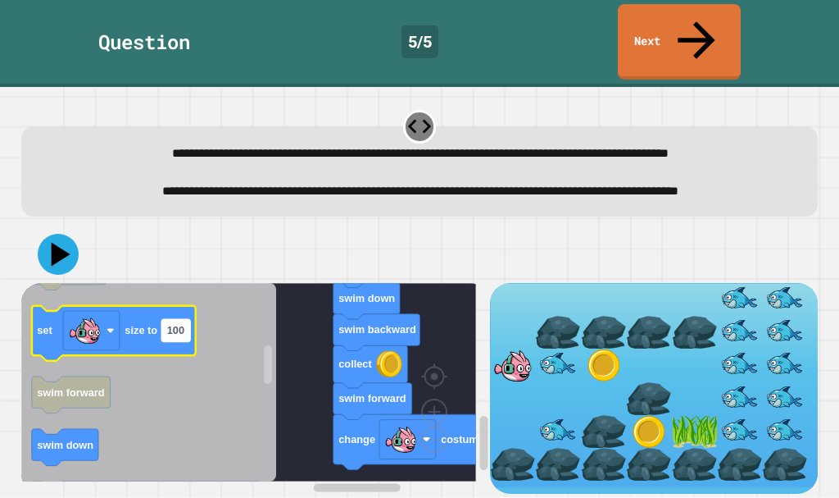
click at [189, 325] on rect "Blockly Workspace" at bounding box center [175, 330] width 29 height 22
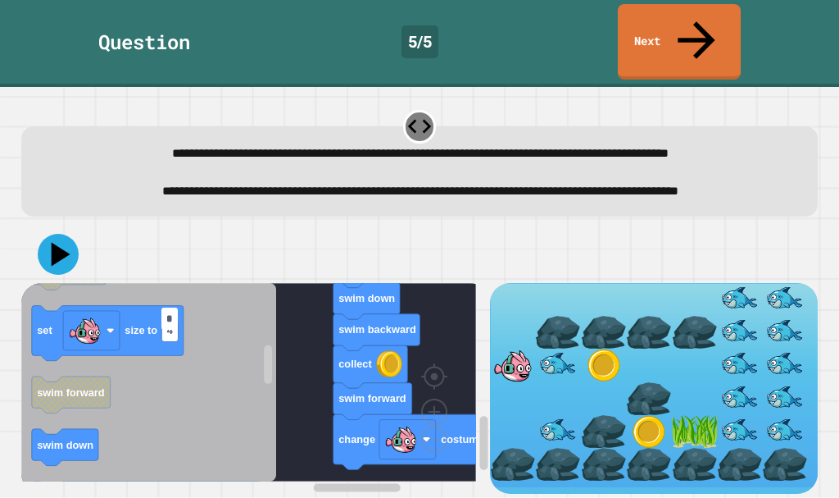
type input "**"
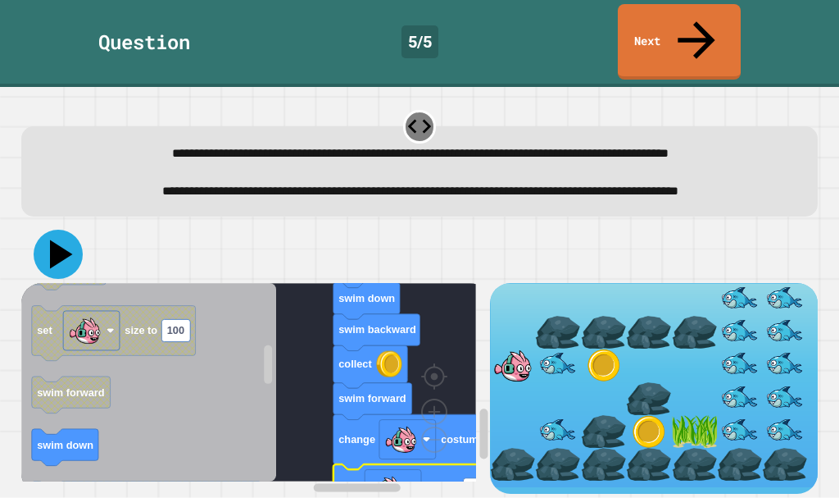
click at [52, 230] on icon at bounding box center [58, 254] width 49 height 49
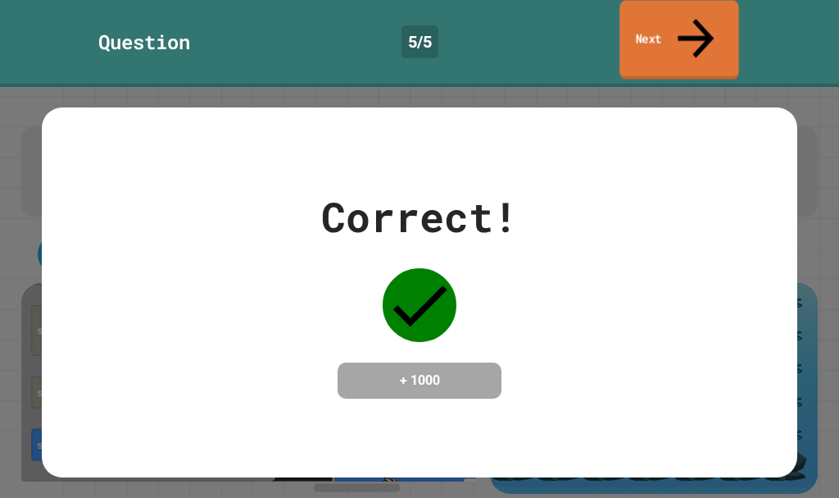
click at [622, 13] on div "Question 5 / 5 Next" at bounding box center [419, 41] width 839 height 75
click at [743, 20] on div "Question 5 / 5 Next" at bounding box center [419, 41] width 839 height 75
click at [731, 20] on link "Next" at bounding box center [679, 40] width 114 height 80
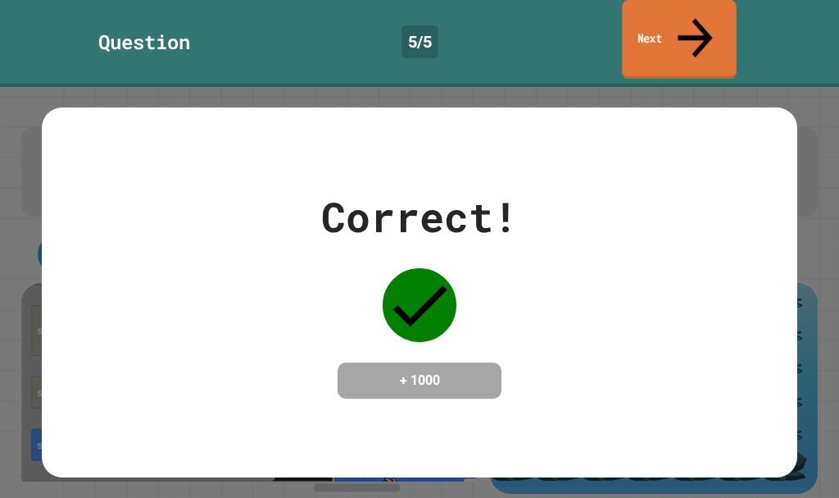
scroll to position [16, 0]
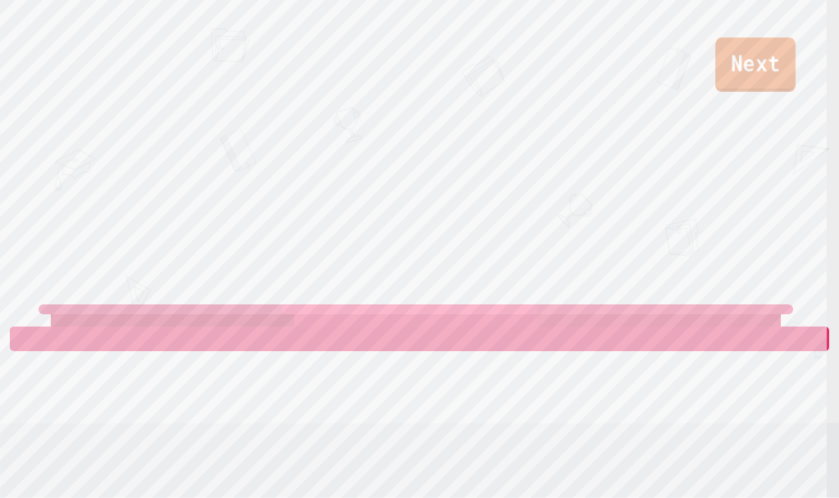
click at [762, 68] on link "Next" at bounding box center [756, 65] width 80 height 54
